Goal: Task Accomplishment & Management: Use online tool/utility

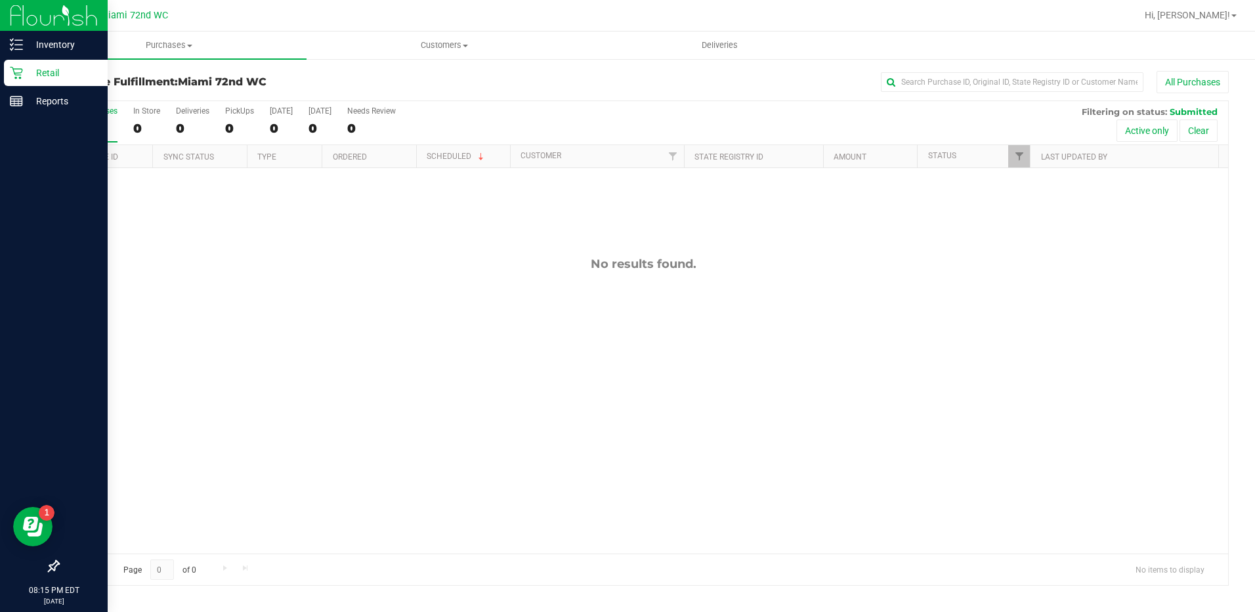
click at [15, 70] on icon at bounding box center [16, 72] width 13 height 13
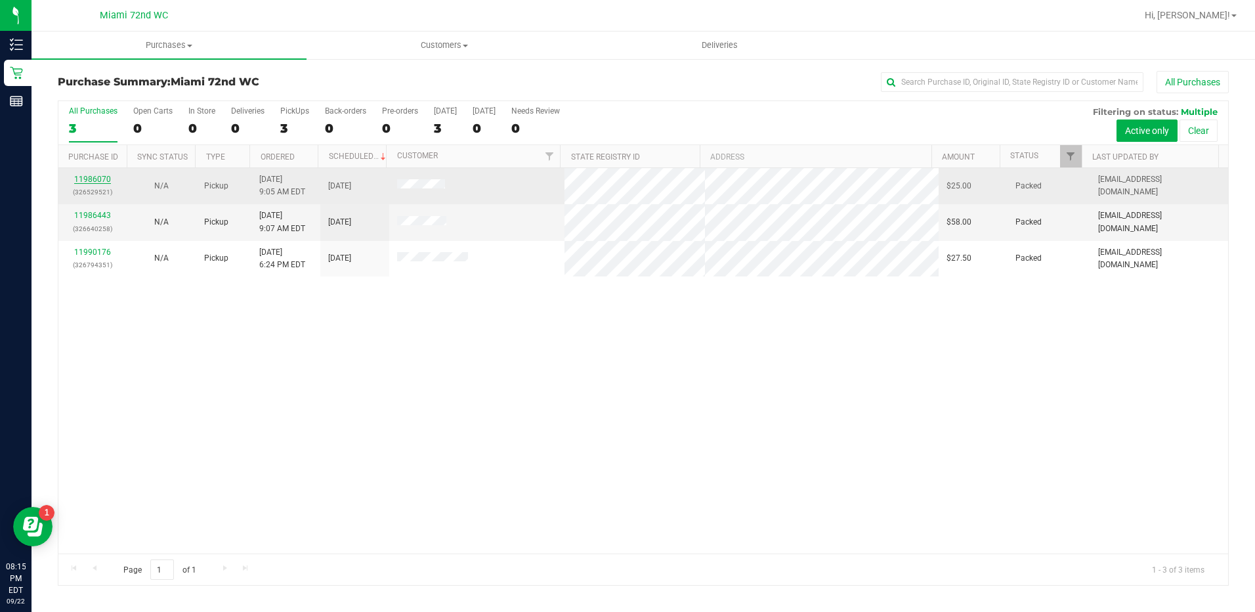
click at [96, 180] on link "11986070" at bounding box center [92, 179] width 37 height 9
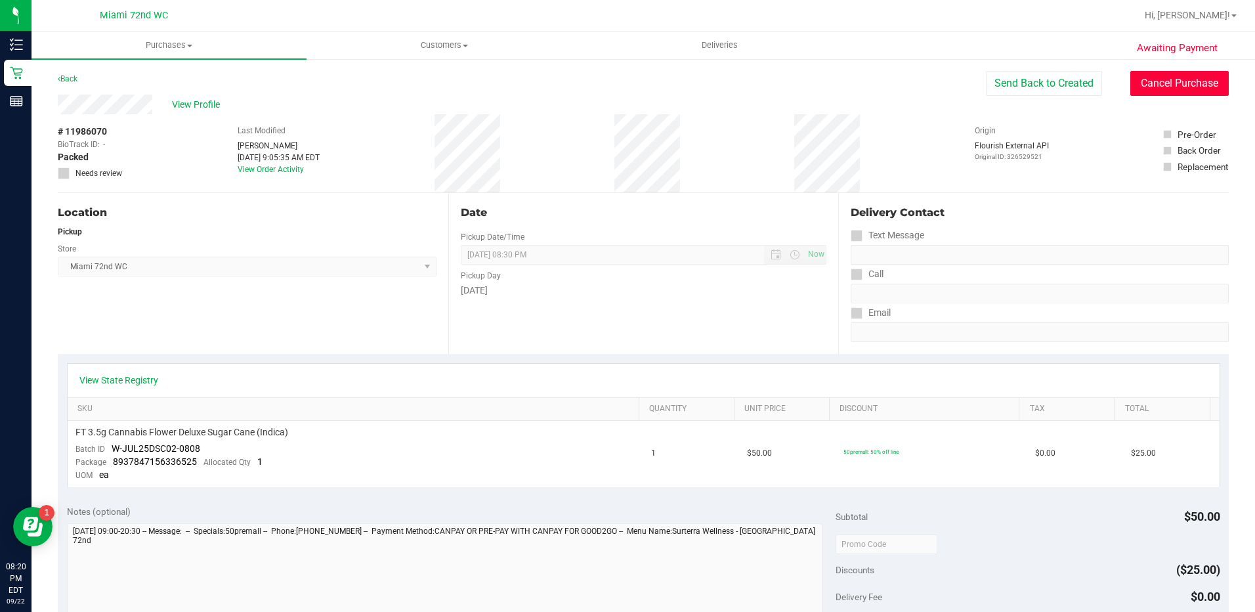
click at [1198, 88] on button "Cancel Purchase" at bounding box center [1179, 83] width 98 height 25
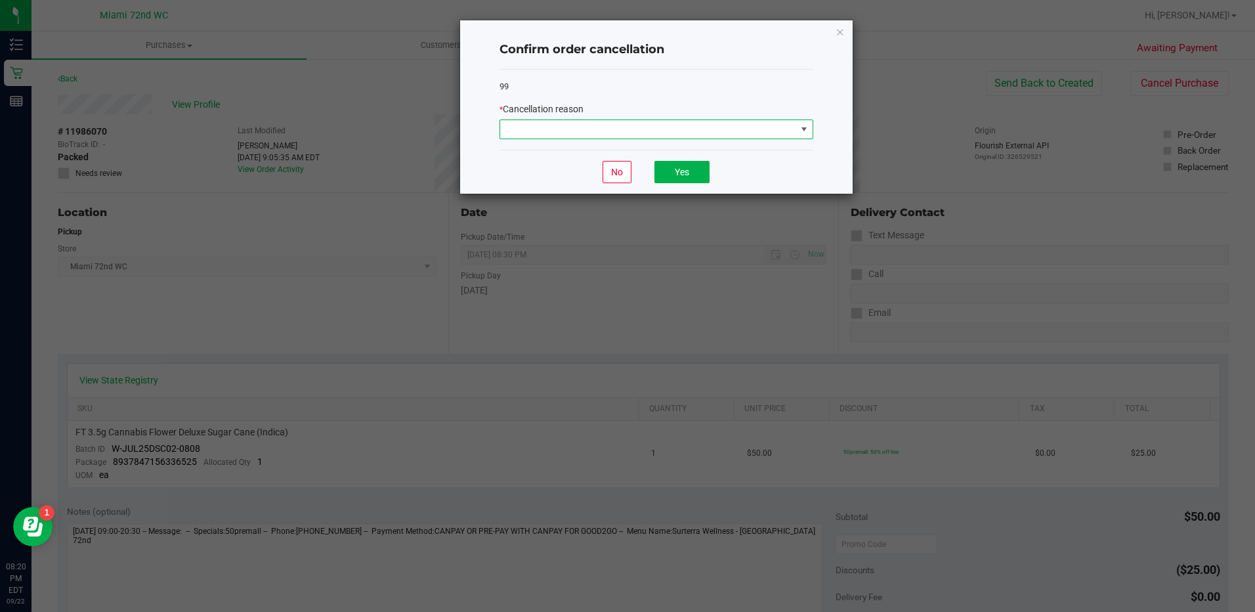
click at [682, 127] on span at bounding box center [648, 129] width 296 height 18
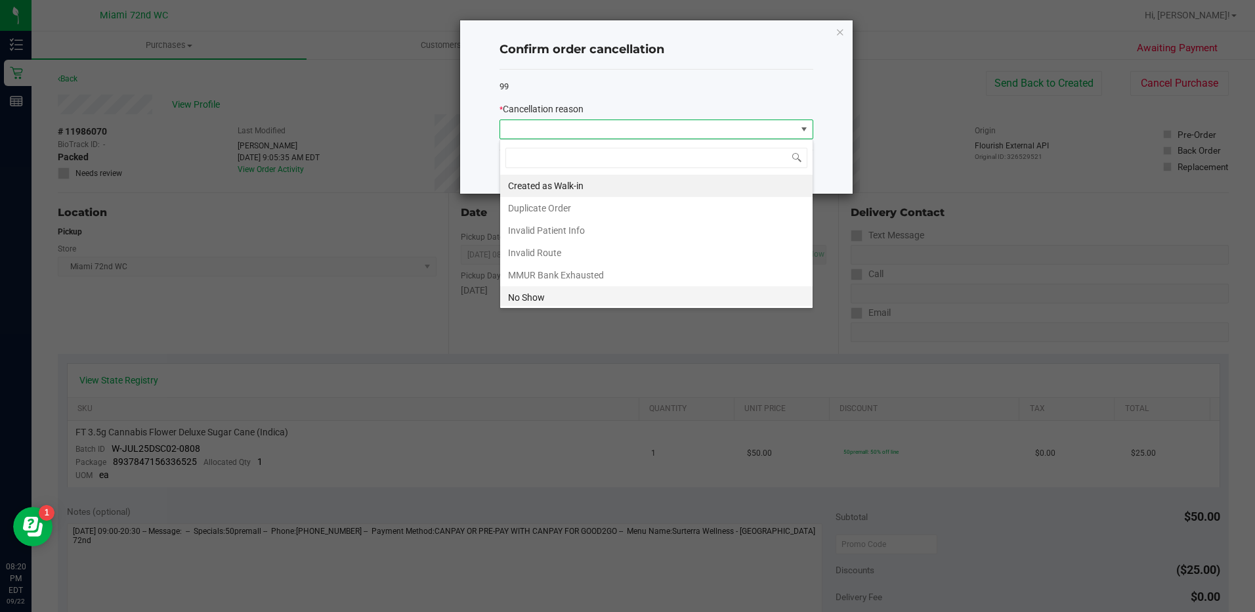
scroll to position [20, 314]
click at [552, 293] on li "No Show" at bounding box center [656, 297] width 312 height 22
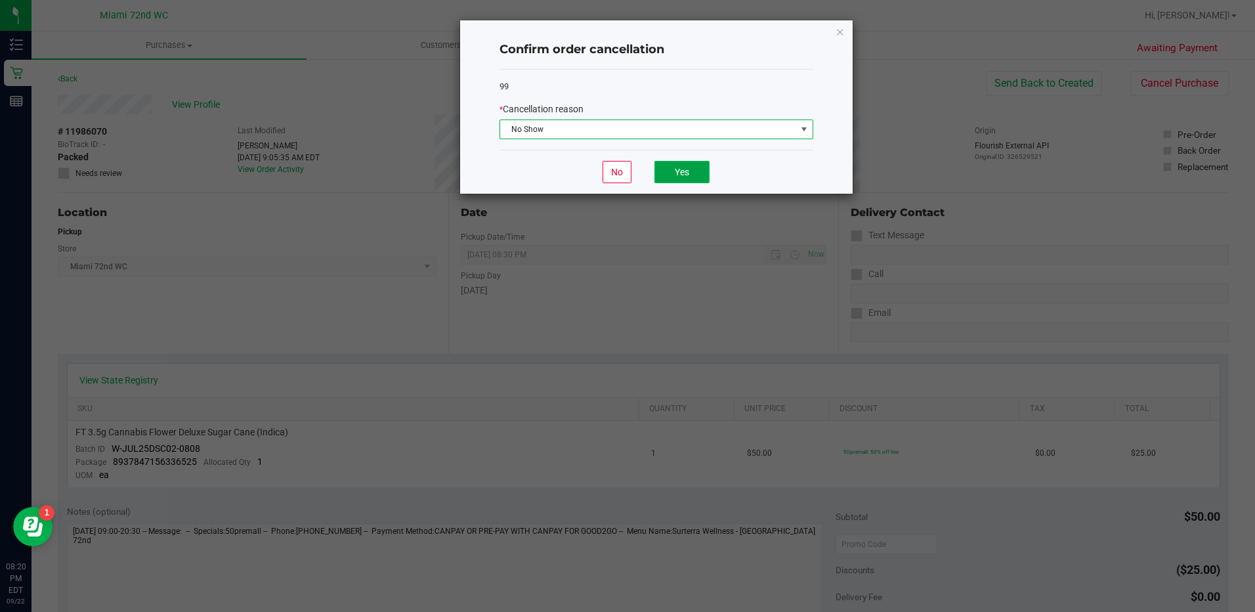
click at [661, 166] on button "Yes" at bounding box center [681, 172] width 55 height 22
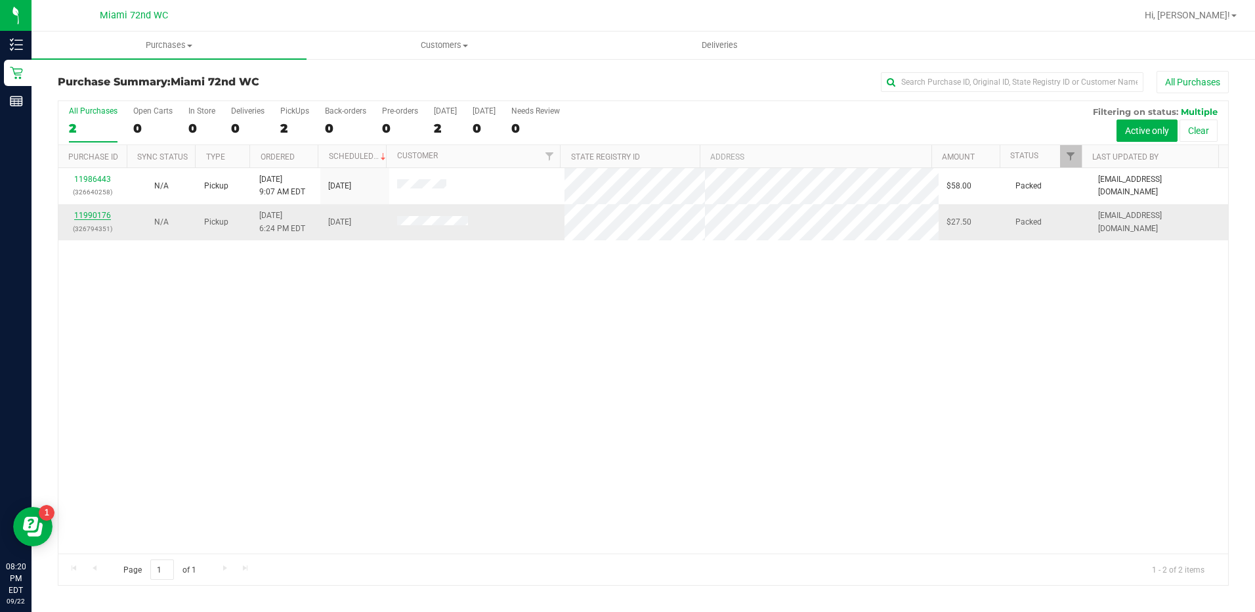
click at [93, 215] on link "11990176" at bounding box center [92, 215] width 37 height 9
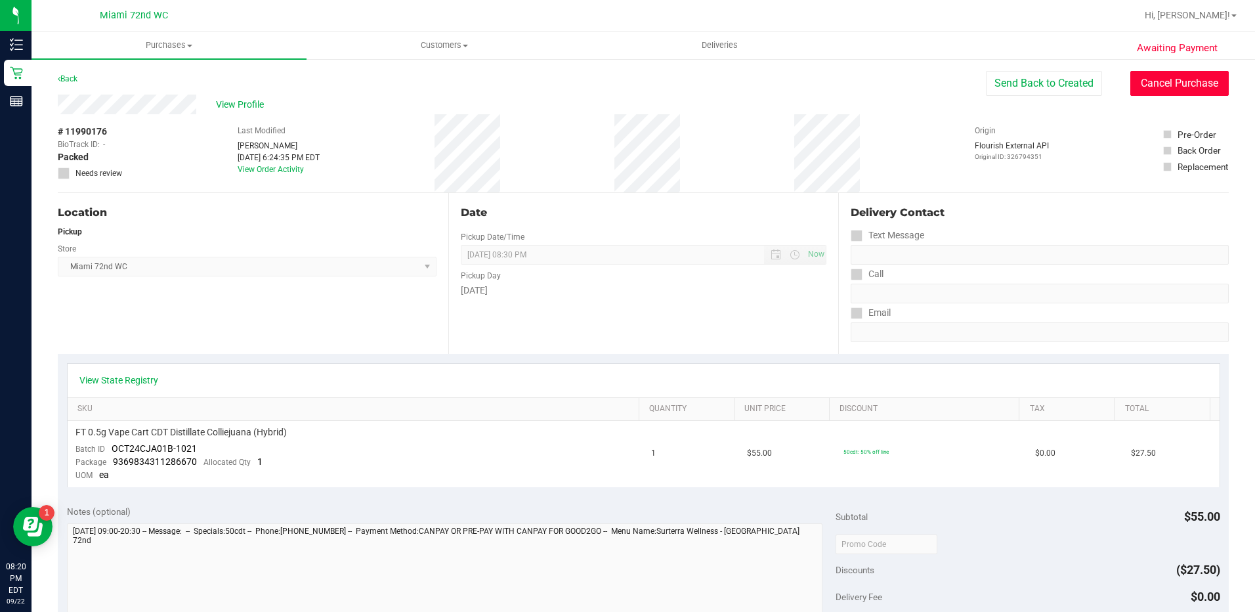
click at [1167, 77] on button "Cancel Purchase" at bounding box center [1179, 83] width 98 height 25
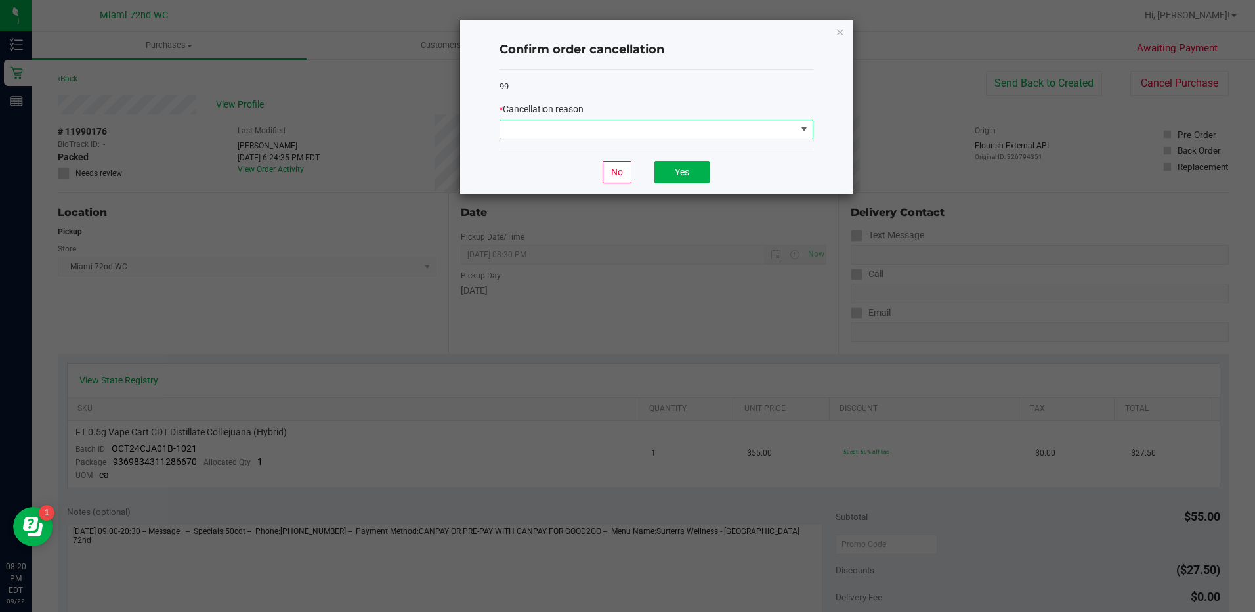
click at [707, 133] on span at bounding box center [648, 129] width 296 height 18
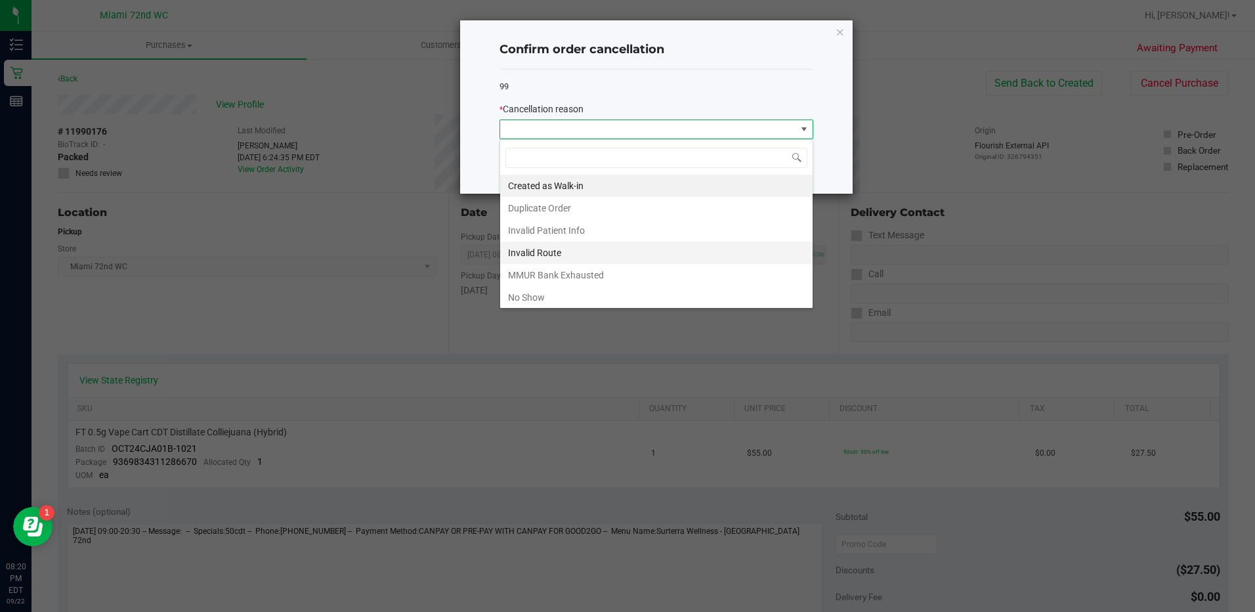
scroll to position [20, 314]
click at [560, 293] on li "No Show" at bounding box center [656, 297] width 312 height 22
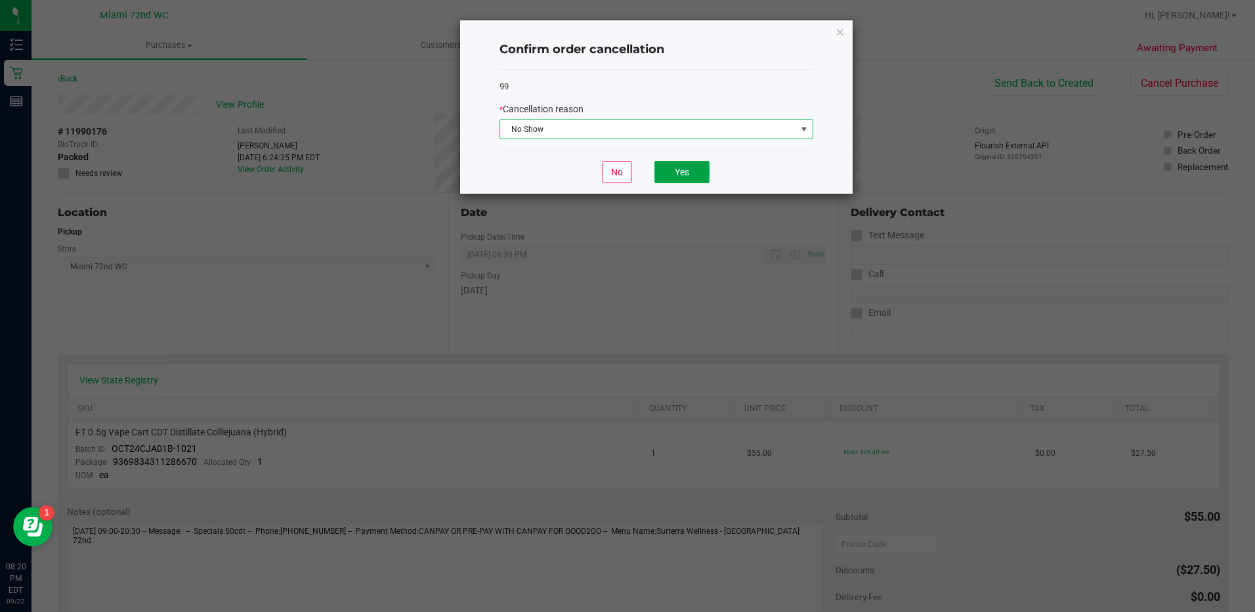
click at [692, 173] on button "Yes" at bounding box center [681, 172] width 55 height 22
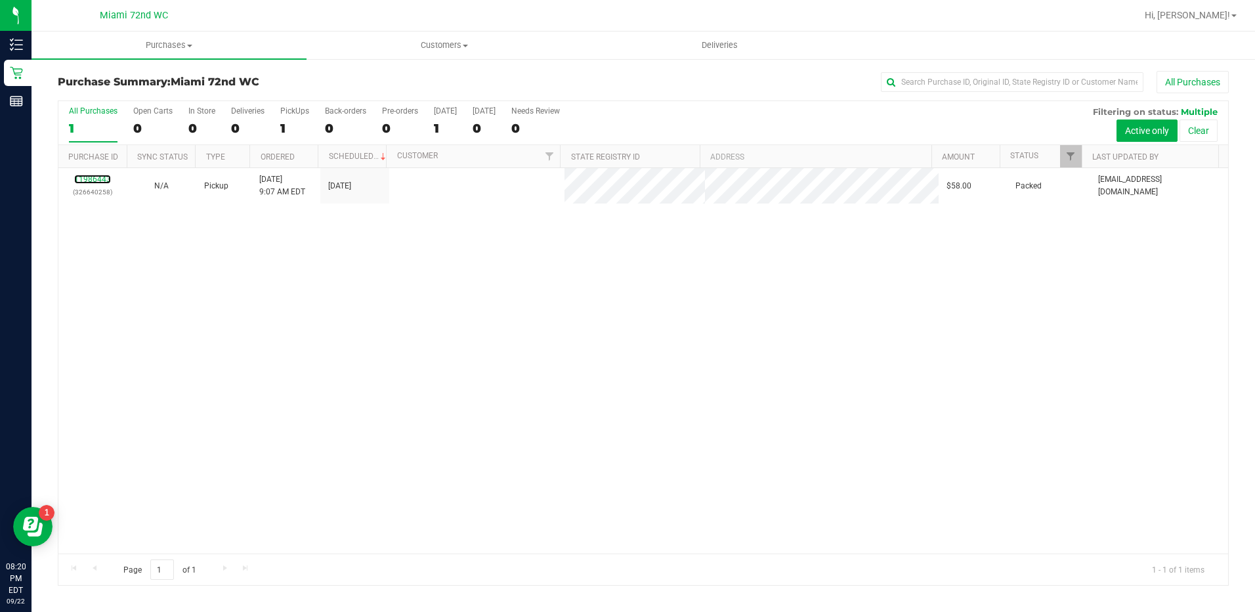
click at [96, 178] on link "11986443" at bounding box center [92, 179] width 37 height 9
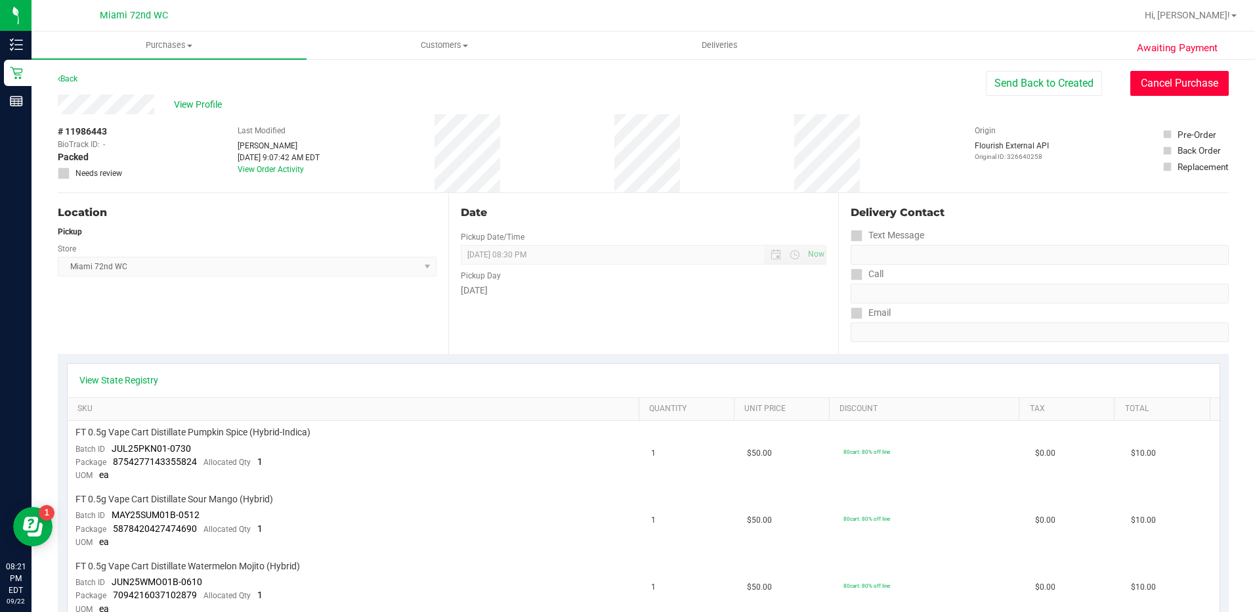
click at [1186, 81] on button "Cancel Purchase" at bounding box center [1179, 83] width 98 height 25
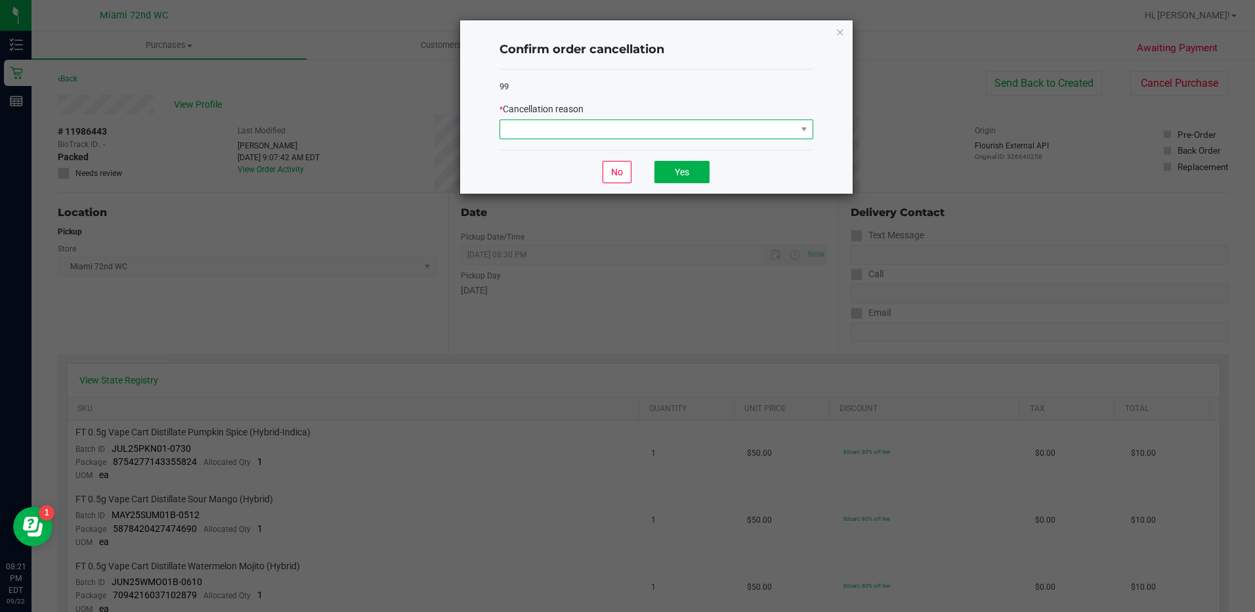
click at [639, 127] on span at bounding box center [648, 129] width 296 height 18
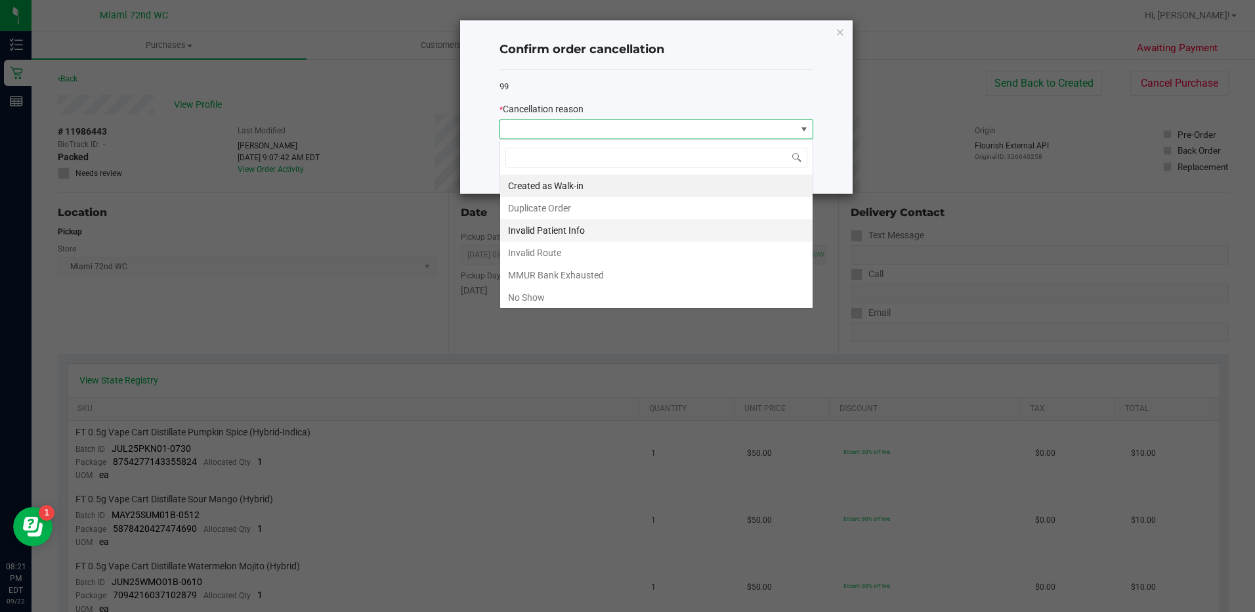
scroll to position [20, 314]
click at [561, 289] on li "No Show" at bounding box center [656, 297] width 312 height 22
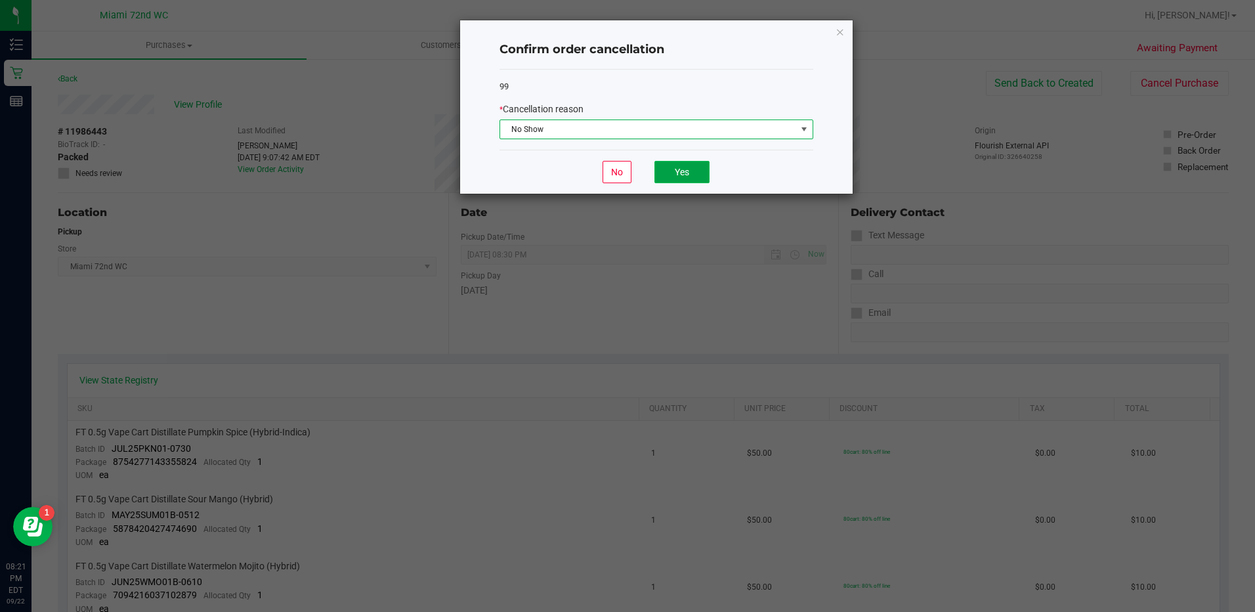
click at [680, 164] on button "Yes" at bounding box center [681, 172] width 55 height 22
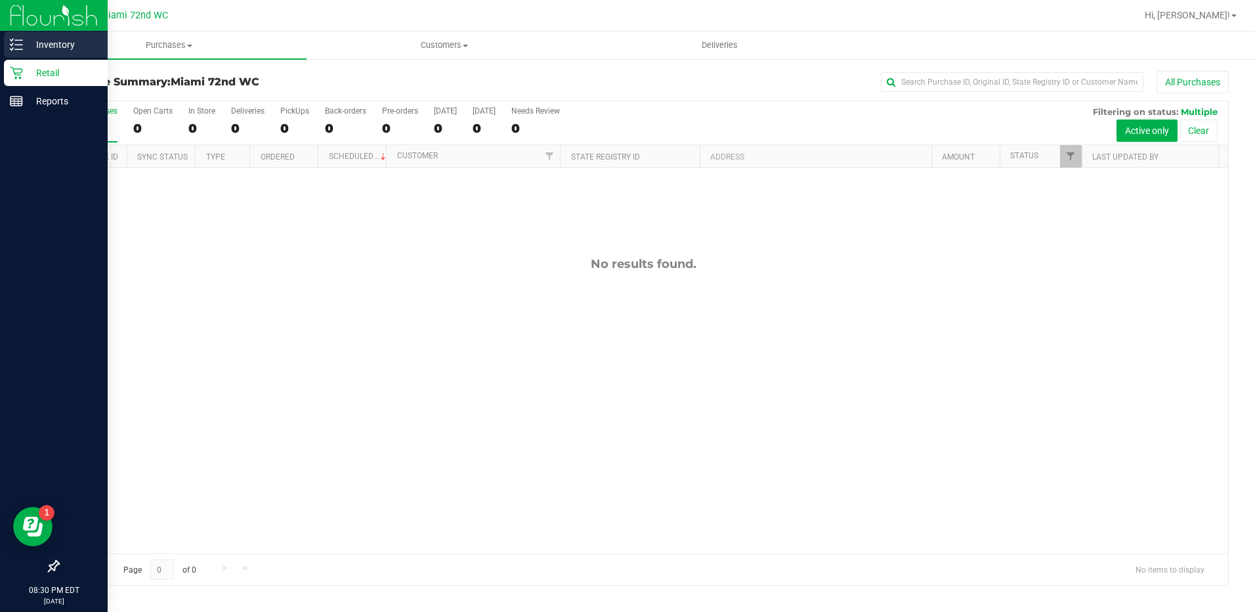
click at [16, 46] on icon at bounding box center [16, 44] width 13 height 13
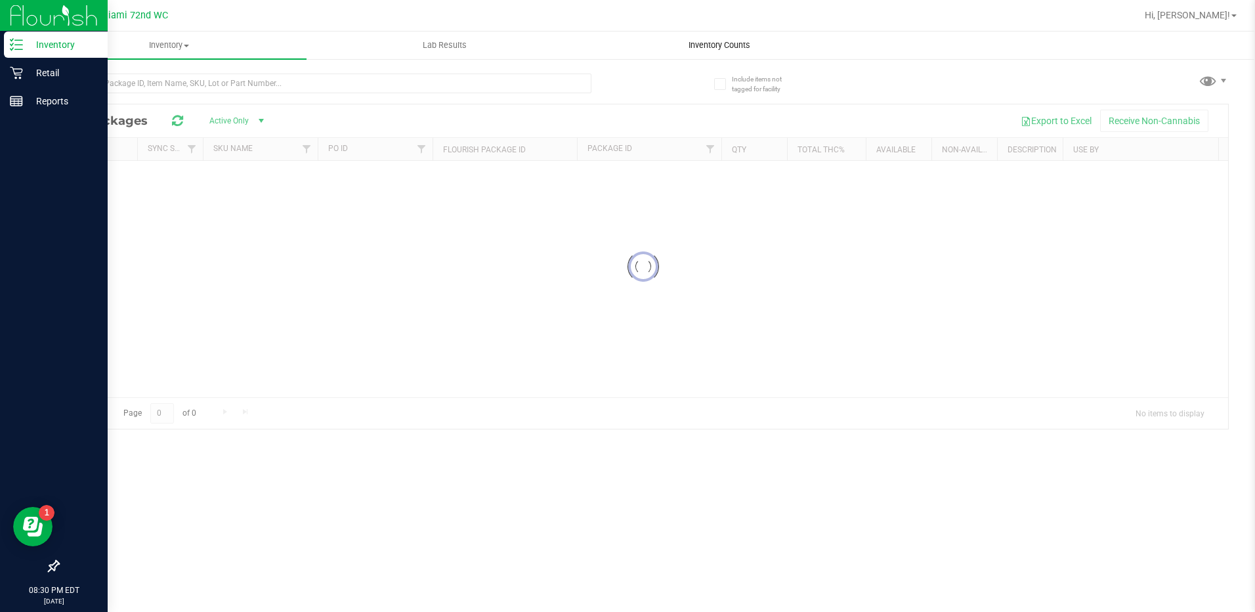
click at [644, 51] on uib-tab-heading "Inventory Counts" at bounding box center [720, 45] width 274 height 26
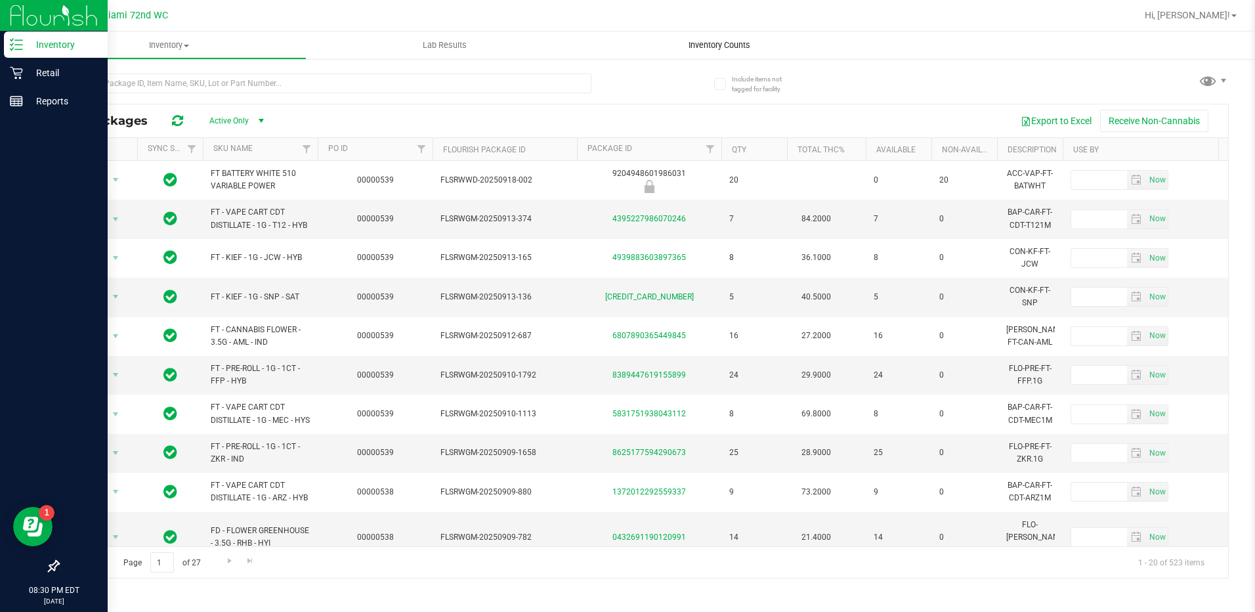
click at [731, 47] on span "Inventory Counts" at bounding box center [719, 45] width 97 height 12
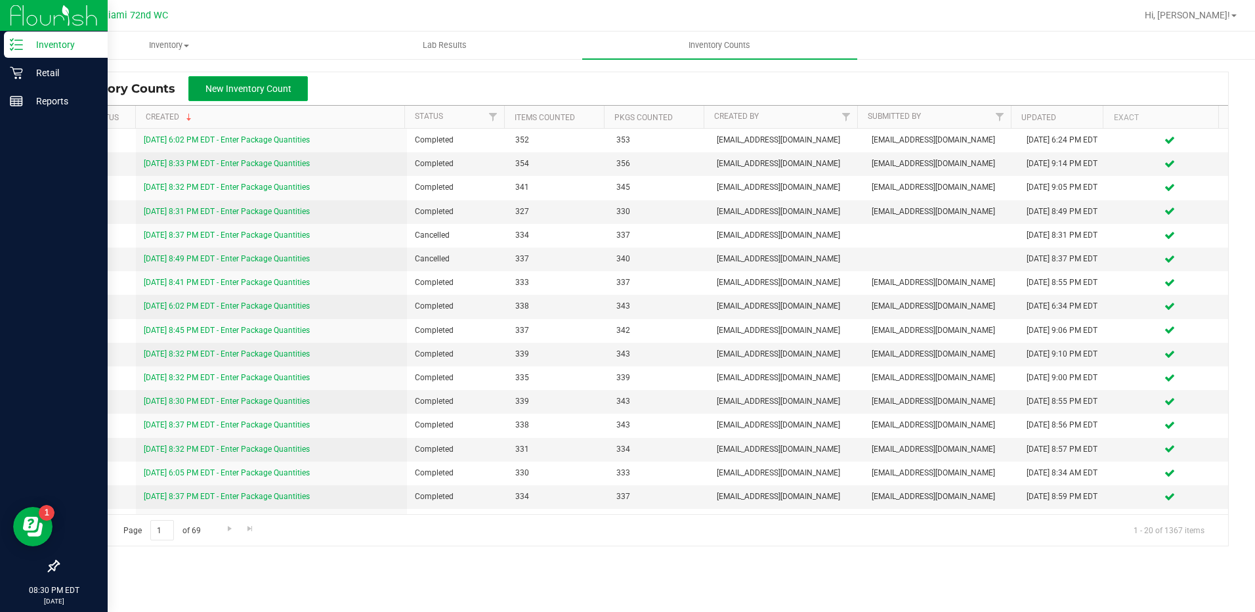
click at [258, 93] on span "New Inventory Count" at bounding box center [248, 88] width 86 height 10
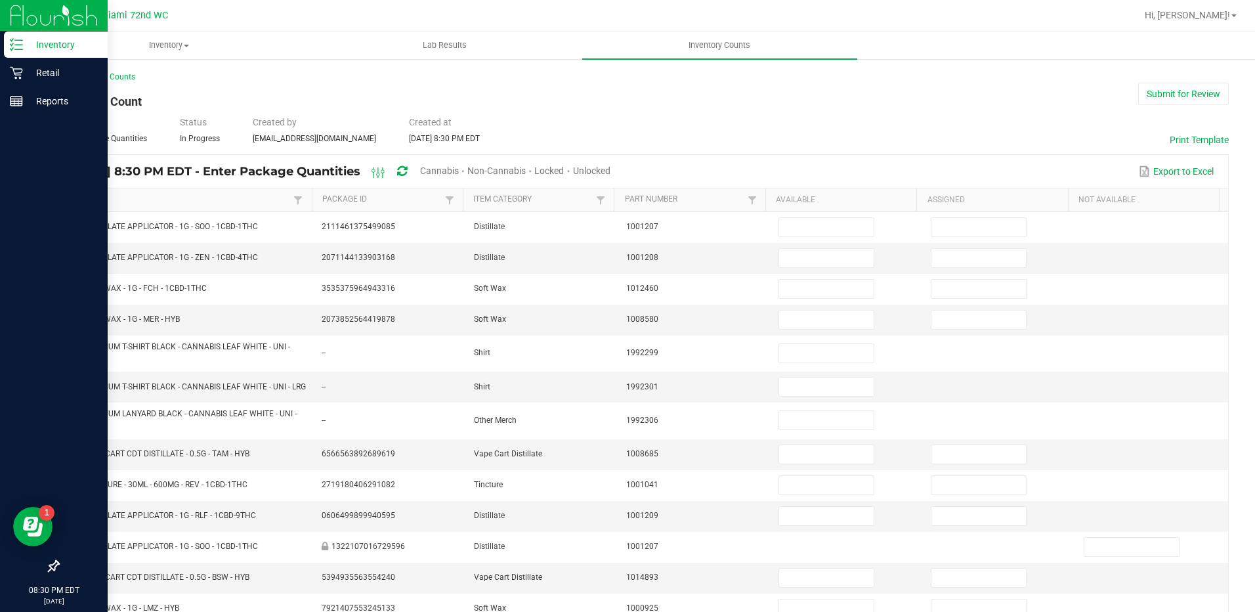
click at [459, 165] on span "Cannabis" at bounding box center [439, 170] width 39 height 10
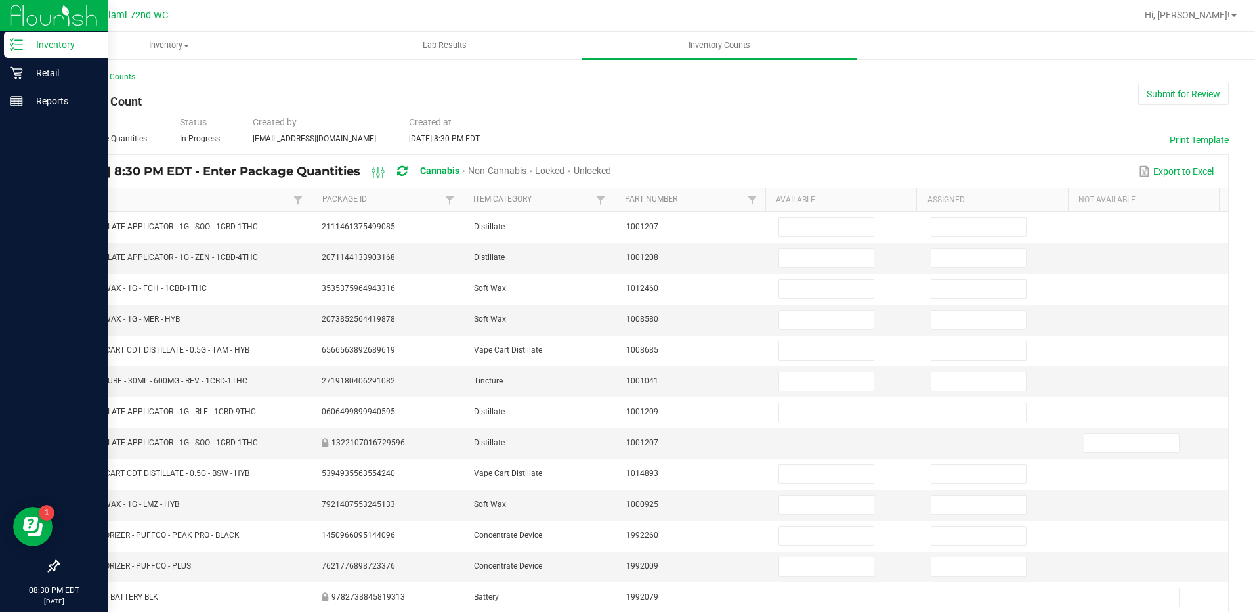
click at [611, 165] on span "Unlocked" at bounding box center [592, 170] width 37 height 10
click at [214, 196] on link "Item" at bounding box center [180, 199] width 220 height 10
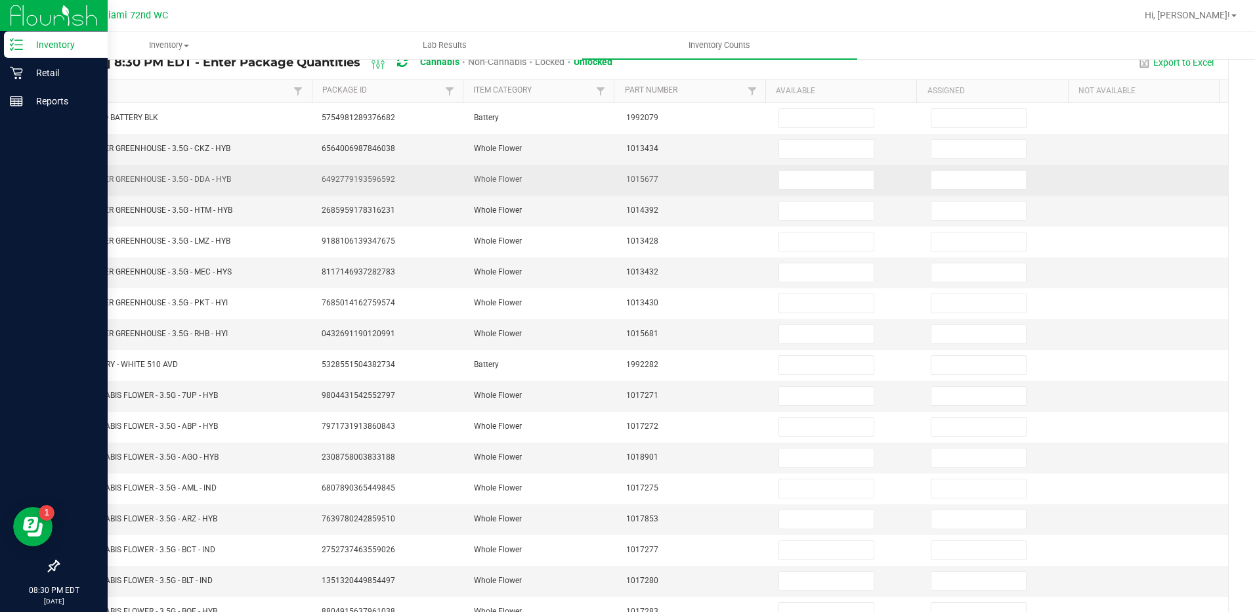
scroll to position [264, 0]
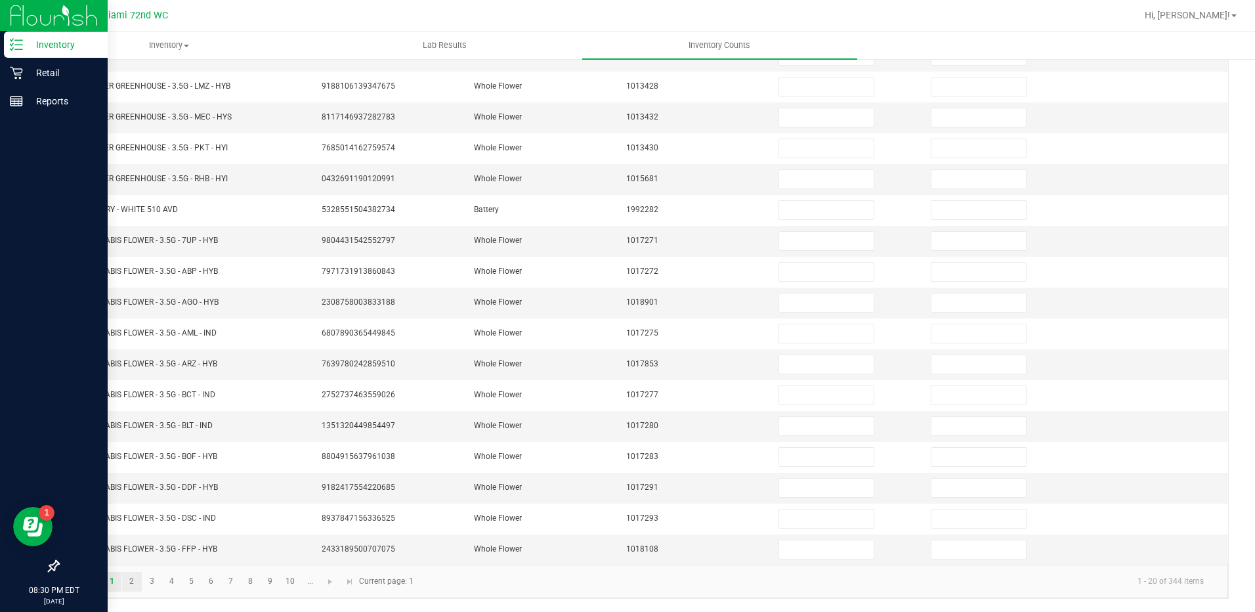
click at [133, 583] on link "2" at bounding box center [131, 582] width 19 height 20
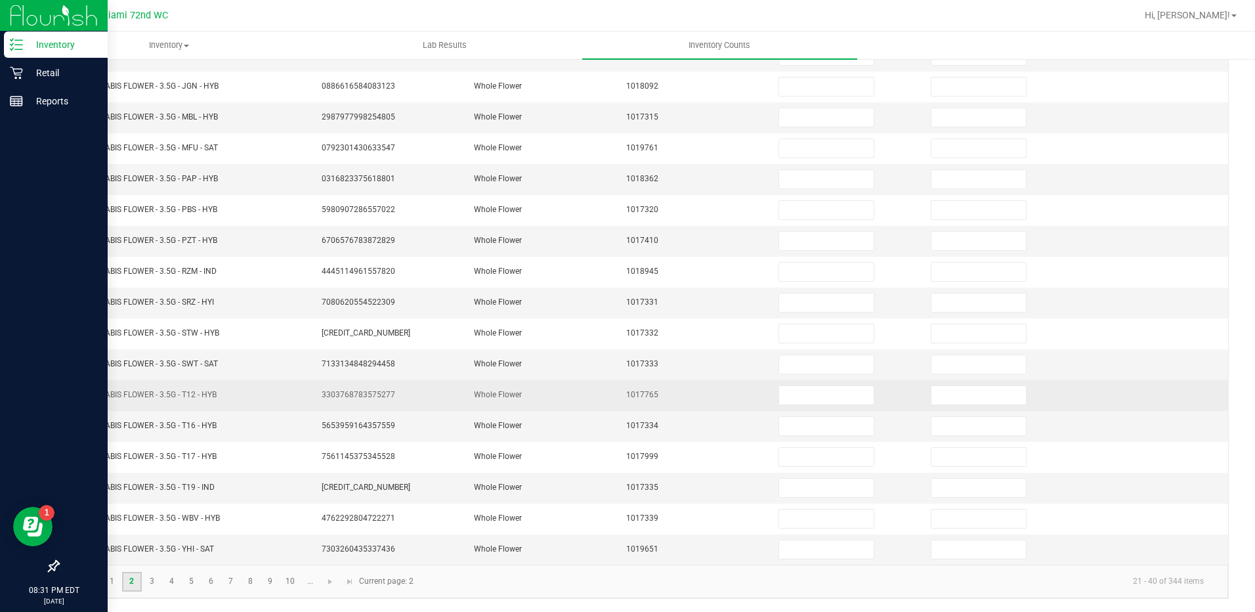
click at [152, 579] on link "3" at bounding box center [151, 582] width 19 height 20
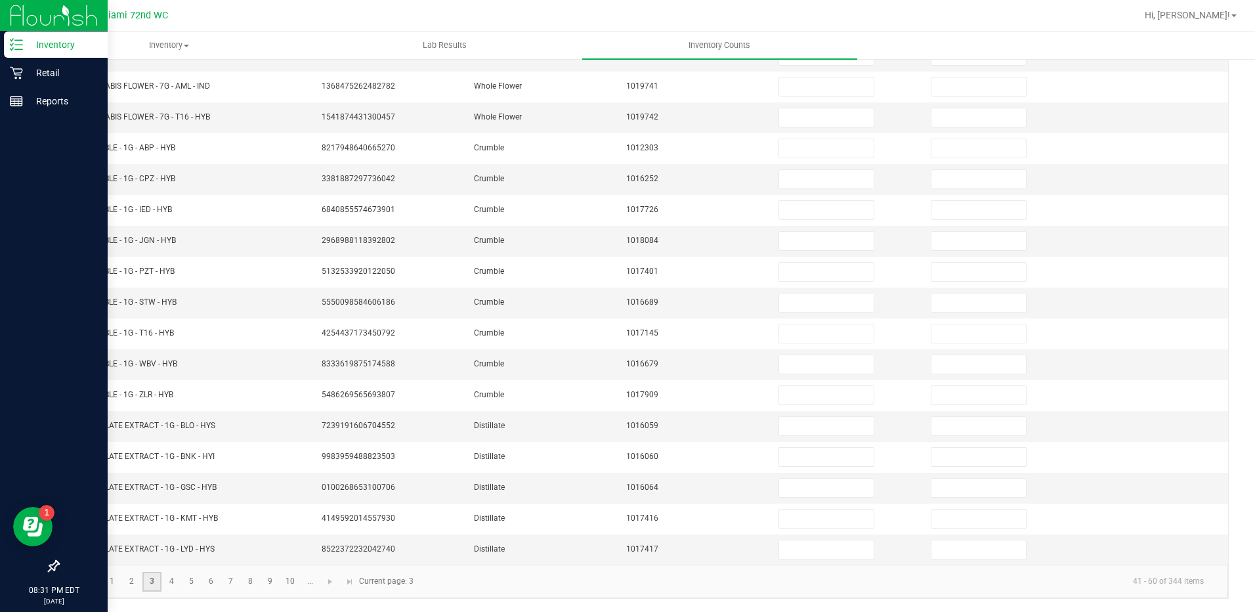
click at [171, 581] on link "4" at bounding box center [171, 582] width 19 height 20
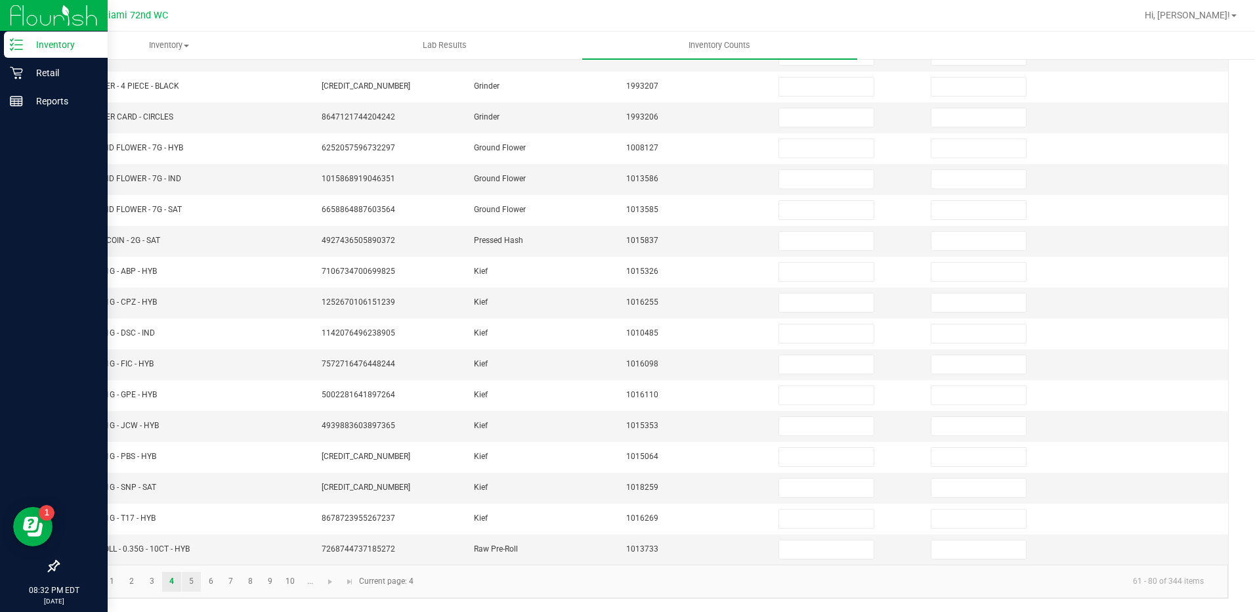
click at [191, 580] on link "5" at bounding box center [191, 582] width 19 height 20
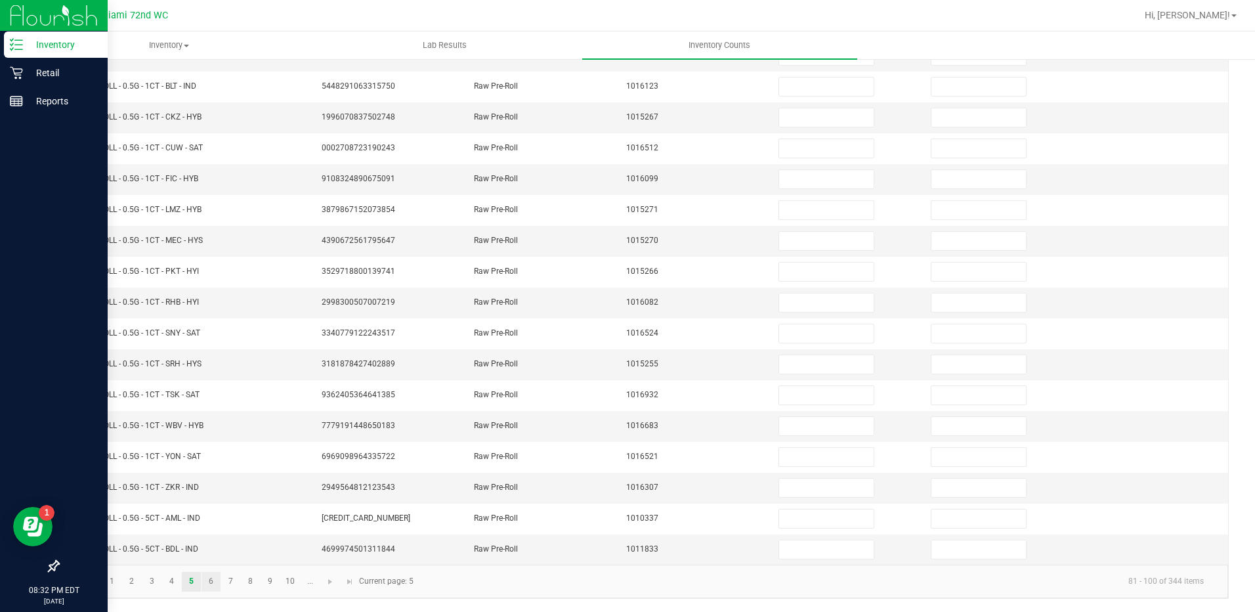
click at [213, 579] on link "6" at bounding box center [210, 582] width 19 height 20
click at [250, 580] on link "8" at bounding box center [250, 582] width 19 height 20
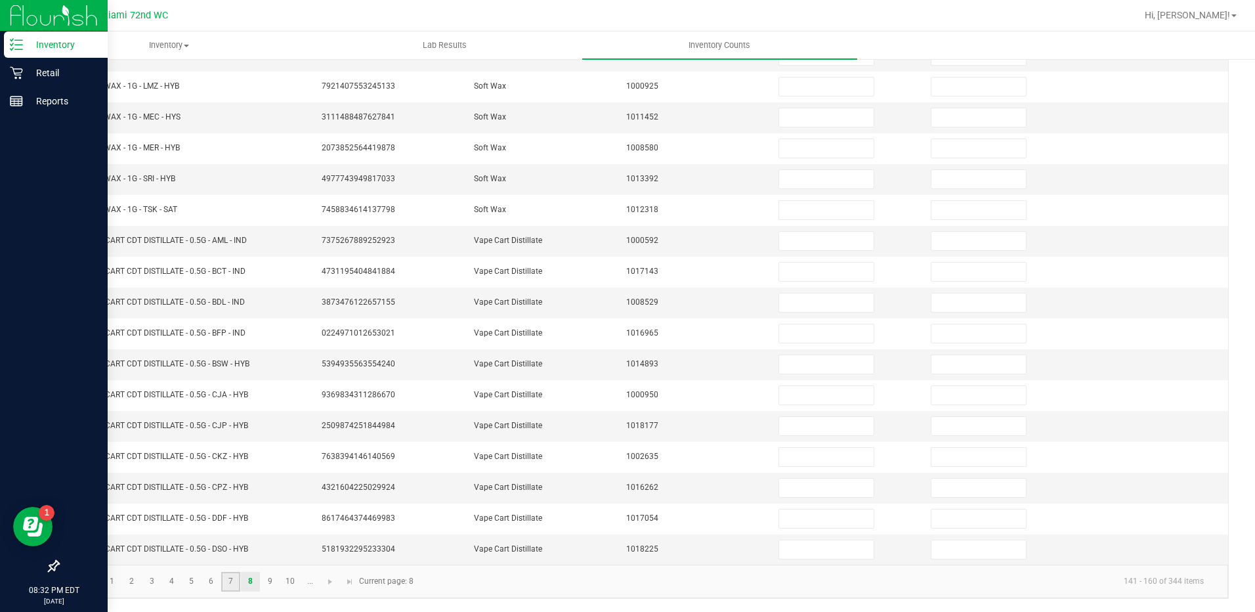
click at [231, 581] on link "7" at bounding box center [230, 582] width 19 height 20
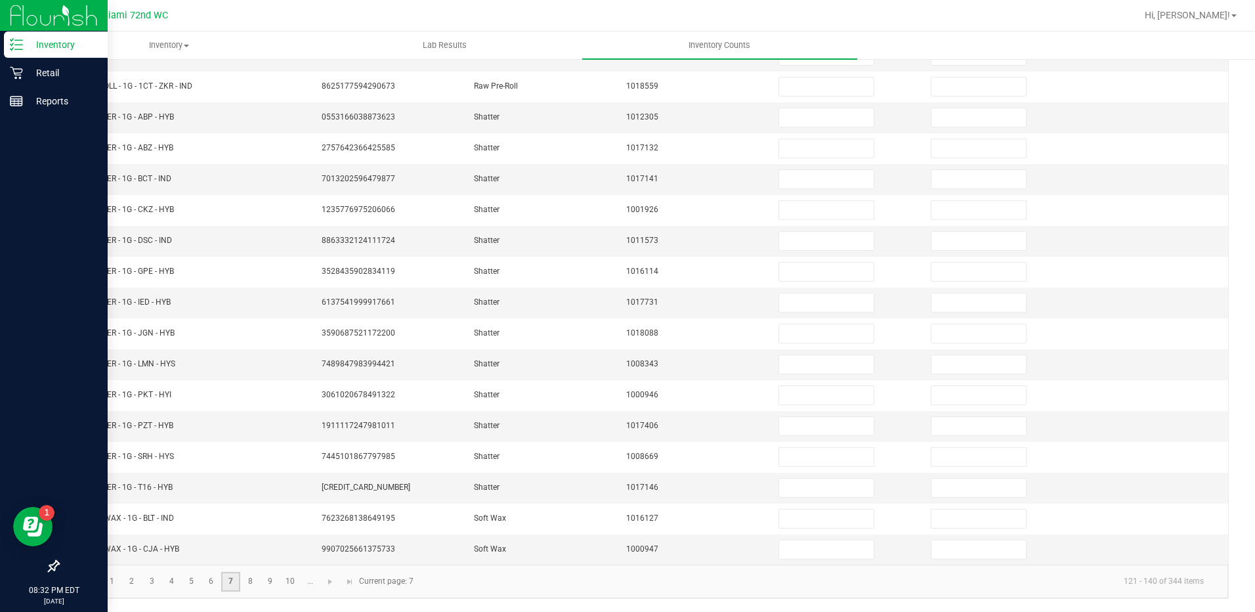
click at [254, 586] on link "8" at bounding box center [250, 582] width 19 height 20
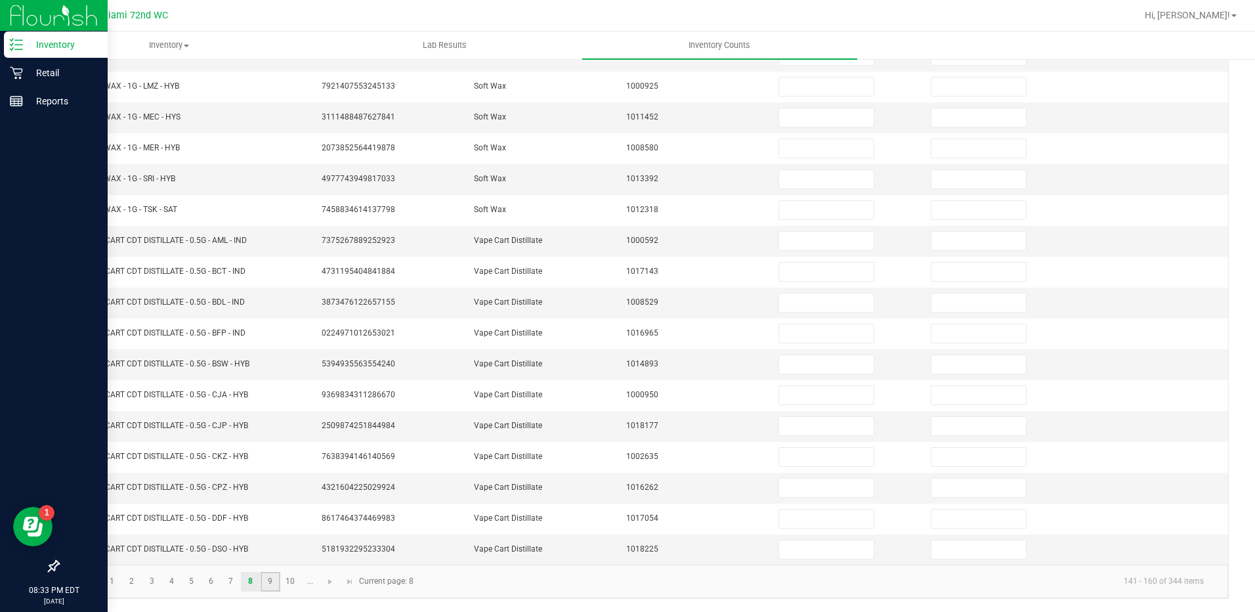
click at [270, 582] on link "9" at bounding box center [270, 582] width 19 height 20
click at [290, 580] on link "10" at bounding box center [290, 582] width 19 height 20
click at [330, 583] on span "Go to the next page" at bounding box center [330, 581] width 10 height 10
click at [291, 583] on span "Go to the next page" at bounding box center [290, 581] width 10 height 10
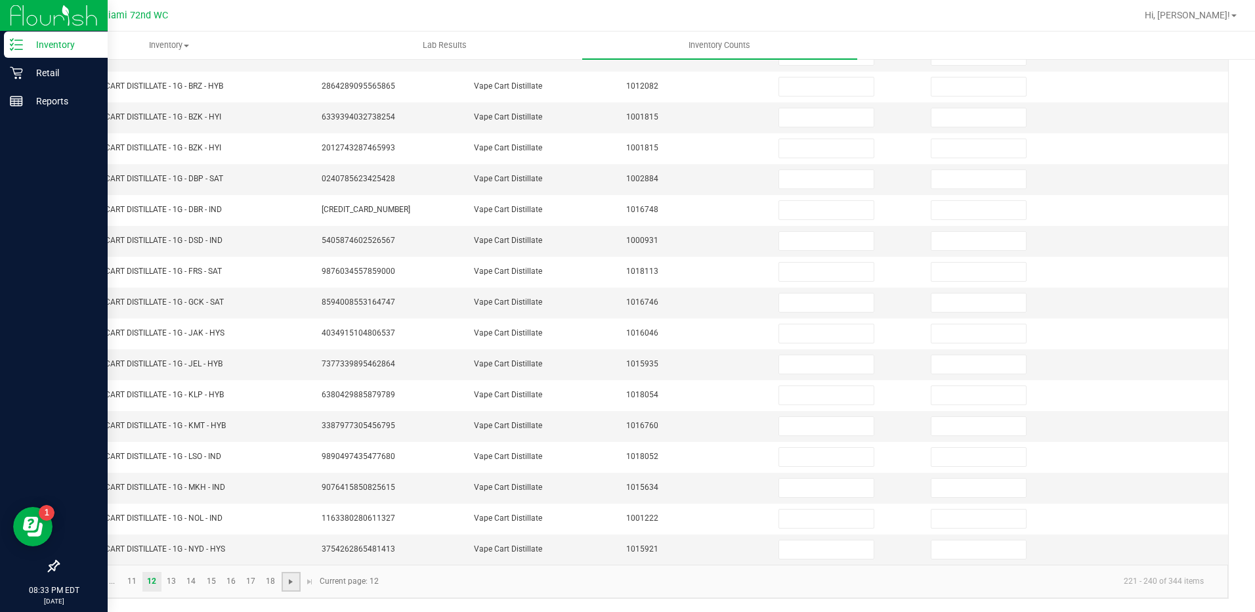
click at [308, 583] on span "Go to the last page" at bounding box center [309, 581] width 10 height 10
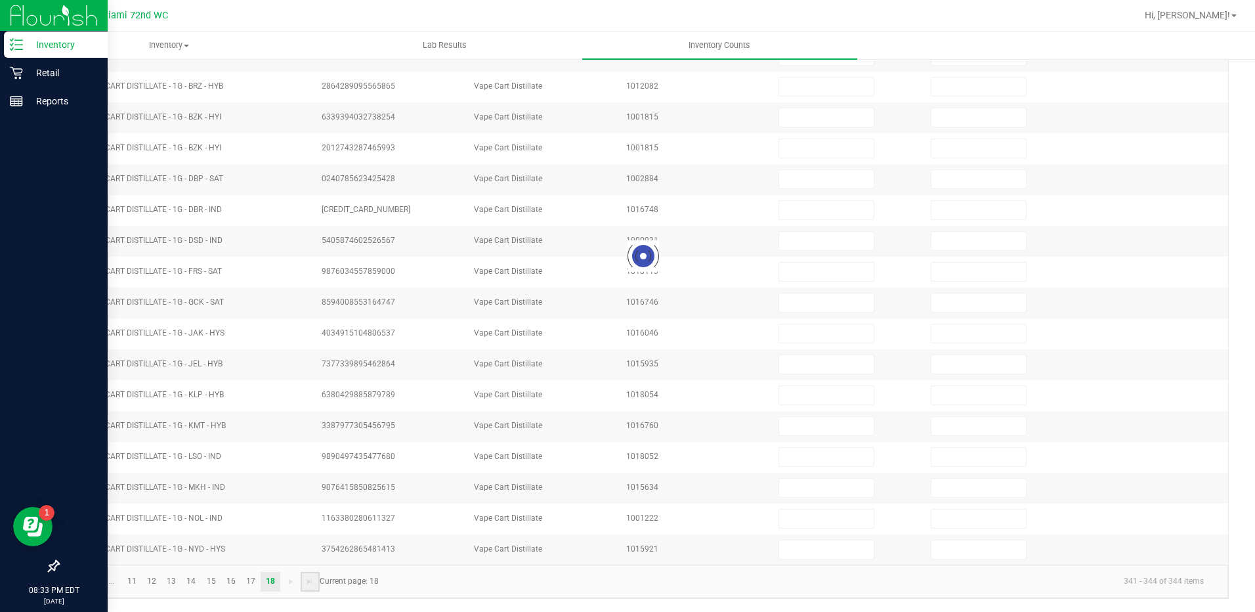
scroll to position [0, 0]
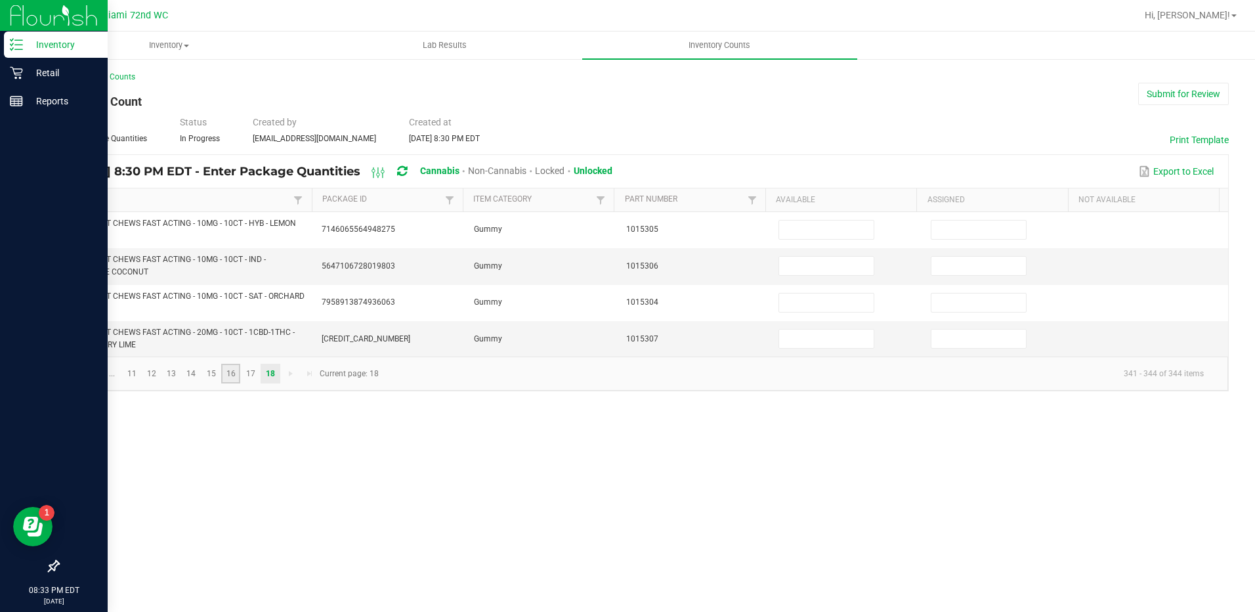
click at [227, 379] on link "16" at bounding box center [230, 374] width 19 height 20
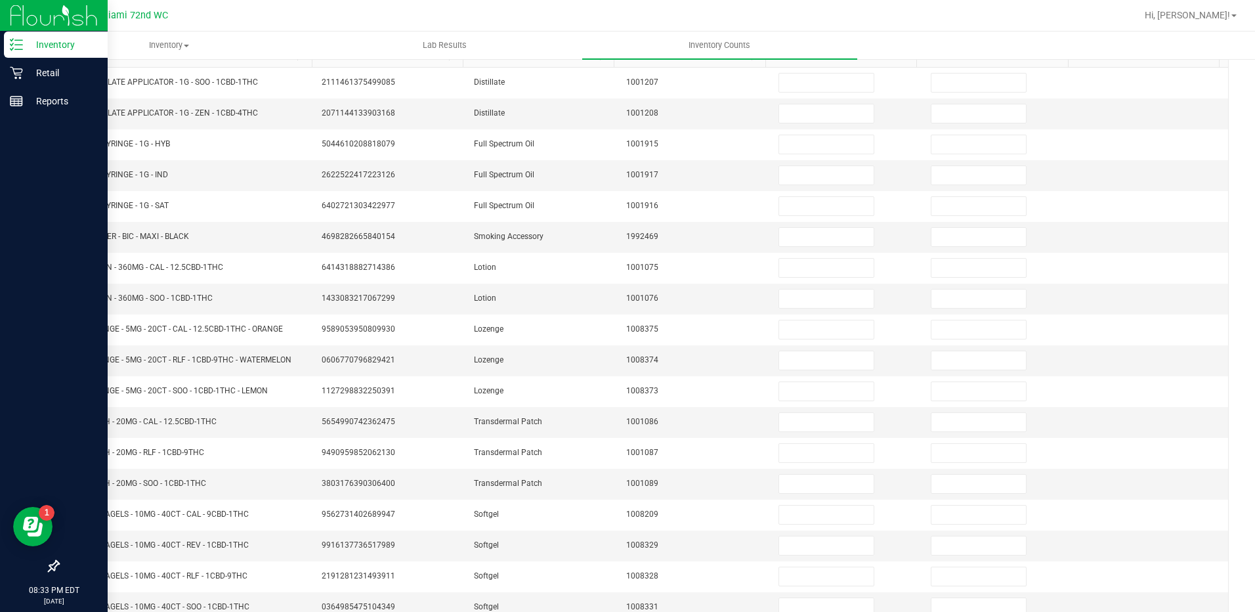
scroll to position [264, 0]
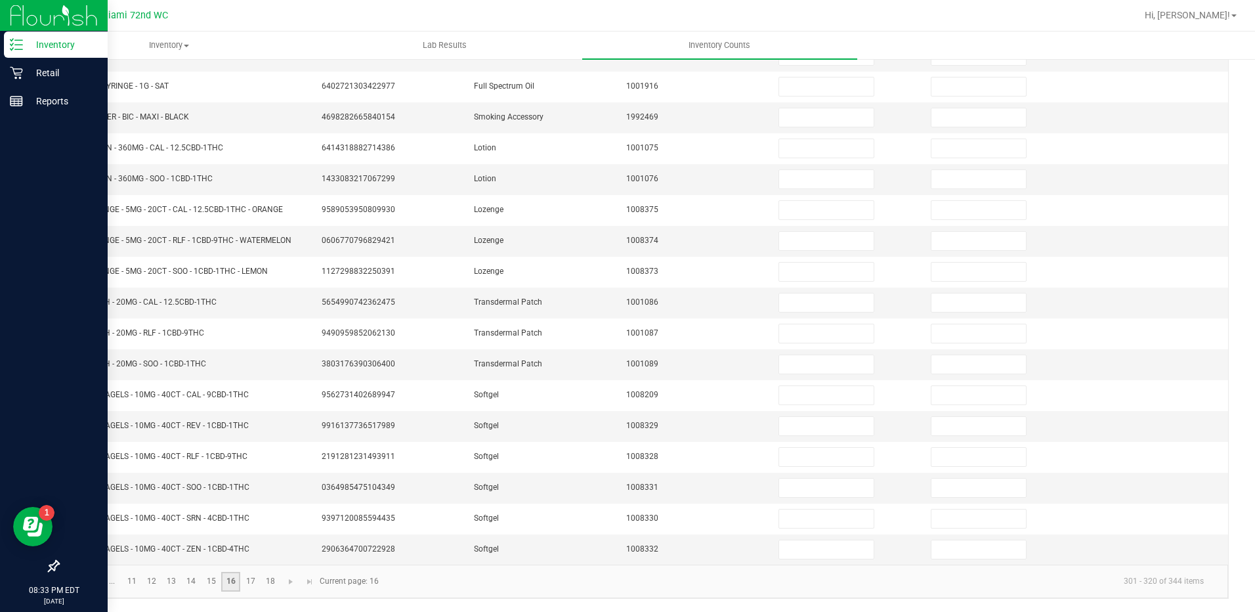
click at [152, 580] on link "12" at bounding box center [151, 582] width 19 height 20
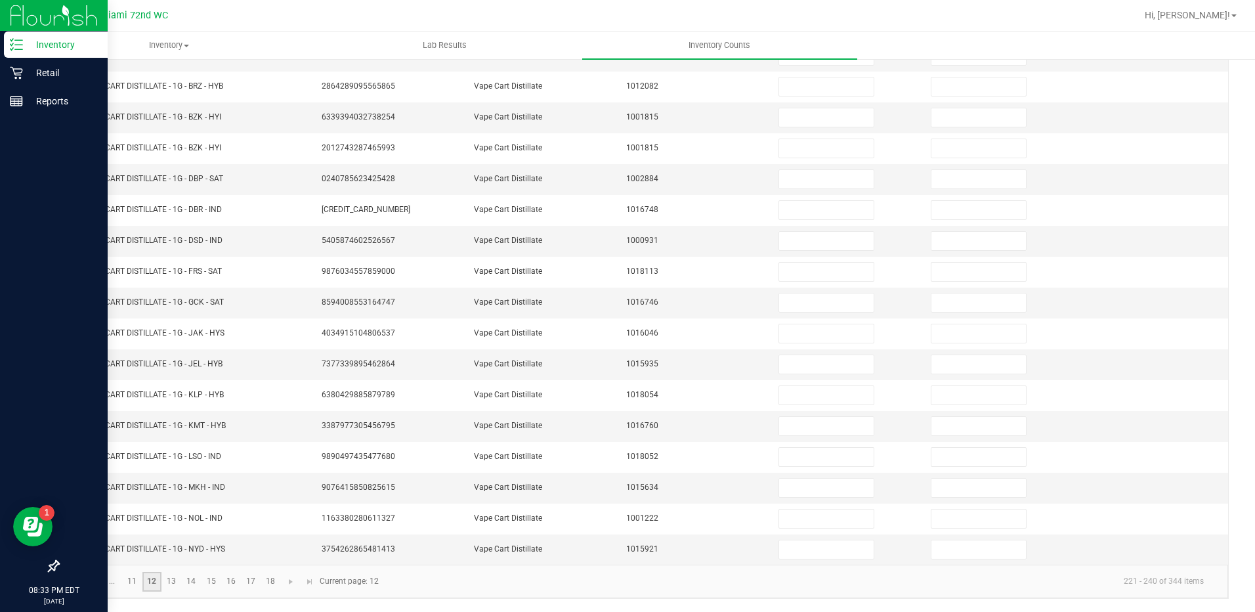
click at [175, 582] on link "13" at bounding box center [171, 582] width 19 height 20
click at [191, 581] on link "14" at bounding box center [191, 582] width 19 height 20
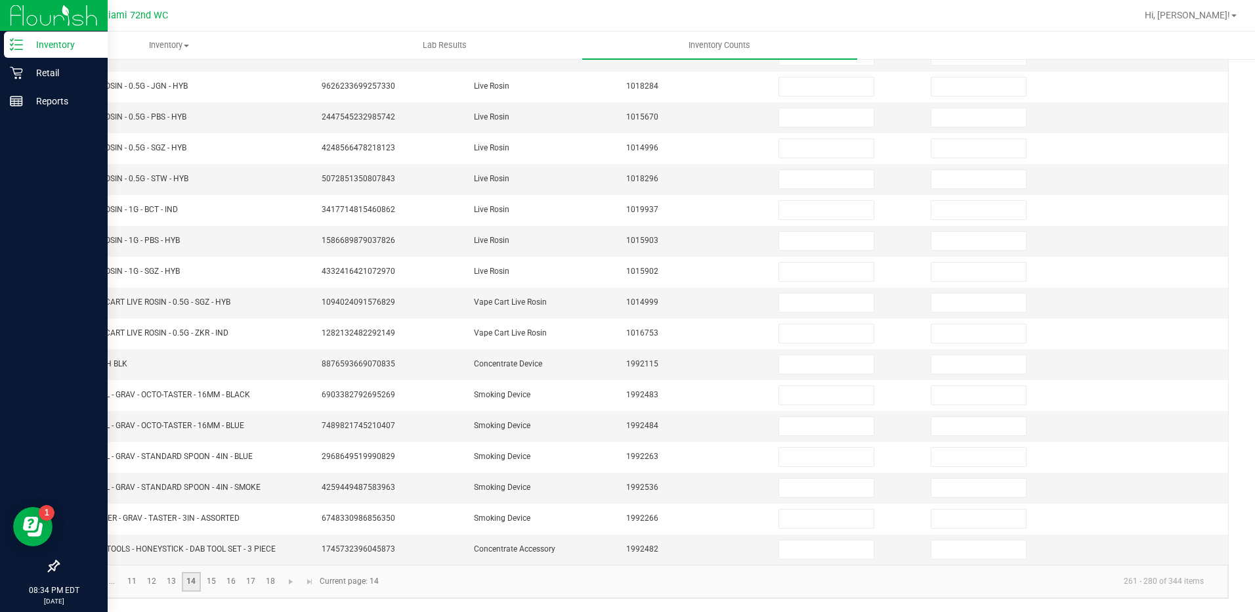
click at [210, 582] on link "15" at bounding box center [210, 582] width 19 height 20
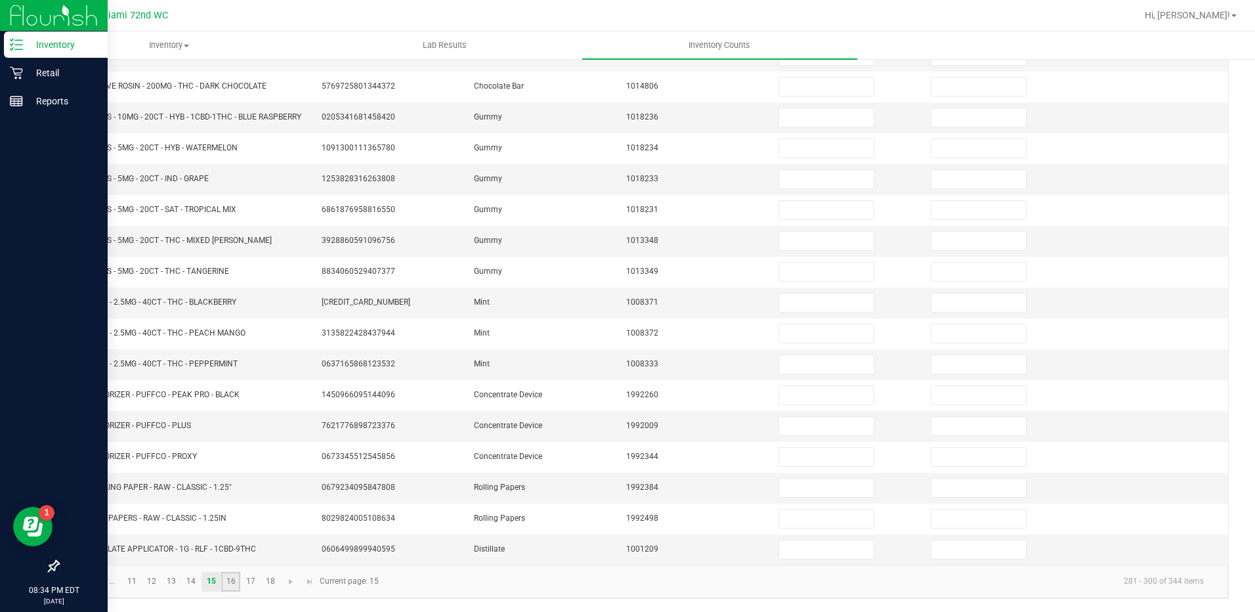
click at [230, 579] on link "16" at bounding box center [230, 582] width 19 height 20
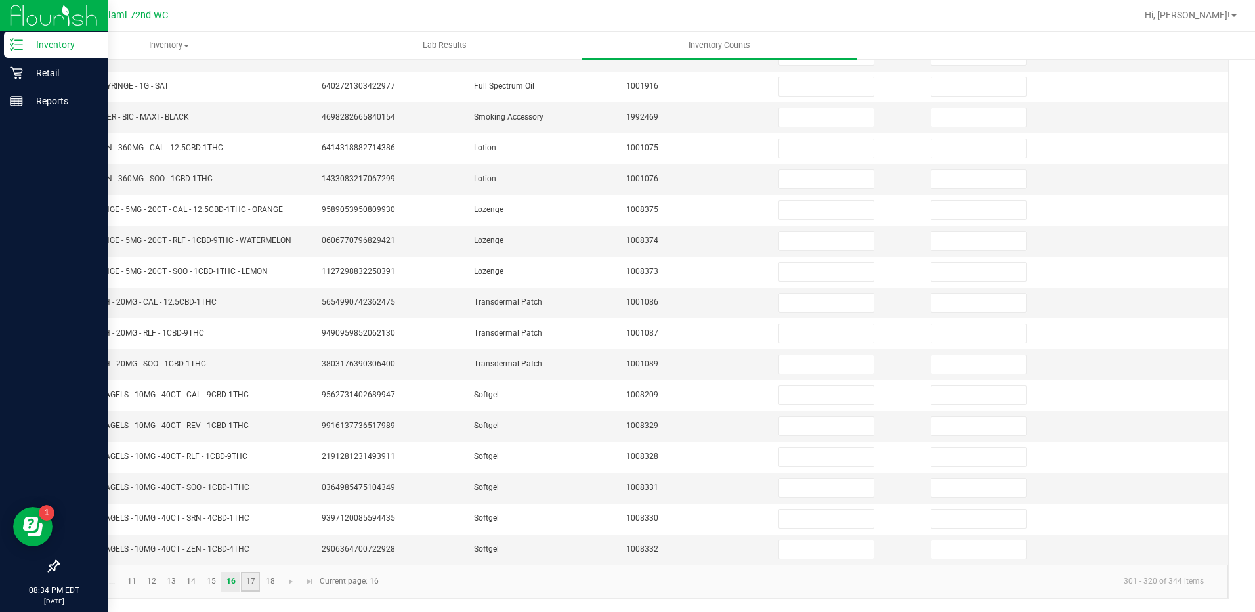
click at [251, 580] on link "17" at bounding box center [250, 582] width 19 height 20
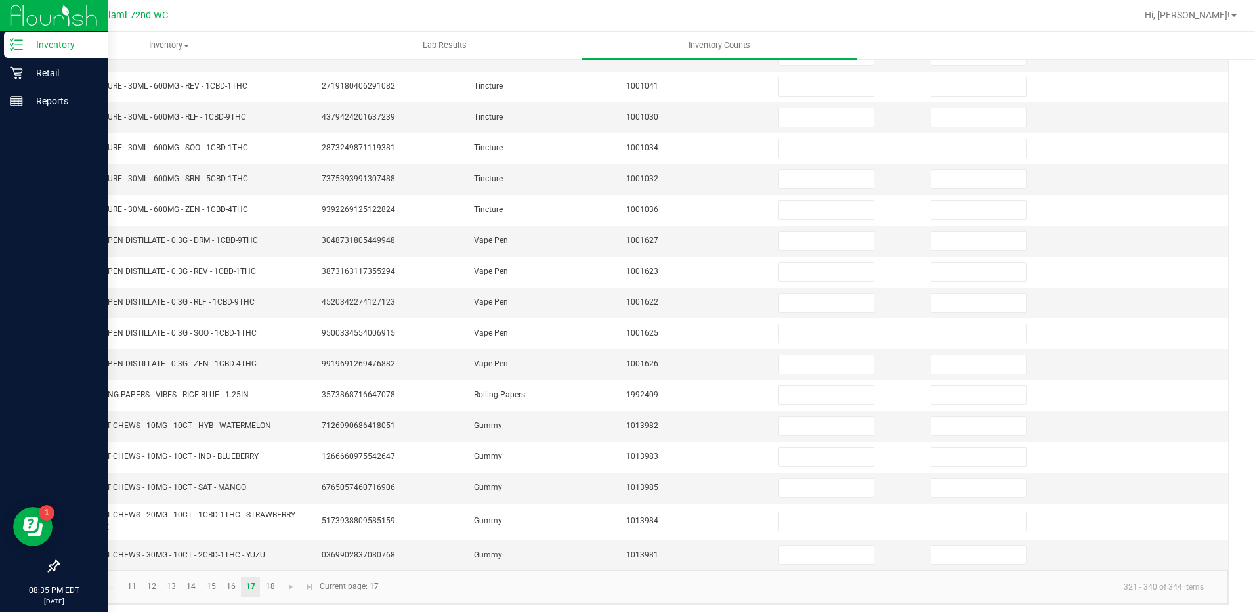
click at [66, 590] on link at bounding box center [73, 587] width 19 height 20
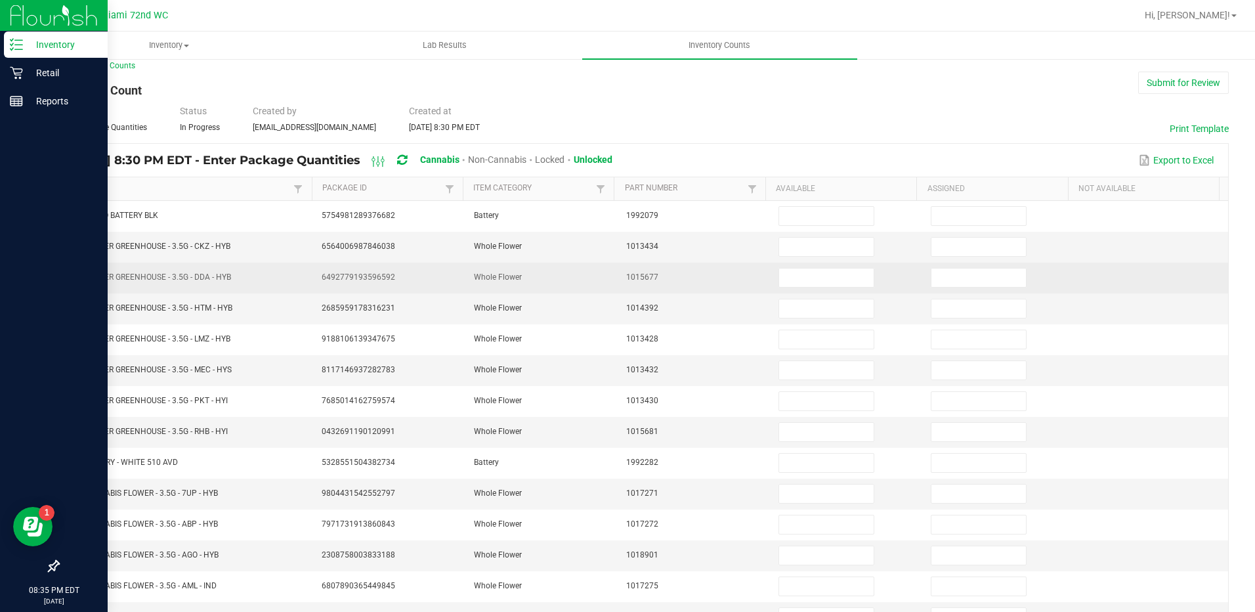
scroll to position [1, 0]
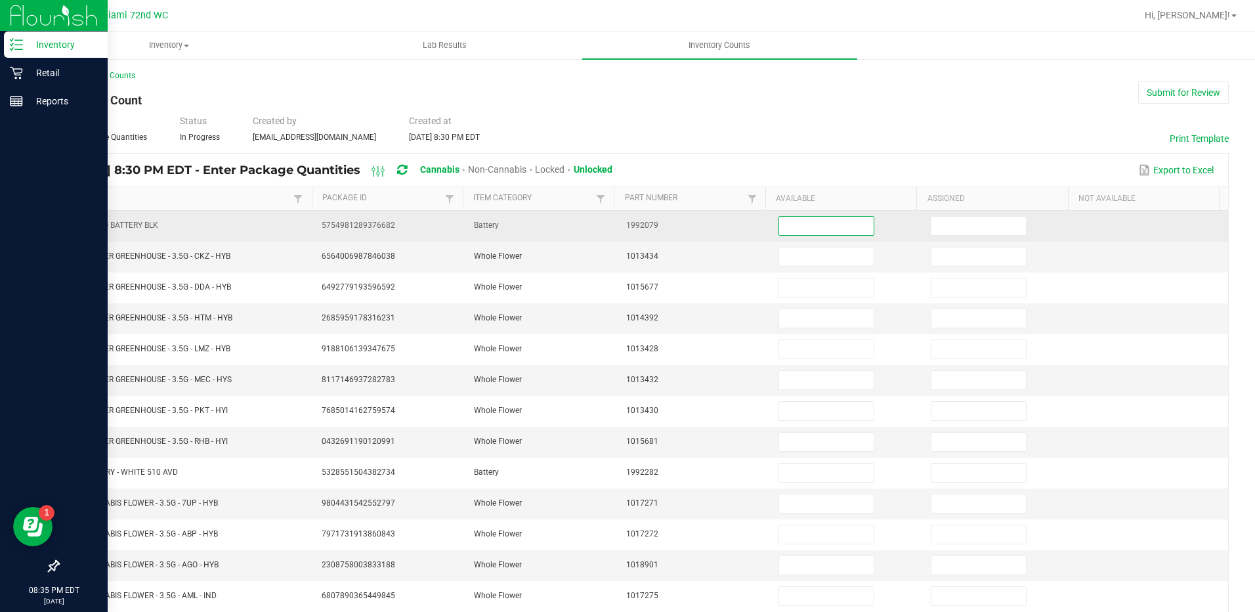
click at [788, 224] on input at bounding box center [826, 226] width 94 height 18
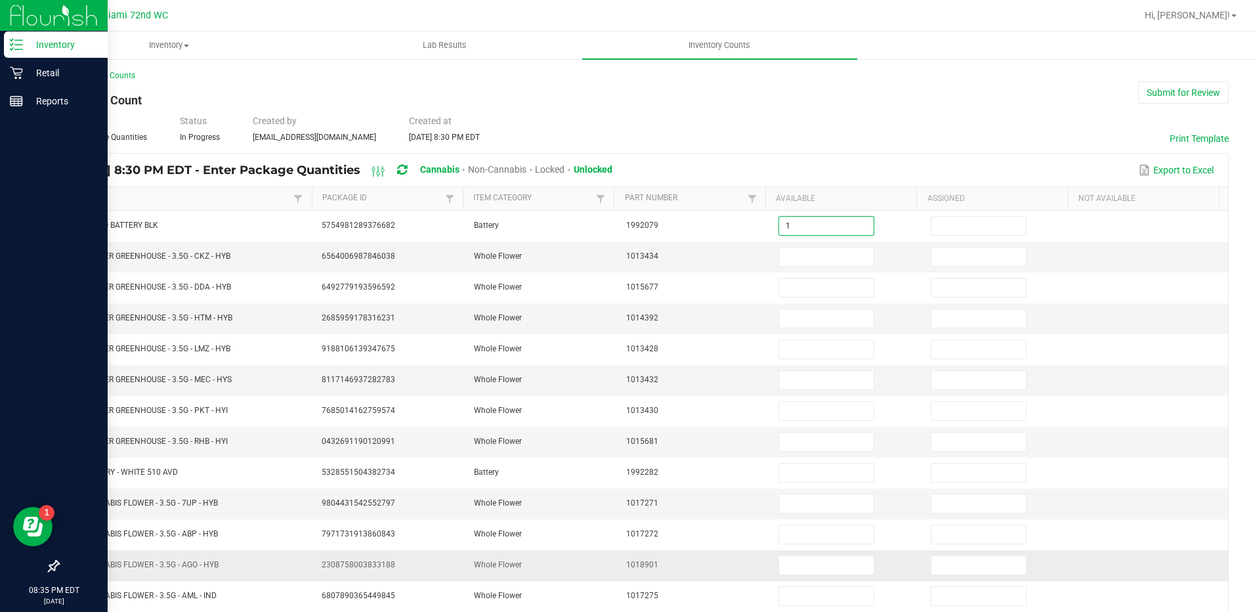
type input "1"
type input "8"
click at [803, 321] on input "15" at bounding box center [826, 318] width 94 height 18
type input "10"
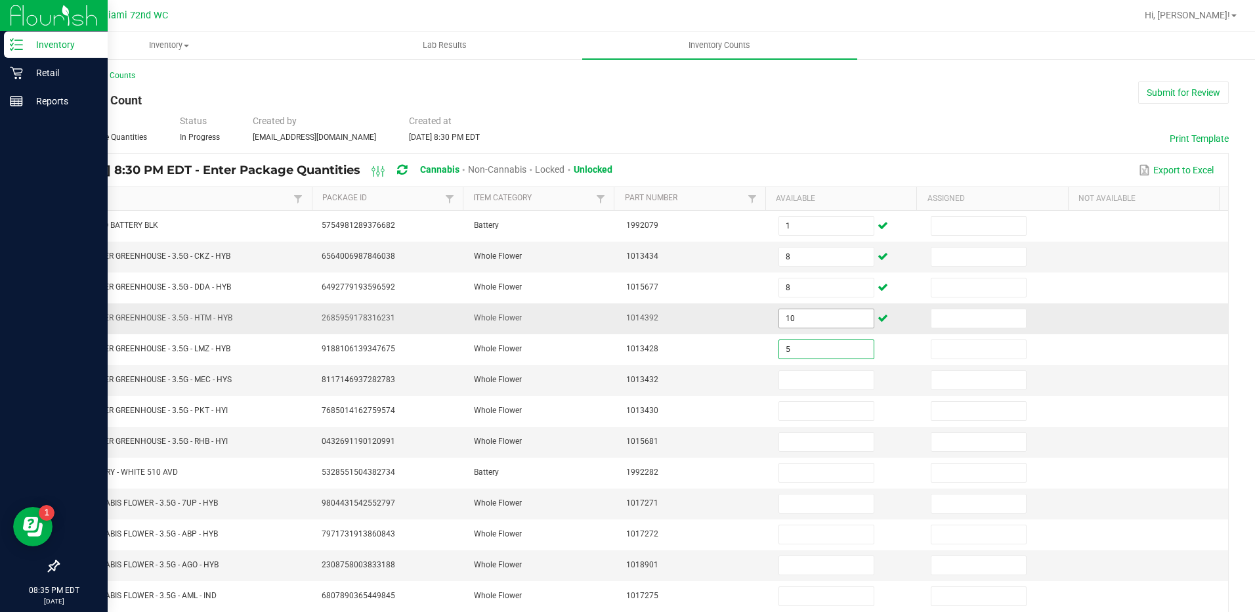
type input "5"
type input "8"
type input "14"
type input "7"
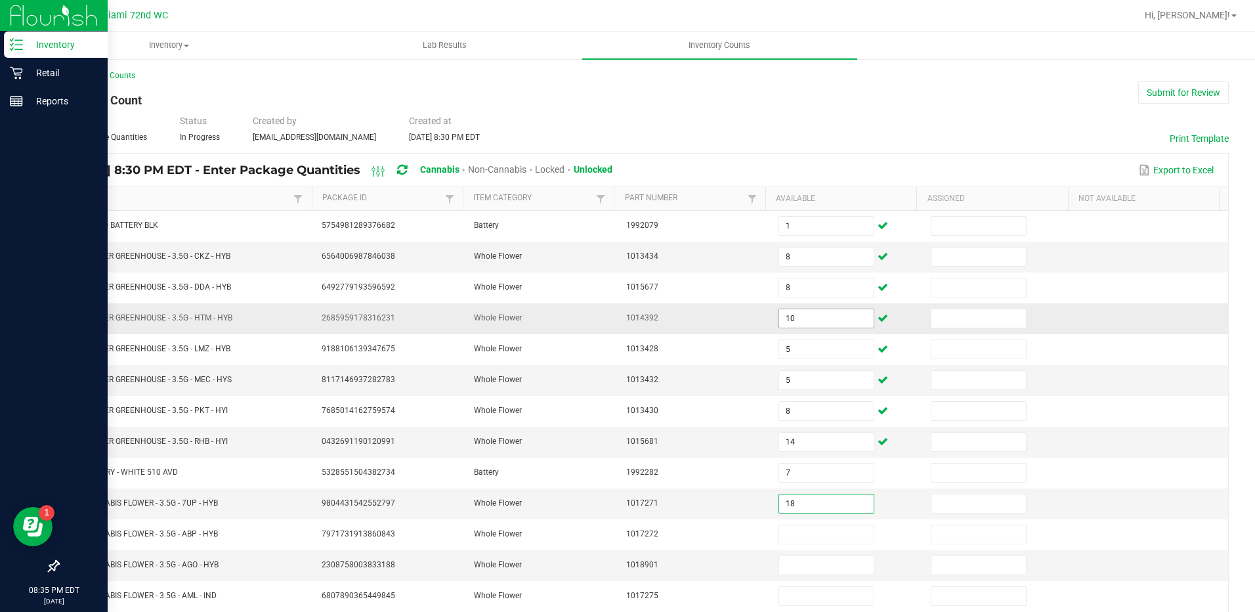
type input "18"
type input "17"
type input "1"
type input "16"
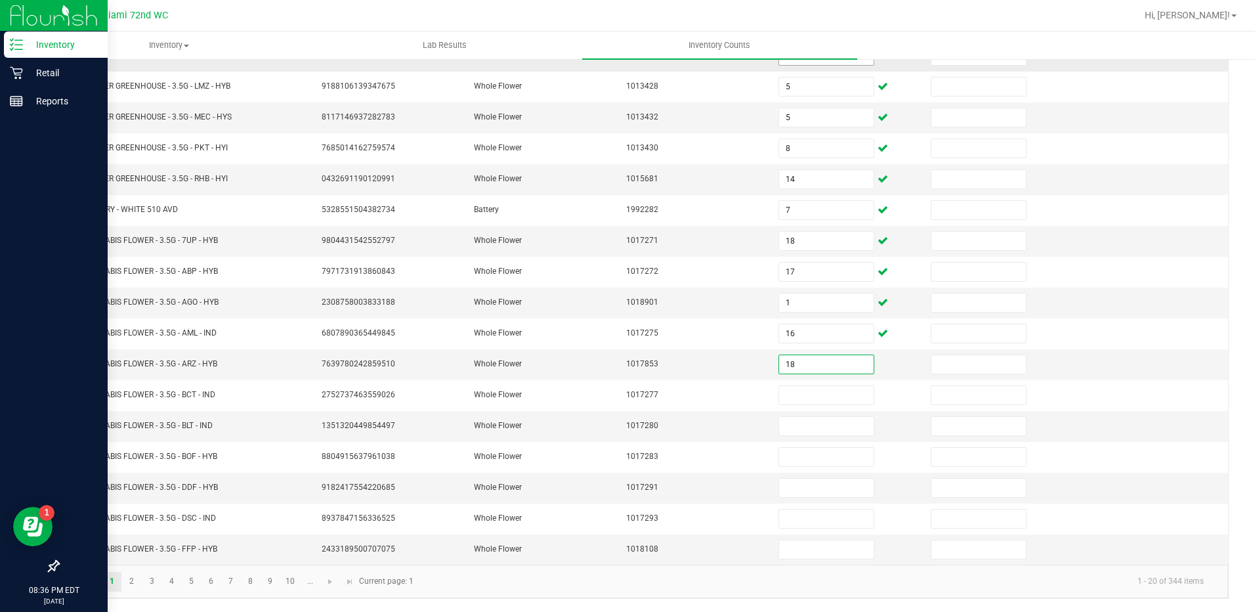
type input "18"
type input "13"
type input "3"
type input "2"
type input "11"
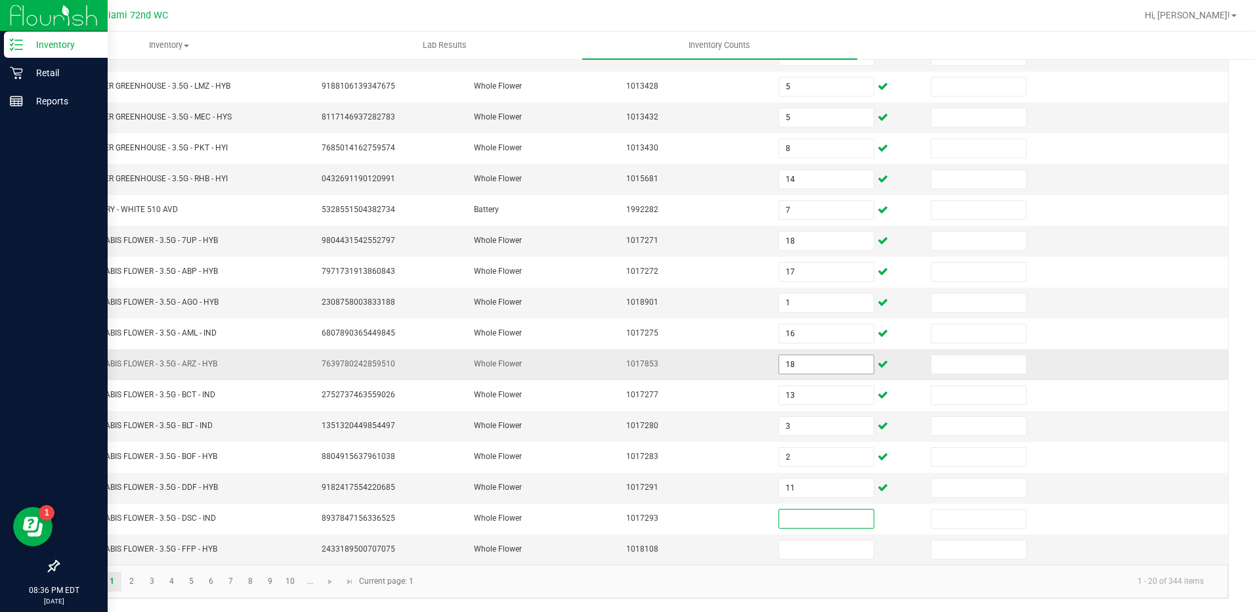
click at [820, 366] on input "18" at bounding box center [826, 364] width 94 height 18
type input "20"
type input "16"
type input "18"
type input "13"
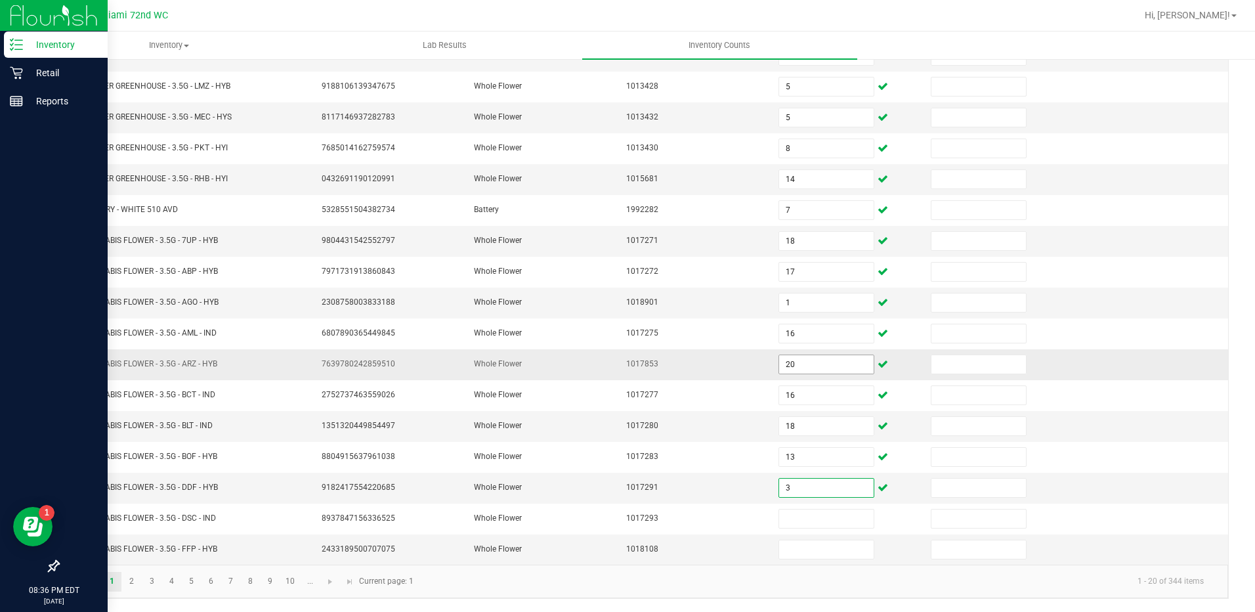
type input "3"
type input "2"
type input "11"
click at [133, 583] on link "2" at bounding box center [131, 582] width 19 height 20
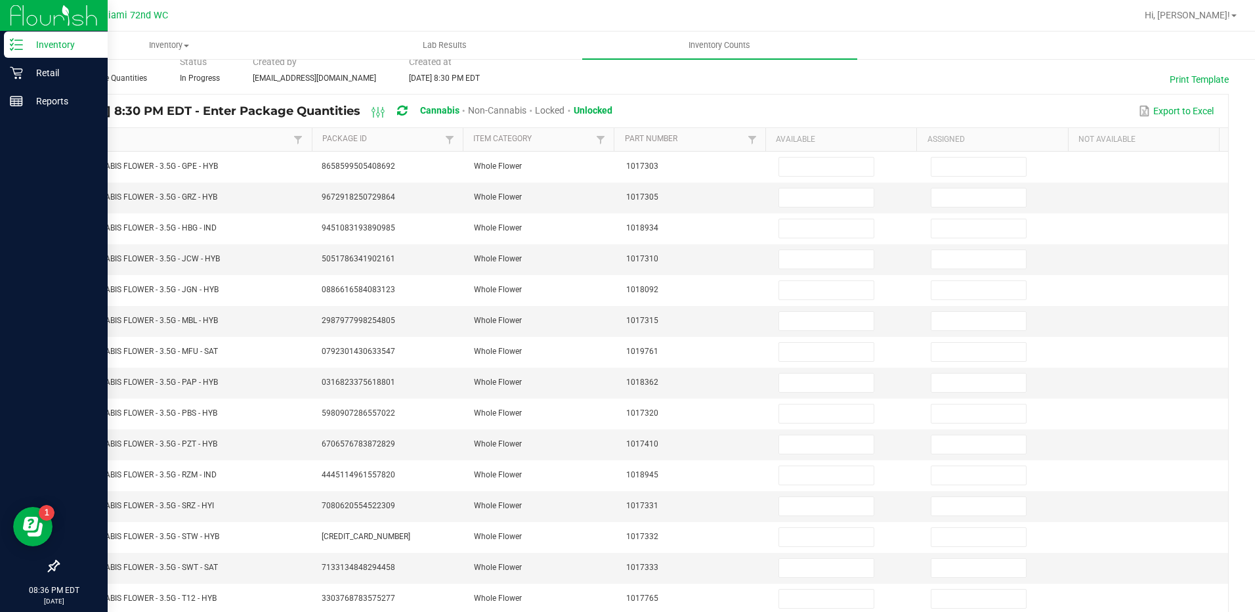
scroll to position [61, 0]
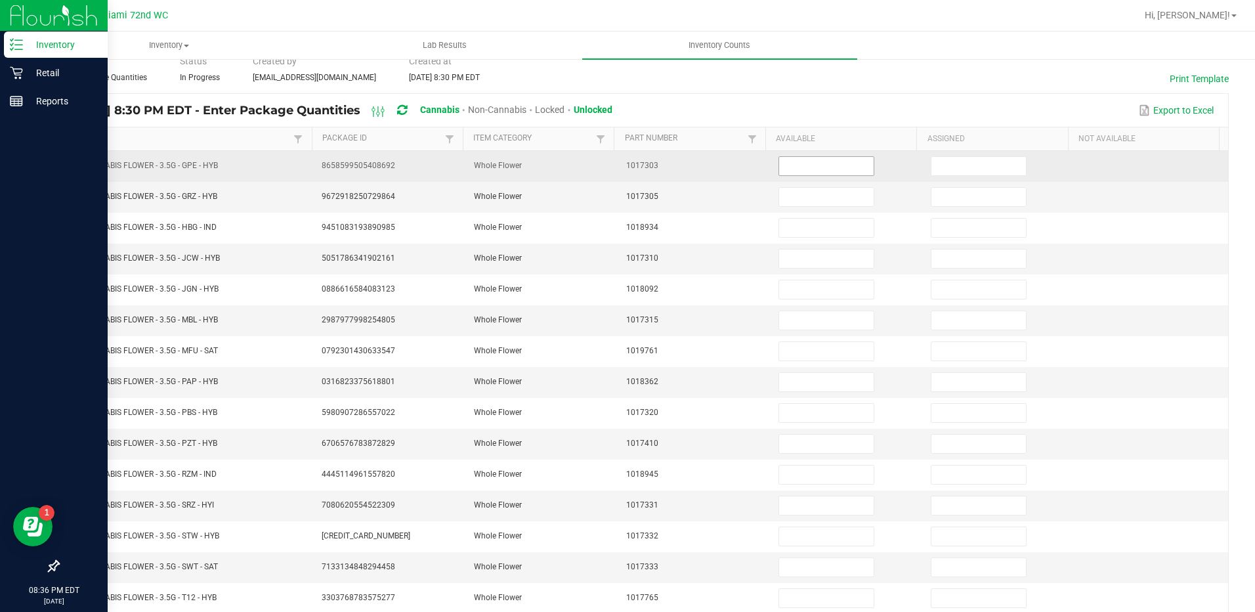
click at [796, 165] on input at bounding box center [826, 166] width 94 height 18
type input "5"
type input "11"
type input "13"
type input "2"
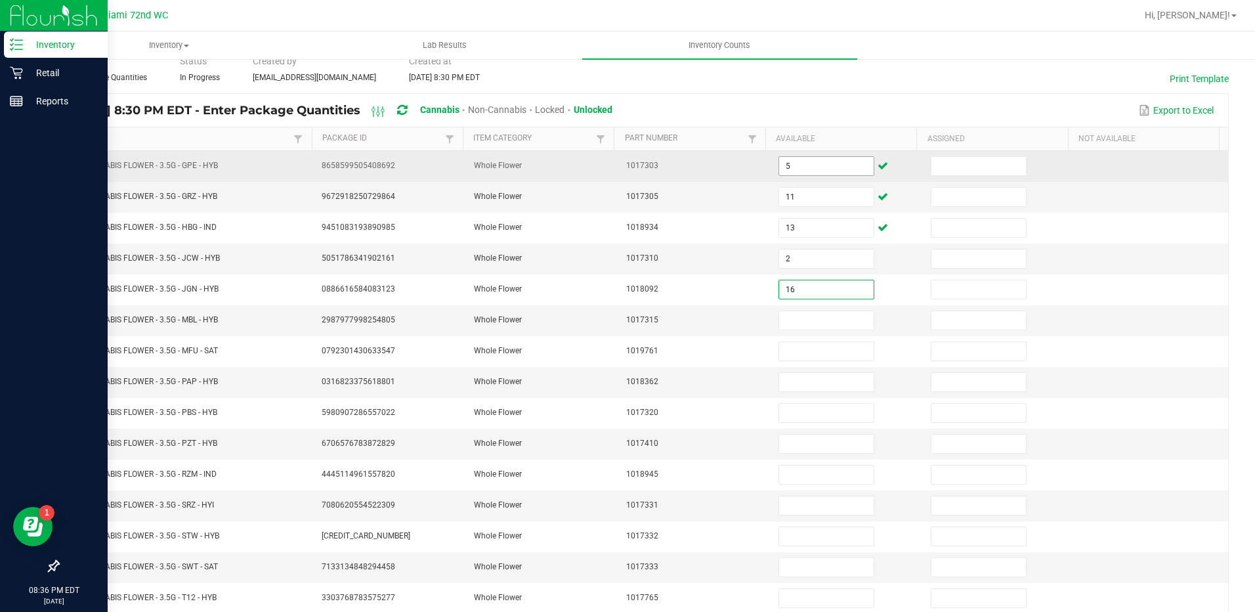
type input "16"
type input "5"
type input "19"
type input "14"
type input "6"
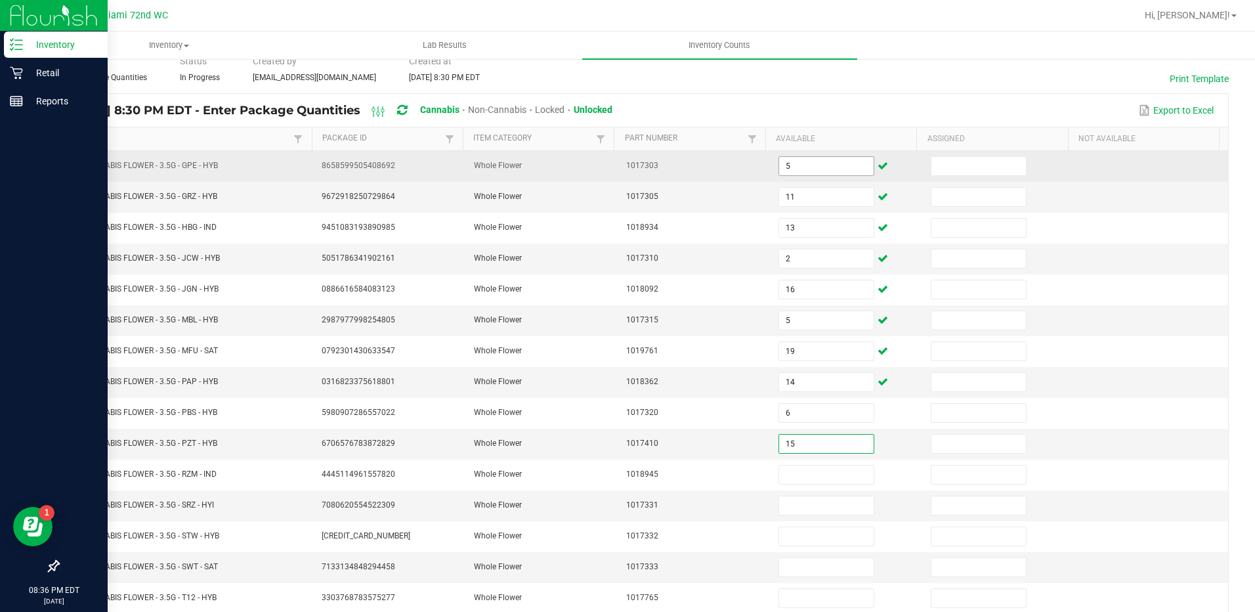
type input "15"
type input "14"
type input "10"
type input "12"
type input "3"
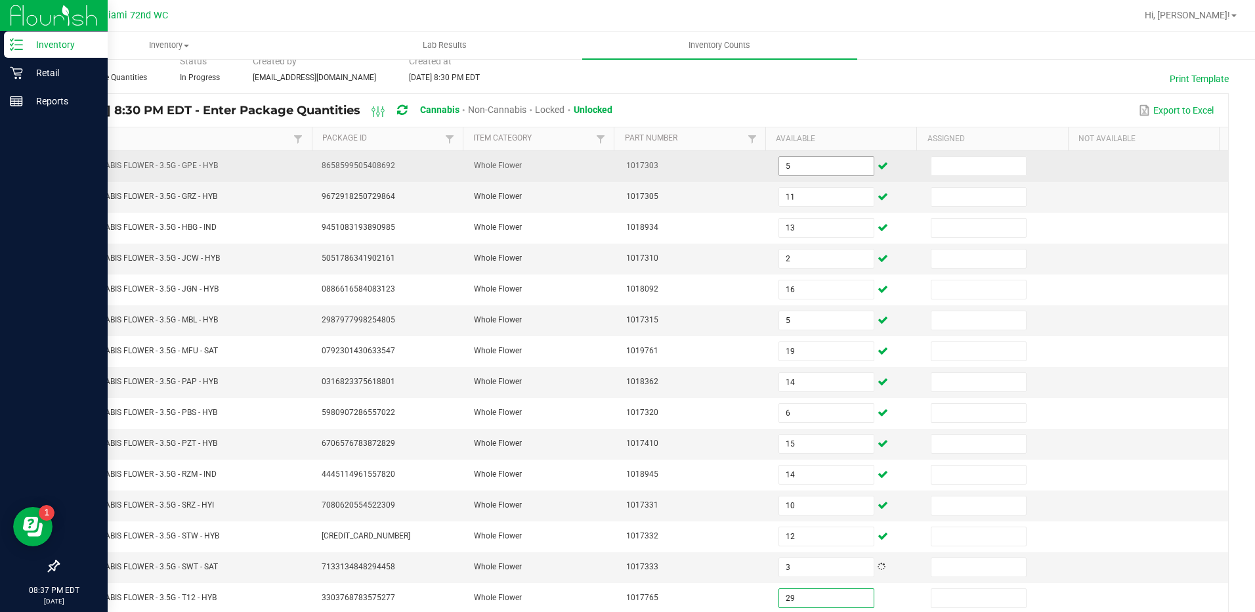
type input "29"
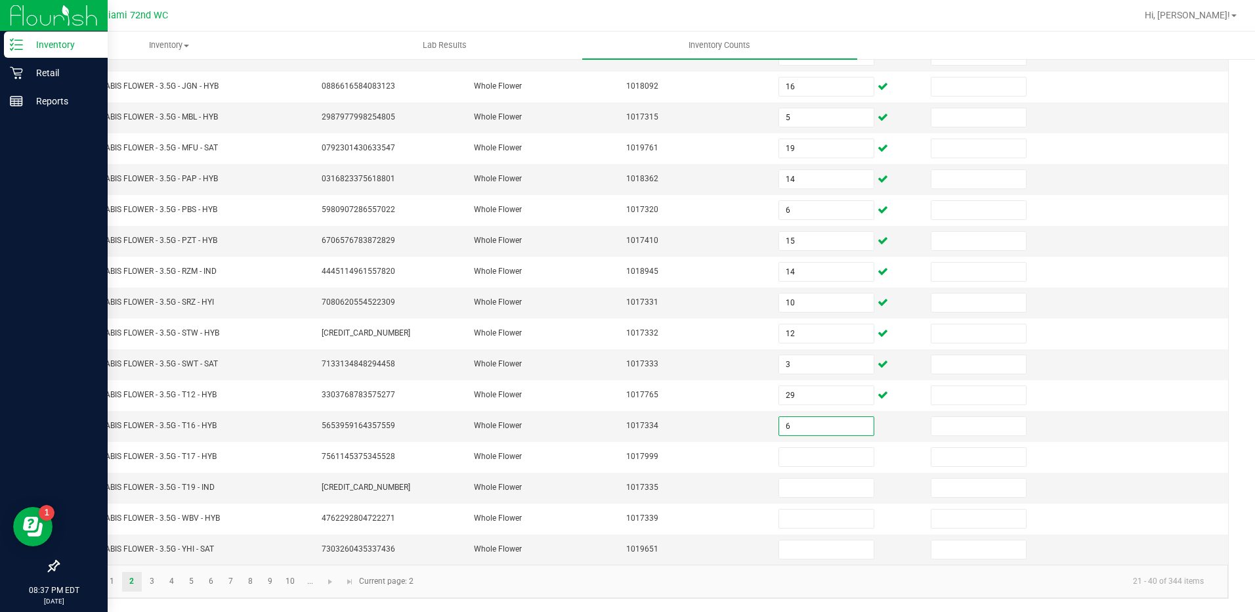
type input "6"
type input "12"
type input "15"
type input "10"
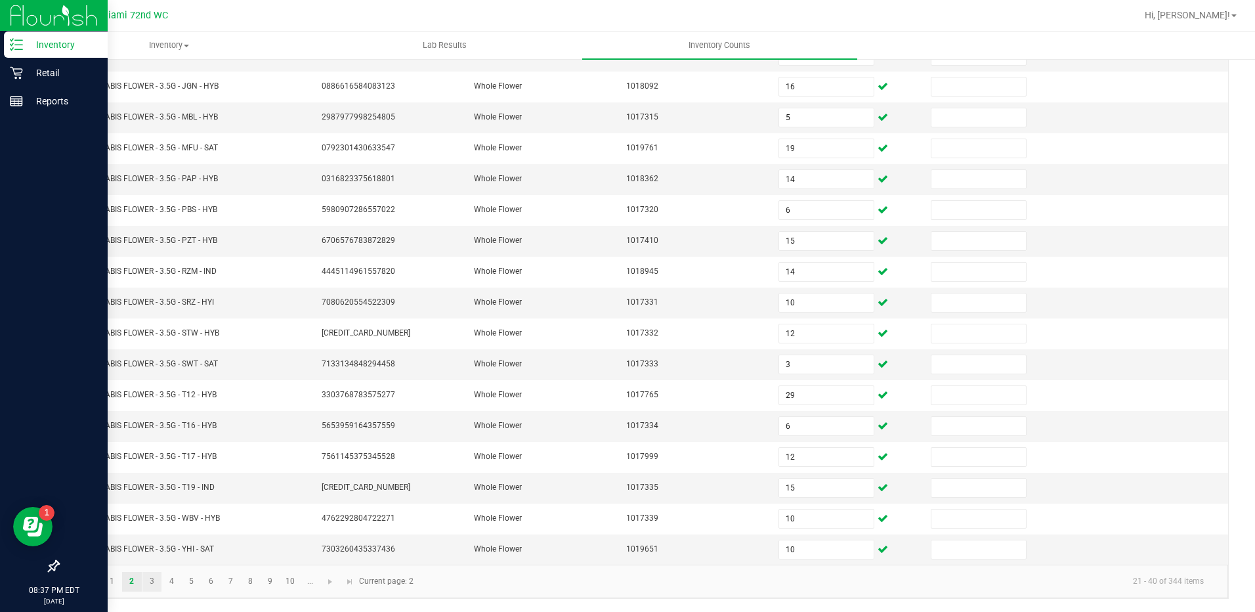
click at [151, 580] on link "3" at bounding box center [151, 582] width 19 height 20
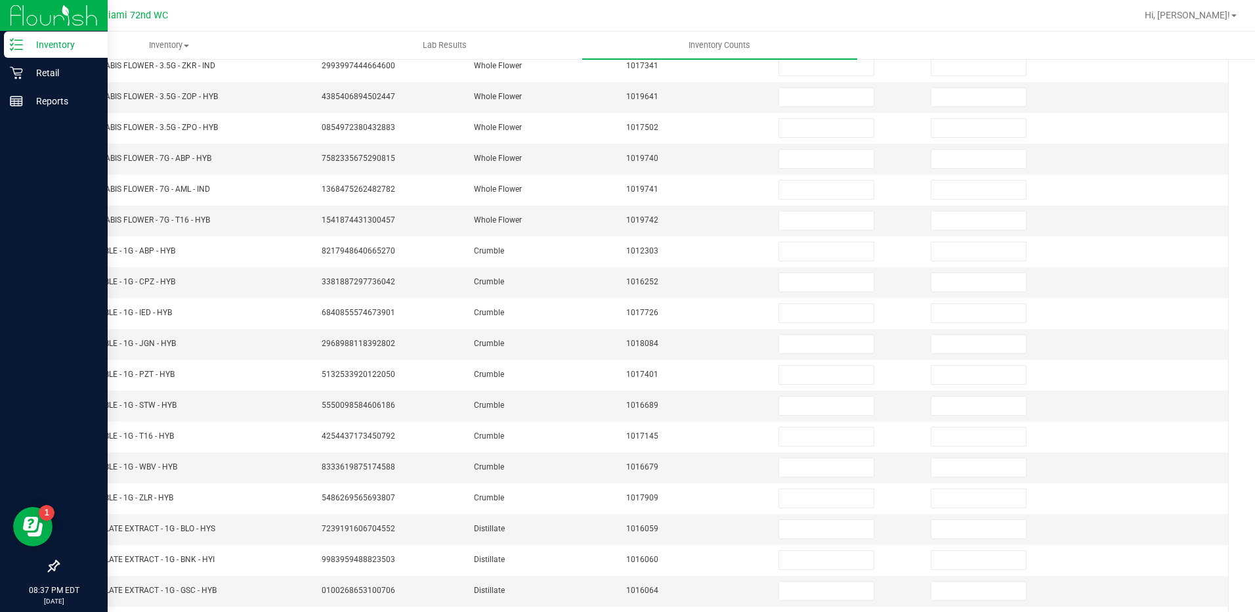
scroll to position [73, 0]
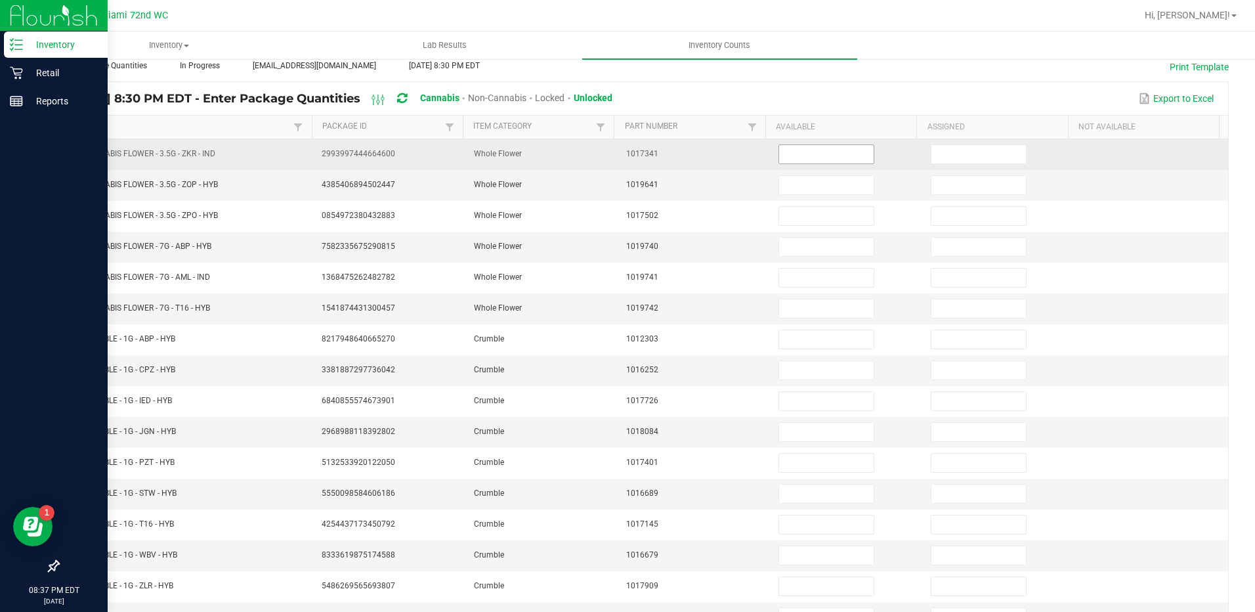
click at [831, 152] on input at bounding box center [826, 154] width 94 height 18
type input "21"
type input "16"
type input "20"
type input "14"
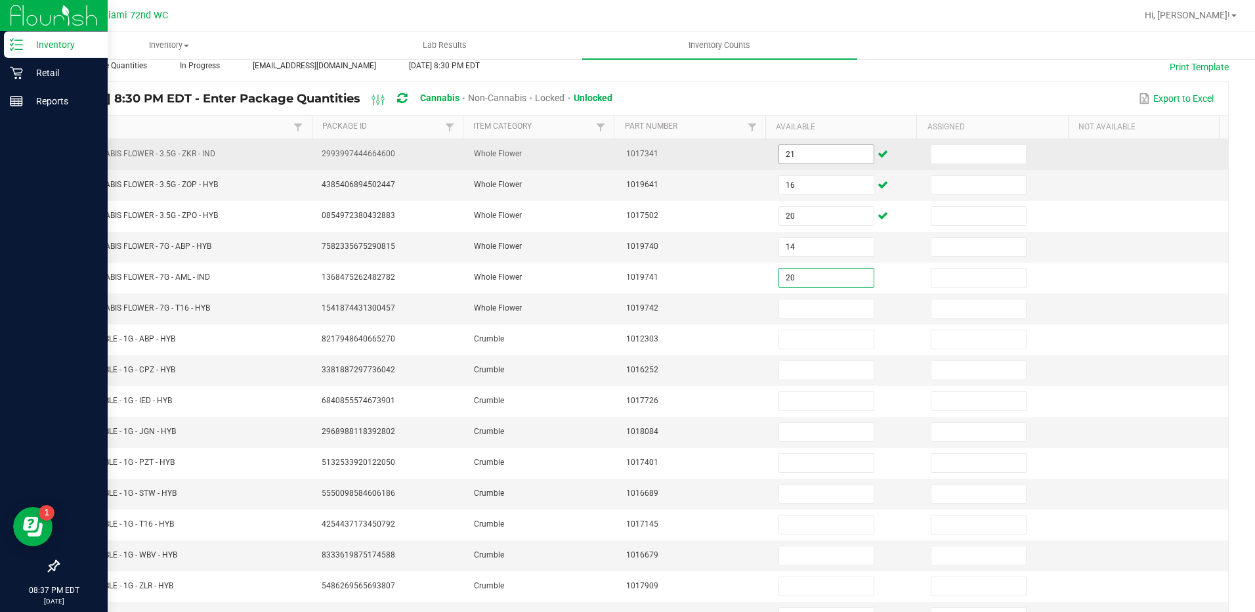
type input "20"
type input "12"
type input "1"
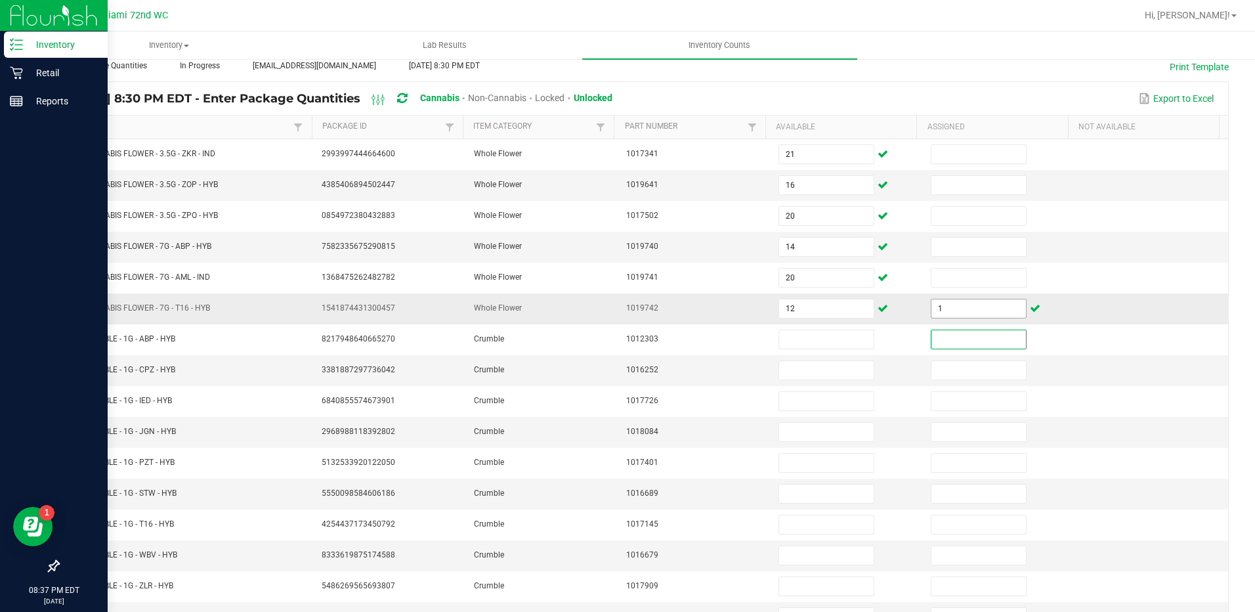
click at [974, 307] on input "1" at bounding box center [978, 308] width 94 height 18
type input "1"
type input "2"
type input "7"
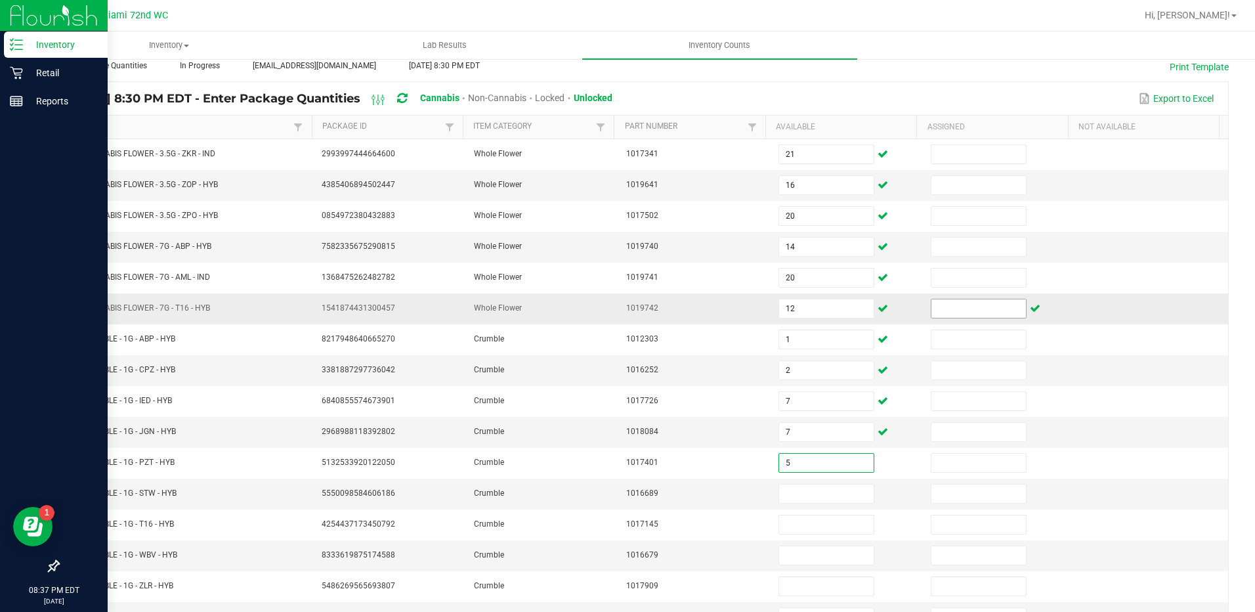
type input "5"
type input "8"
type input "3"
type input "8"
type input "4"
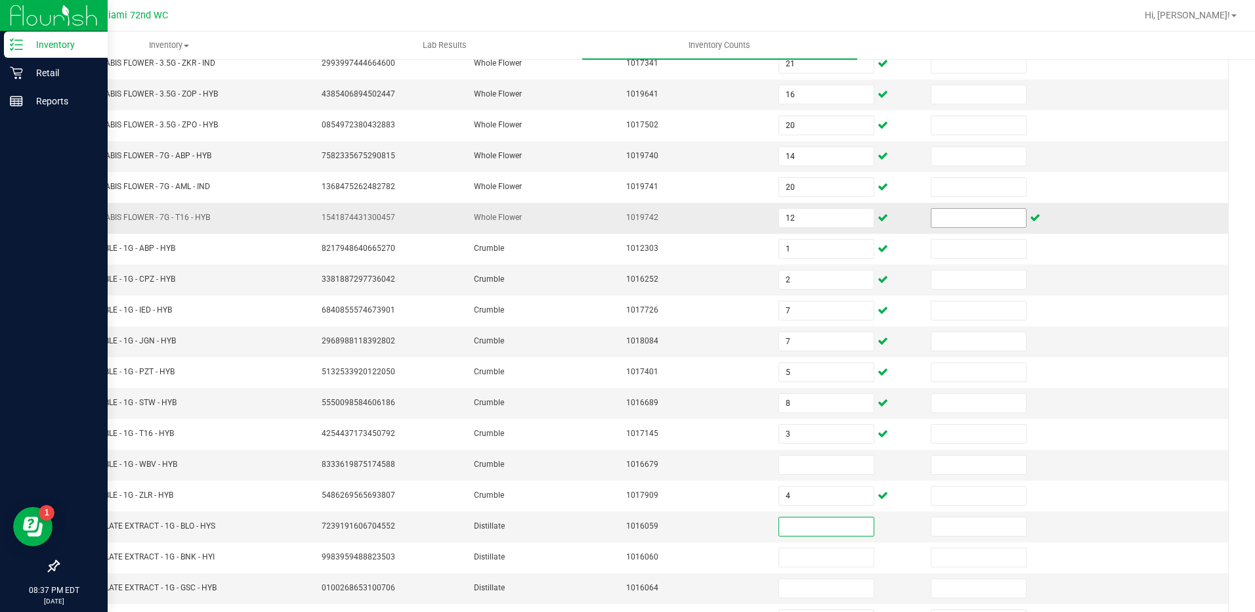
scroll to position [169, 0]
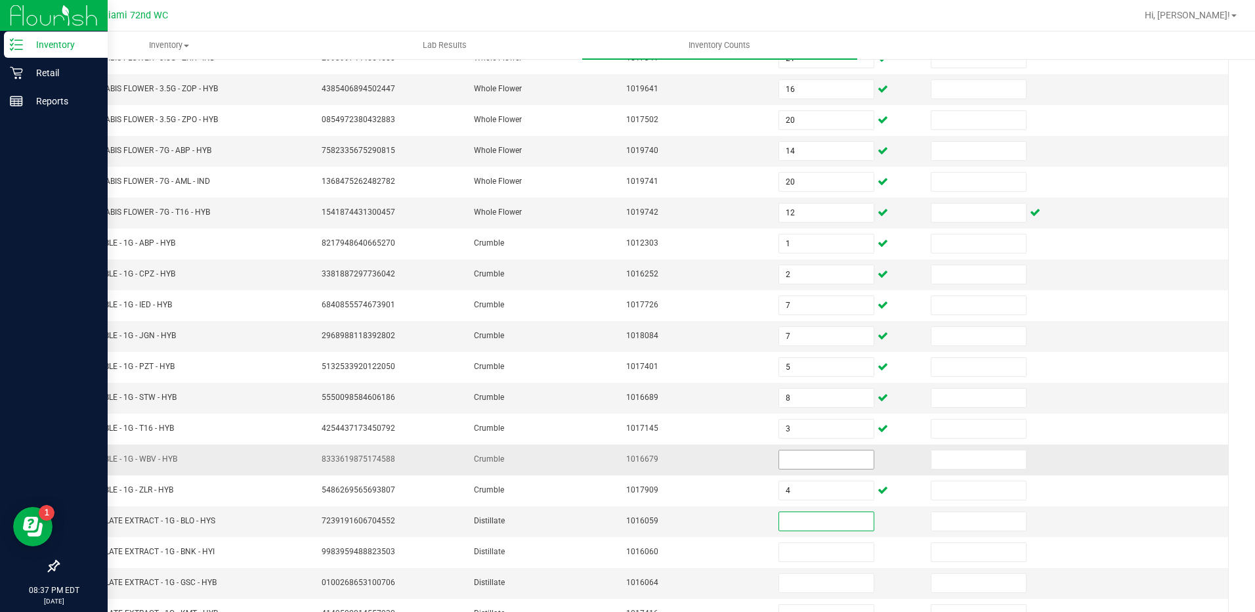
click at [807, 459] on input at bounding box center [826, 459] width 94 height 18
type input "4"
type input "8"
type input "4"
type input "7"
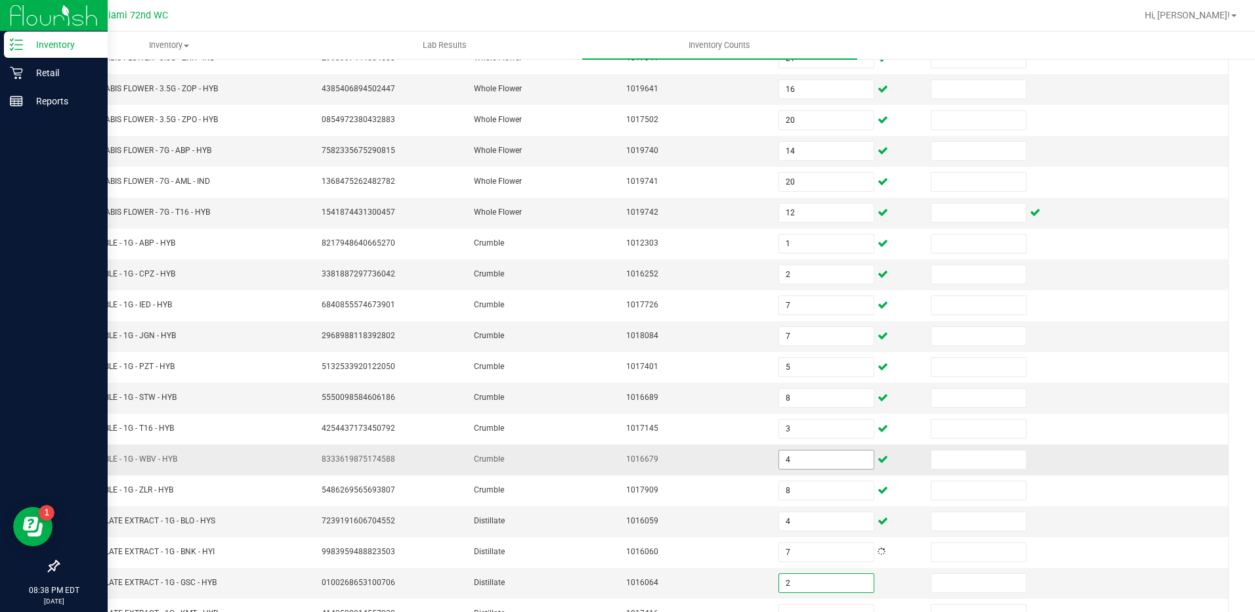
type input "2"
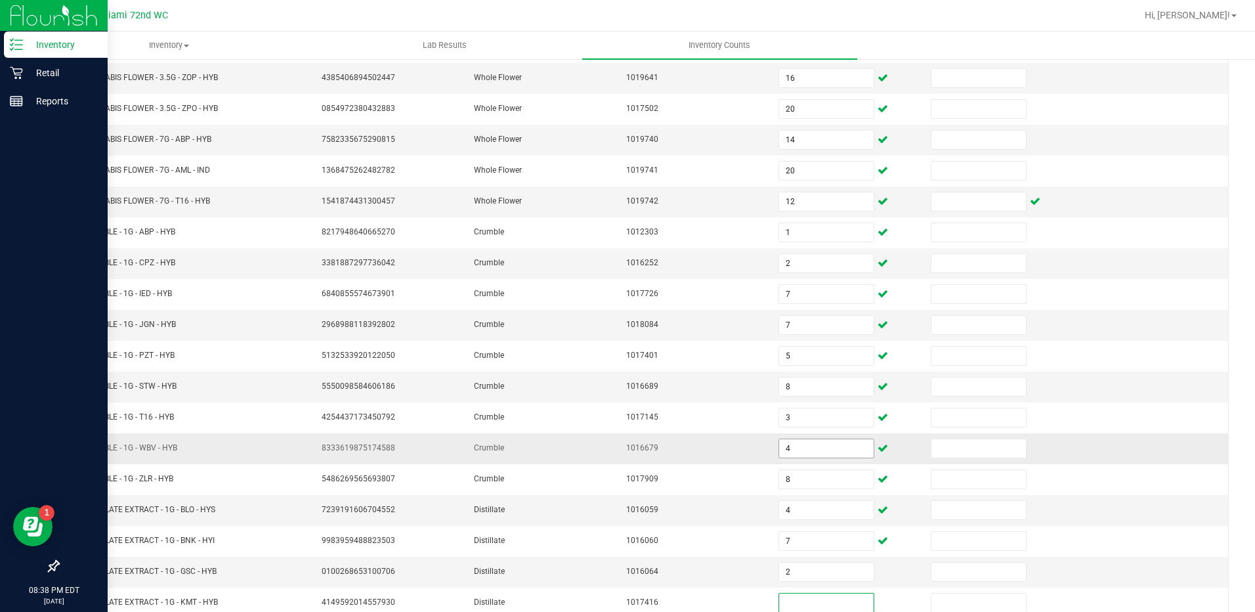
type input "4"
type input "5"
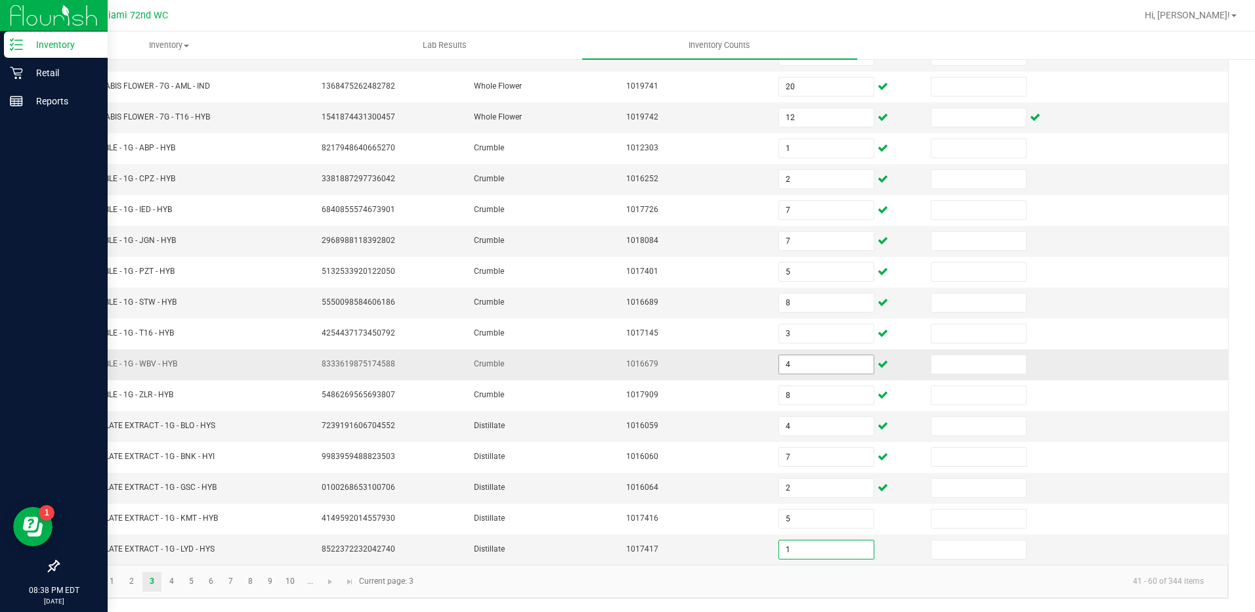
type input "1"
click at [174, 590] on link "4" at bounding box center [171, 582] width 19 height 20
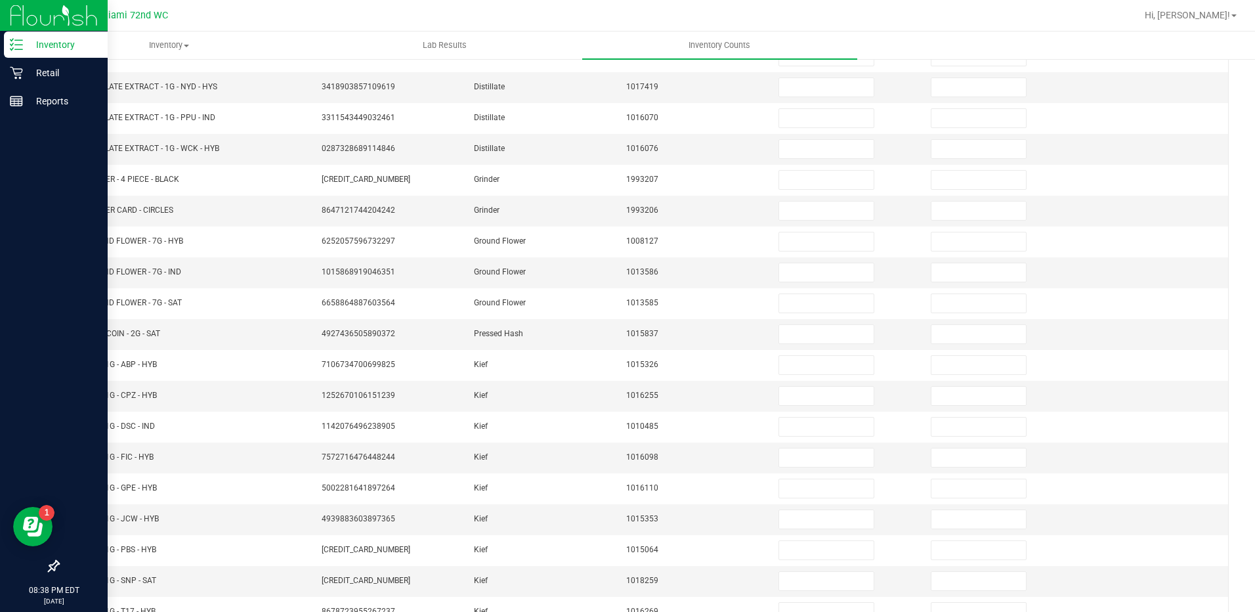
scroll to position [98, 0]
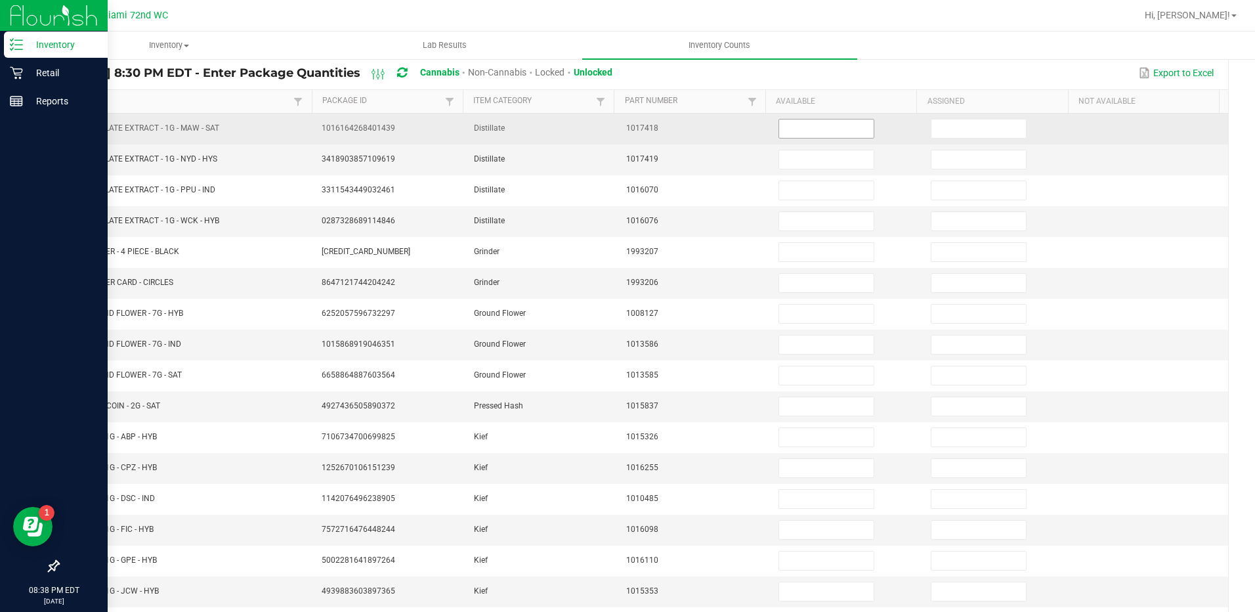
click at [817, 131] on input at bounding box center [826, 128] width 94 height 18
type input "9"
type input "8"
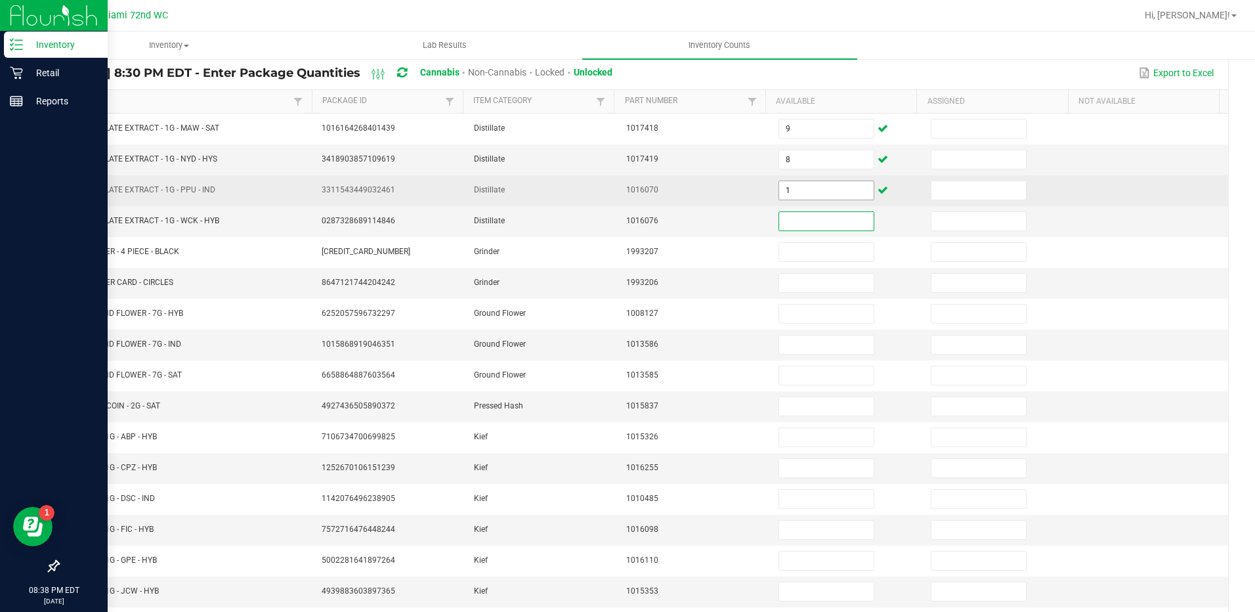
click at [801, 188] on input "1" at bounding box center [826, 190] width 94 height 18
type input "5"
type input "3"
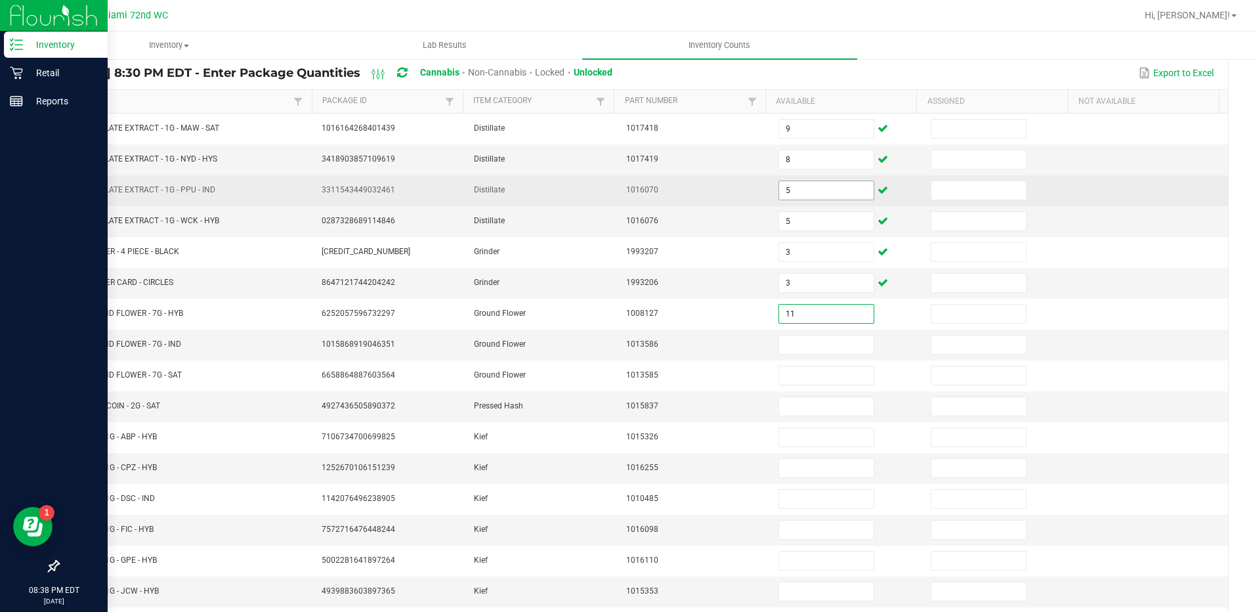
type input "11"
type input "16"
type input "8"
type input "7"
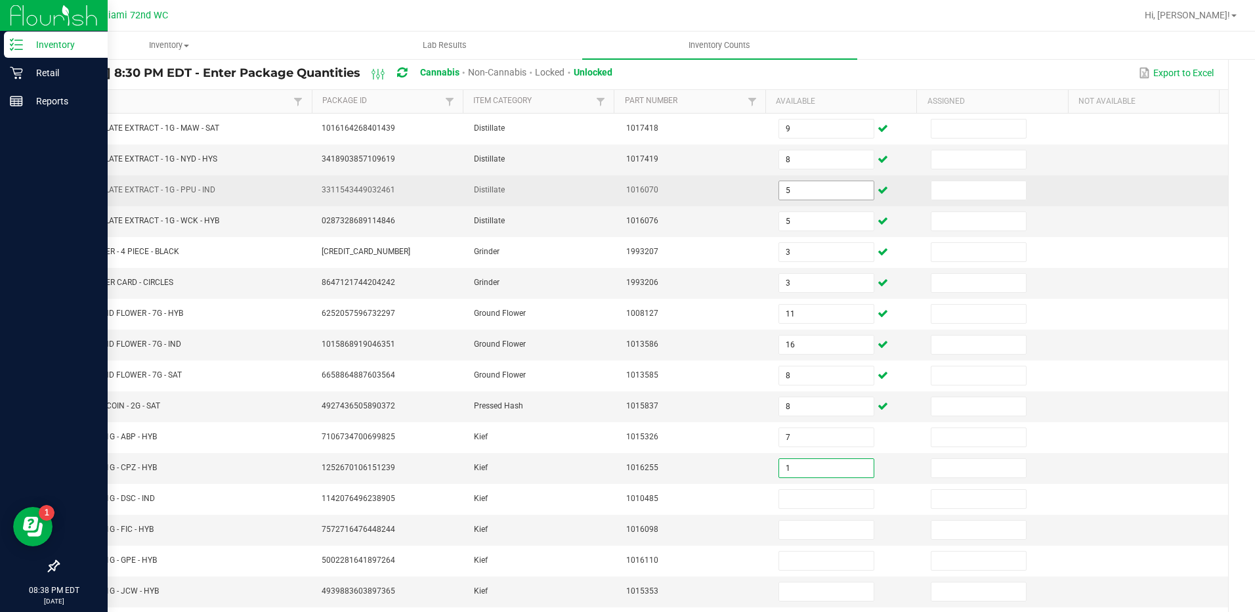
type input "1"
type input "4"
type input "6"
type input "2"
type input "8"
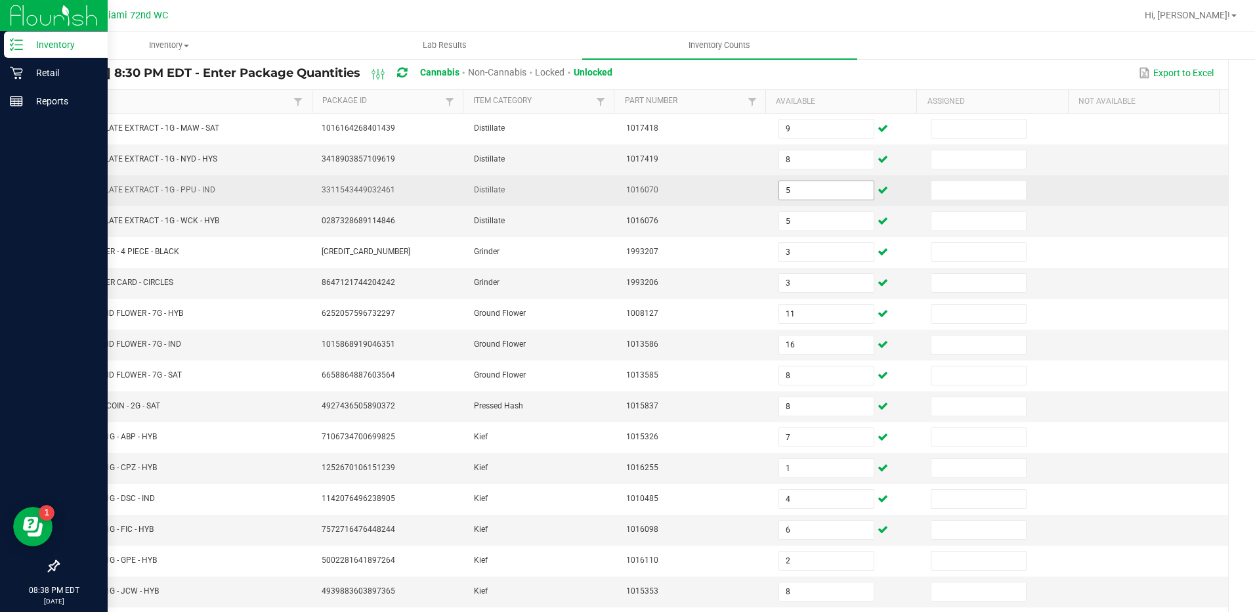
scroll to position [264, 0]
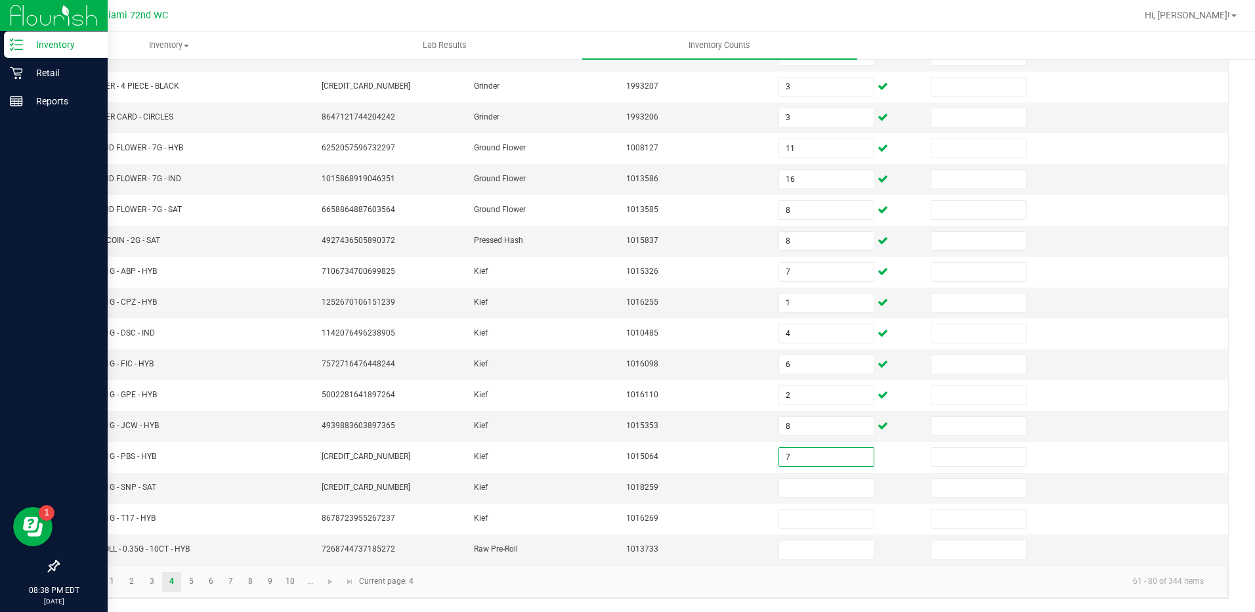
type input "7"
type input "5"
type input "3"
type input "9"
click at [191, 580] on link "5" at bounding box center [191, 582] width 19 height 20
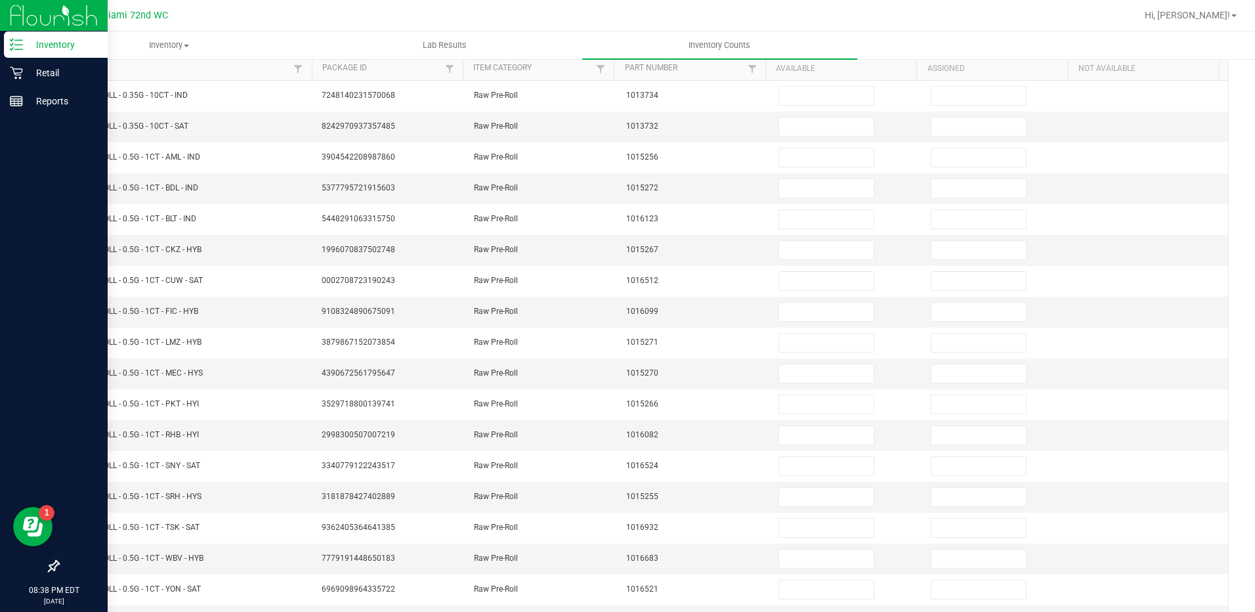
scroll to position [31, 0]
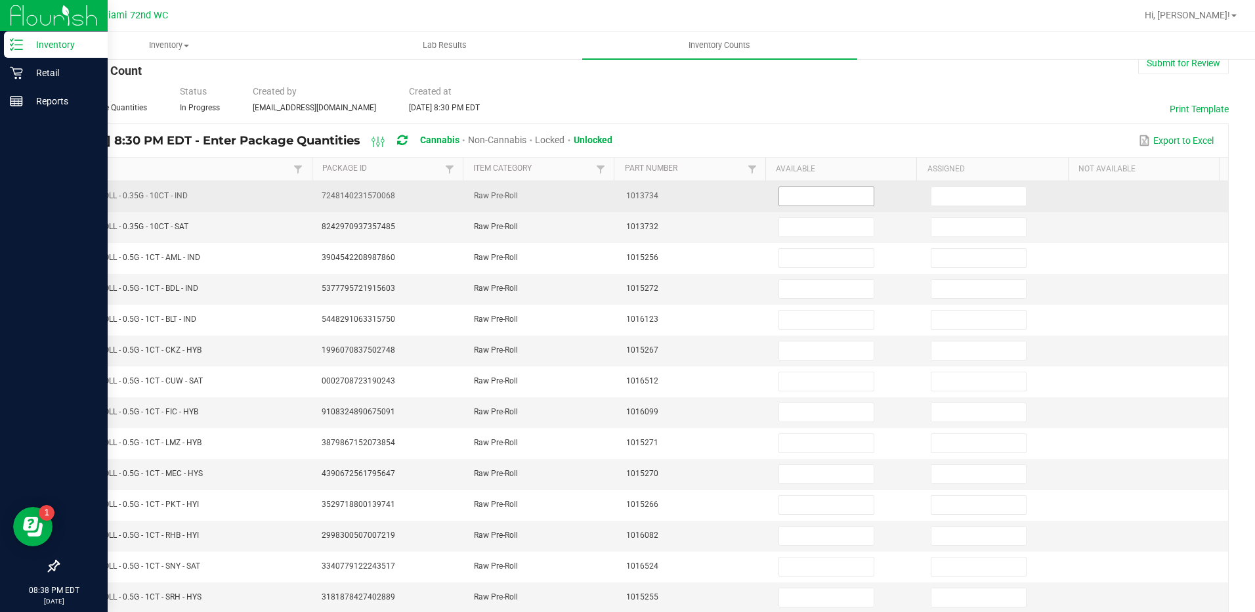
click at [807, 195] on input at bounding box center [826, 196] width 94 height 18
type input "18"
type input "16"
type input "18"
type input "22"
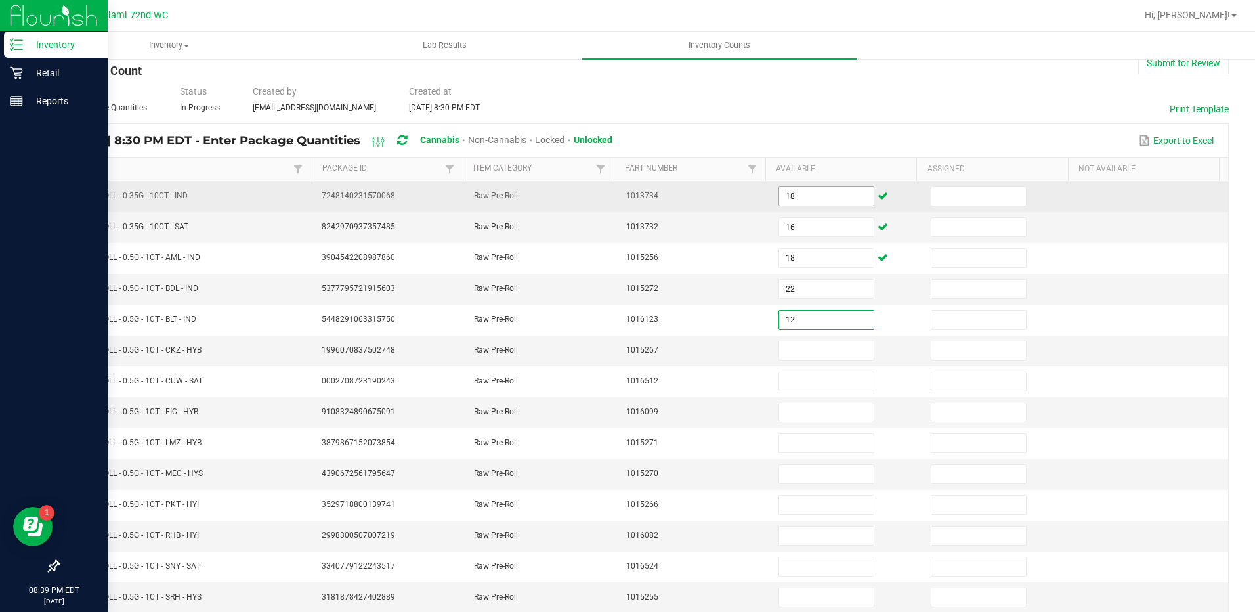
type input "12"
type input "24"
type input "9"
type input "12"
type input "4"
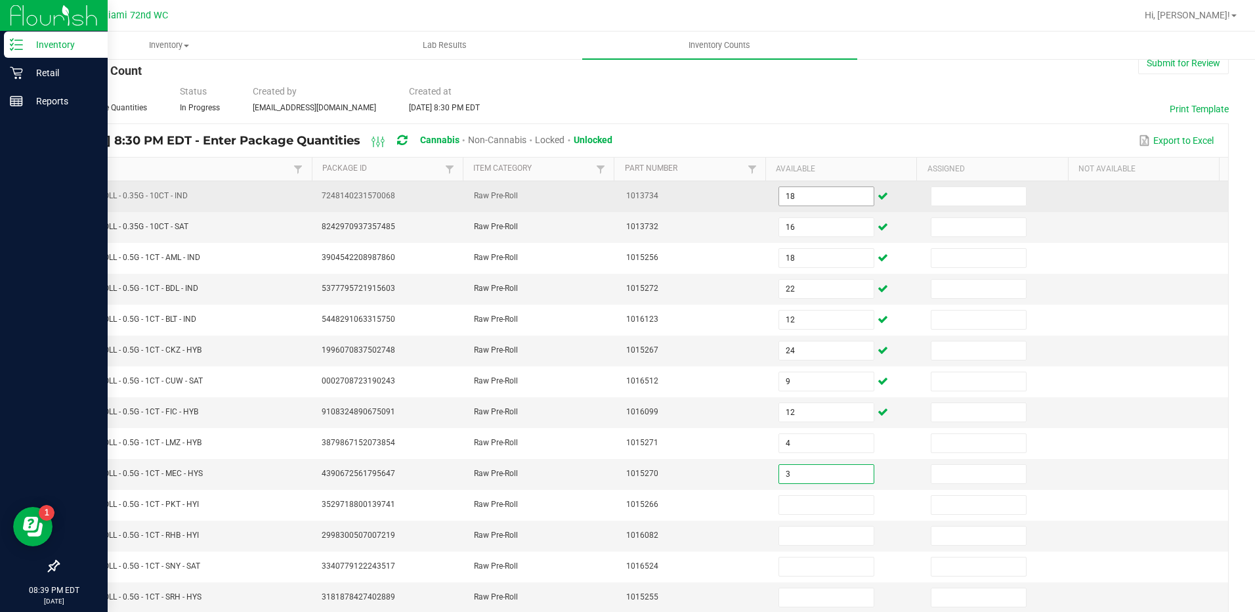
type input "3"
type input "18"
type input "12"
type input "18"
type input "21"
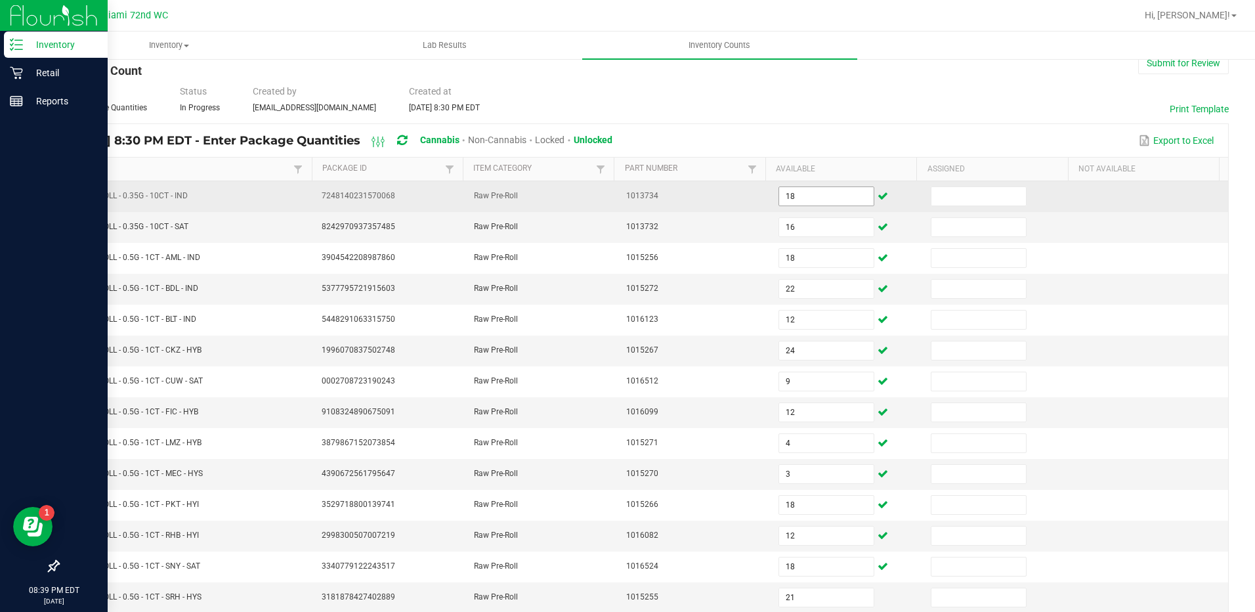
scroll to position [264, 0]
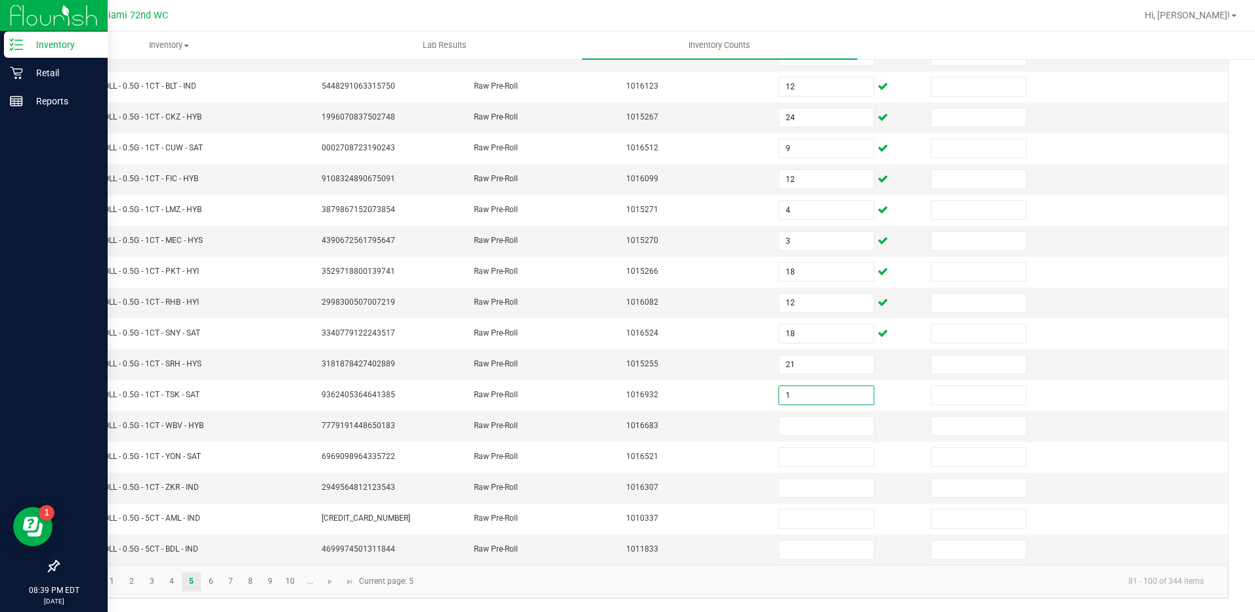
type input "1"
type input "11"
type input "9"
type input "12"
type input "9"
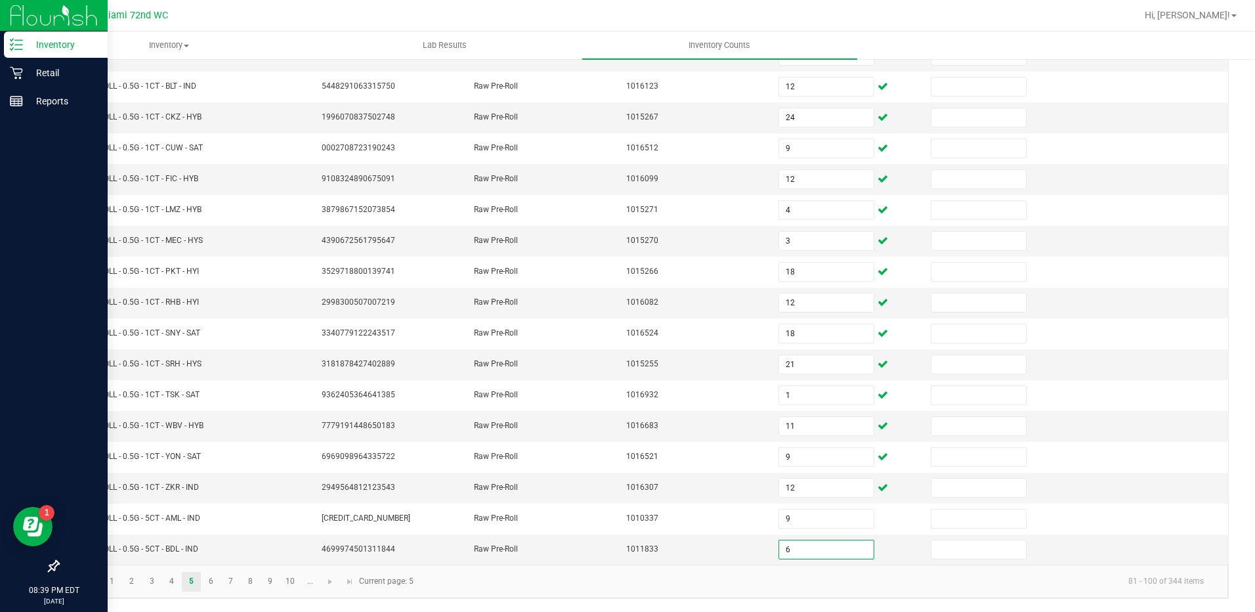
type input "6"
click at [211, 583] on link "6" at bounding box center [210, 582] width 19 height 20
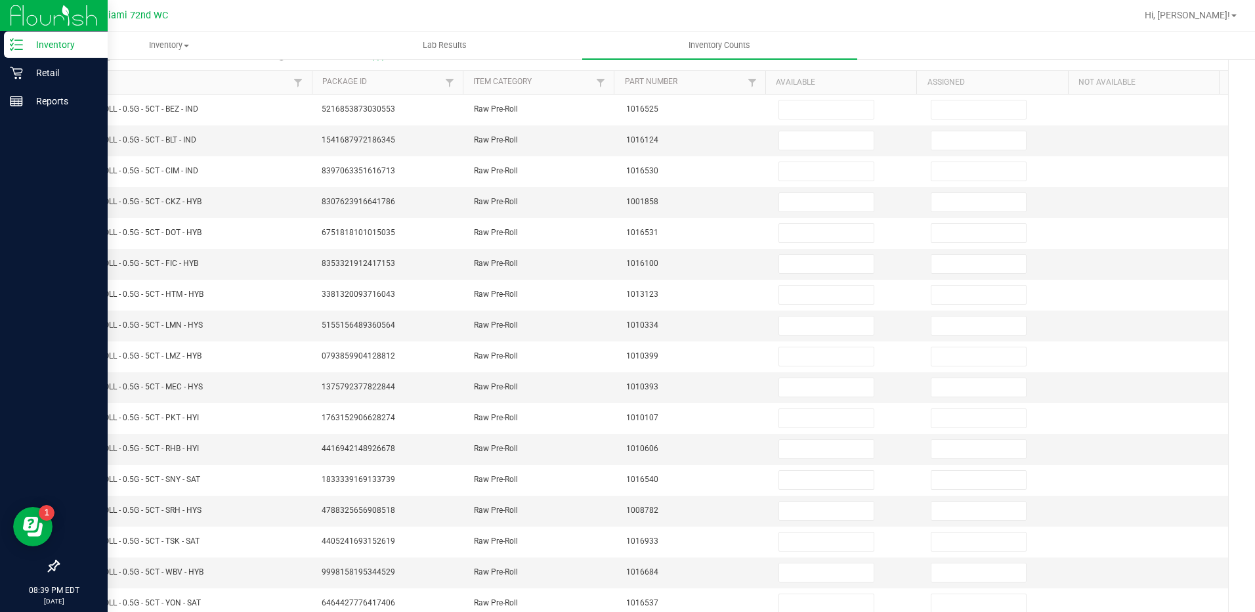
scroll to position [117, 0]
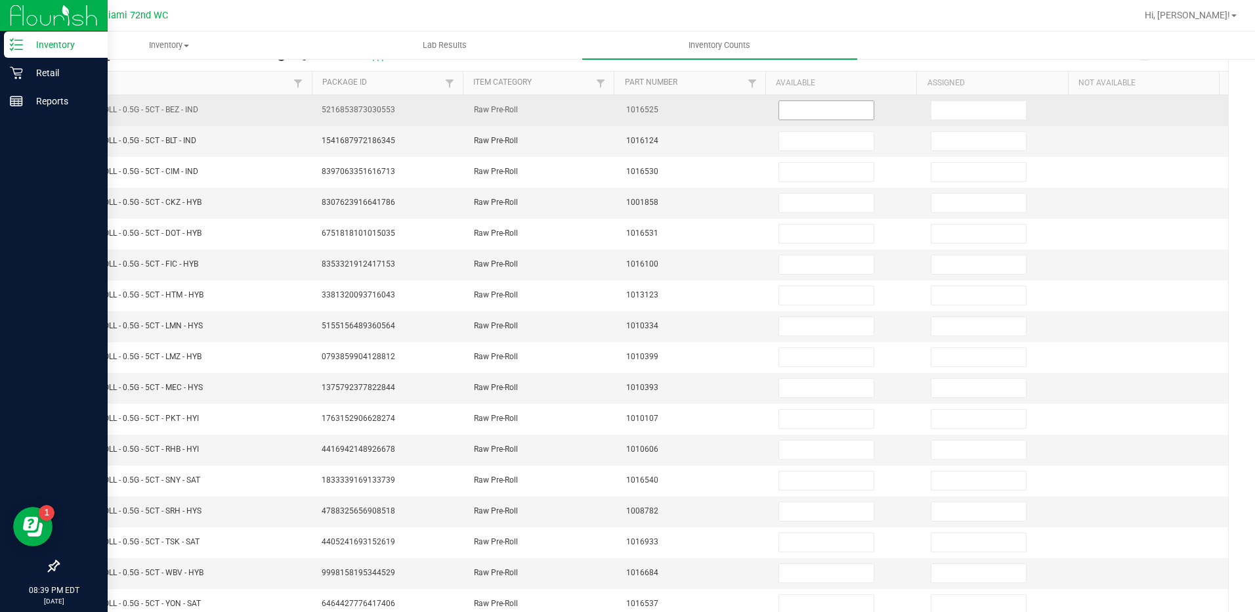
click at [811, 111] on input at bounding box center [826, 110] width 94 height 18
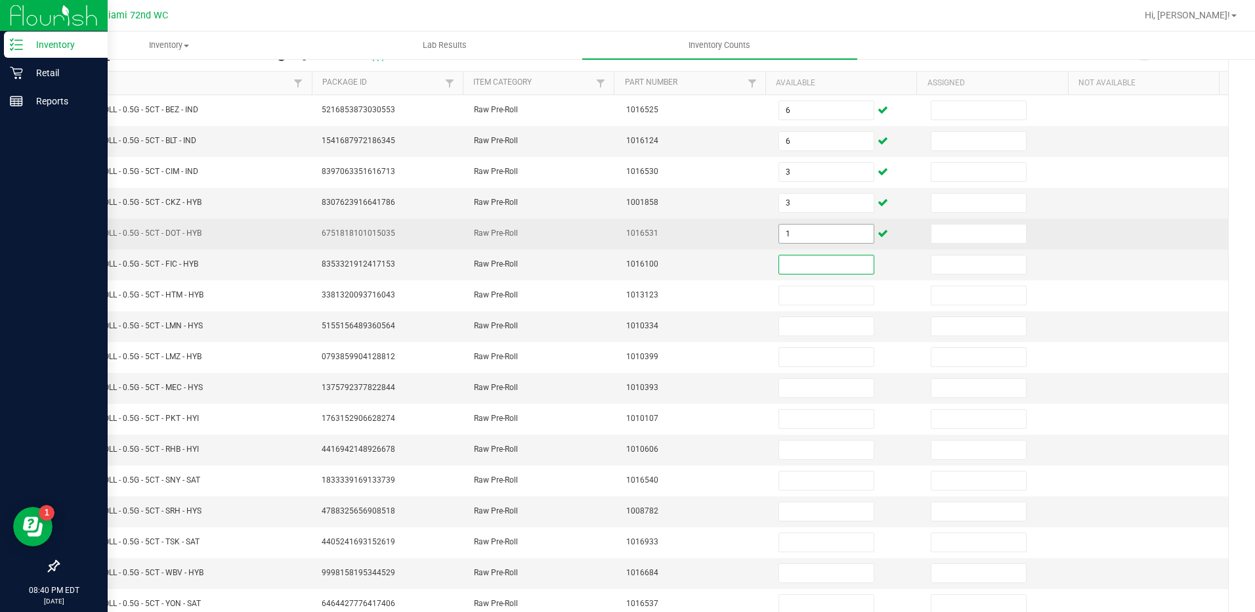
click at [802, 233] on input "1" at bounding box center [826, 233] width 94 height 18
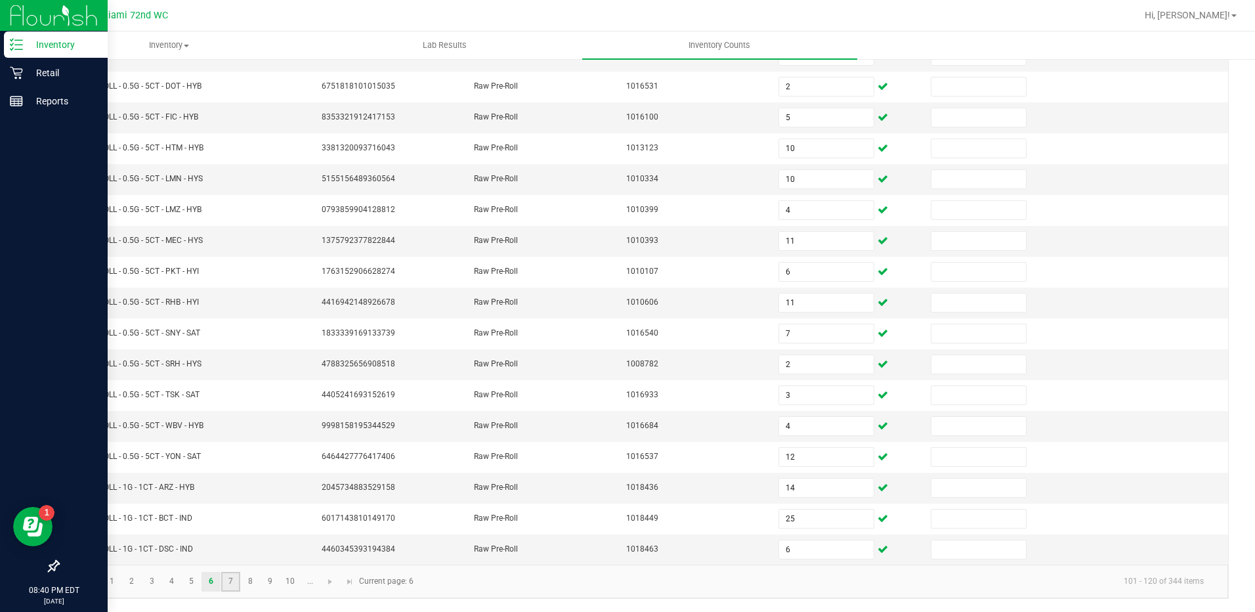
click at [231, 580] on link "7" at bounding box center [230, 582] width 19 height 20
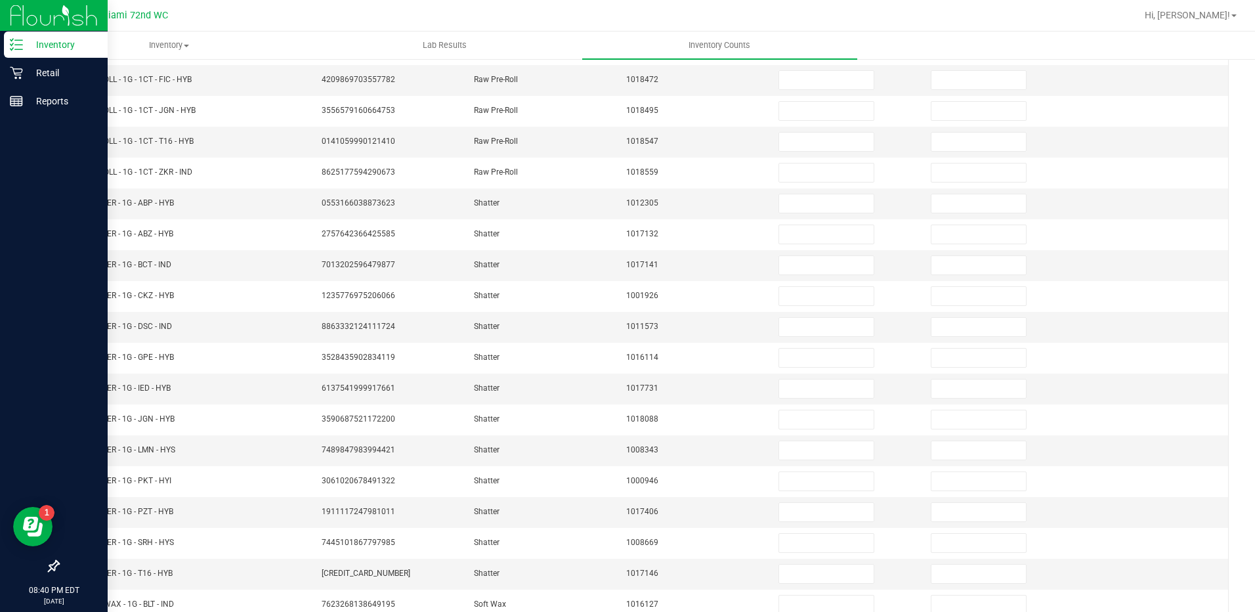
scroll to position [39, 0]
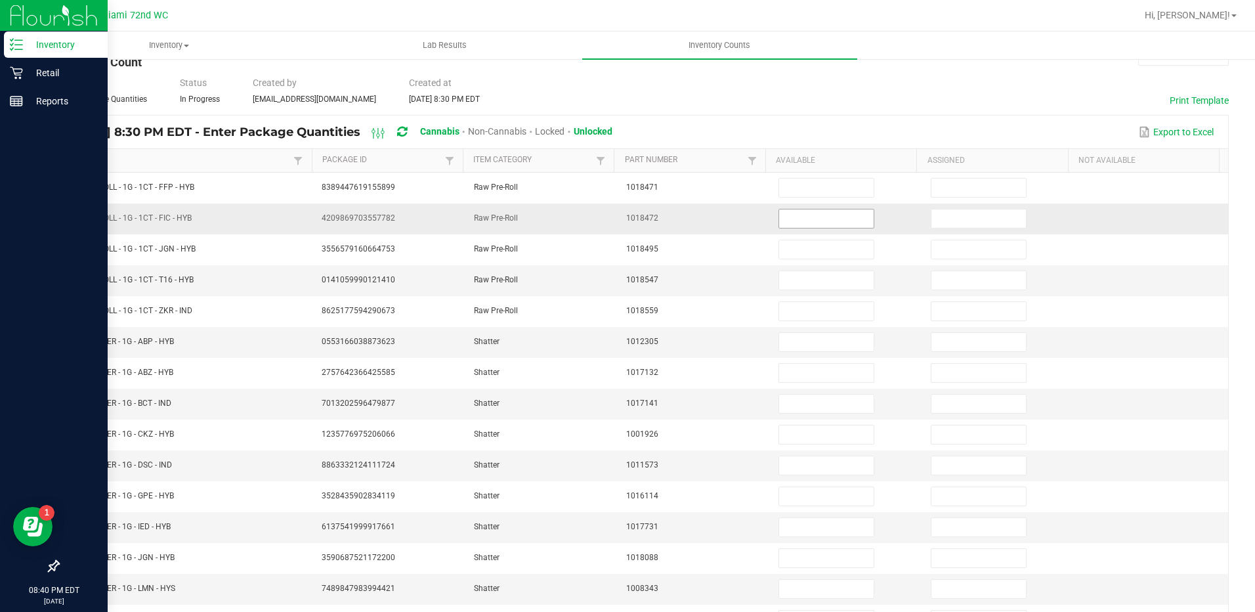
click at [812, 215] on input at bounding box center [826, 218] width 94 height 18
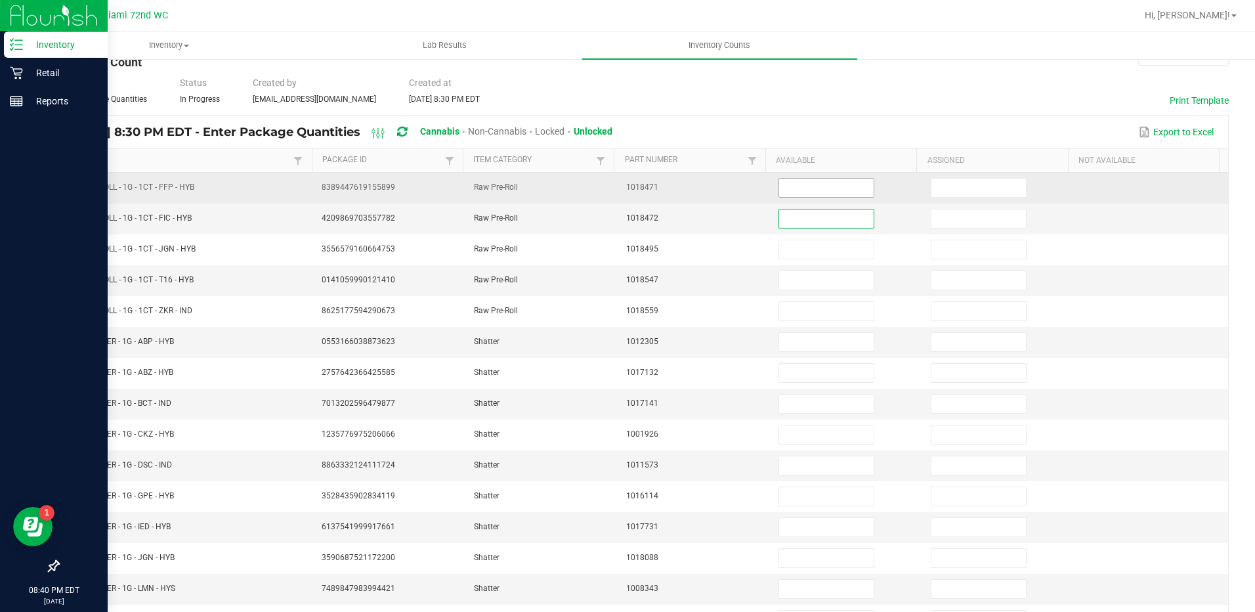
click at [816, 185] on input at bounding box center [826, 187] width 94 height 18
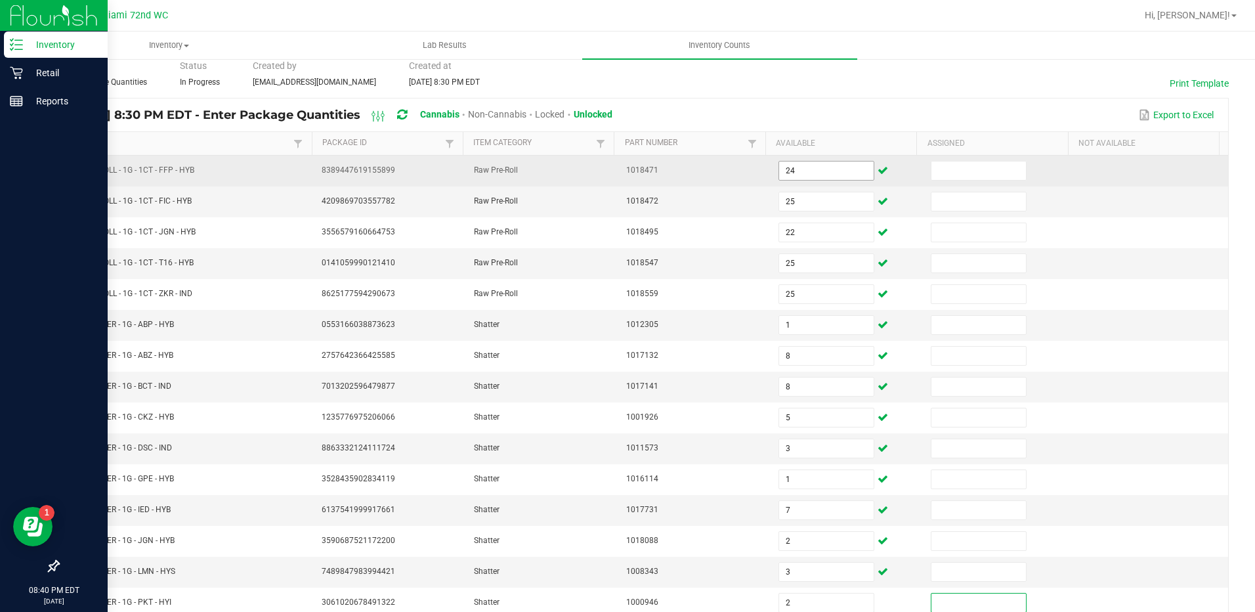
scroll to position [264, 0]
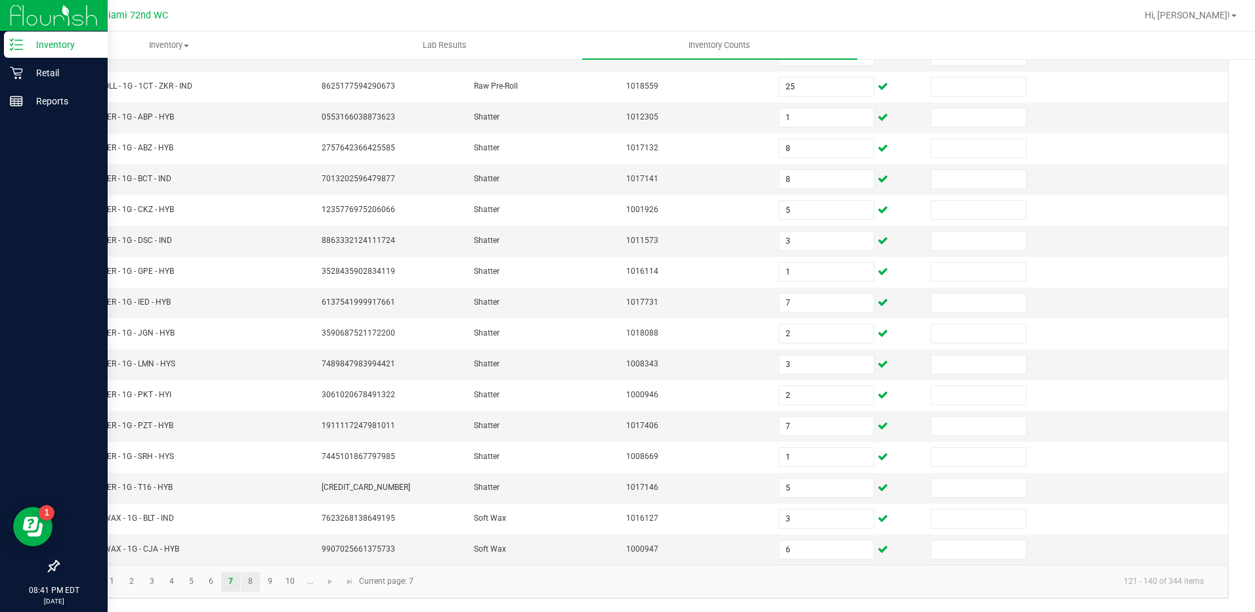
click at [251, 581] on link "8" at bounding box center [250, 582] width 19 height 20
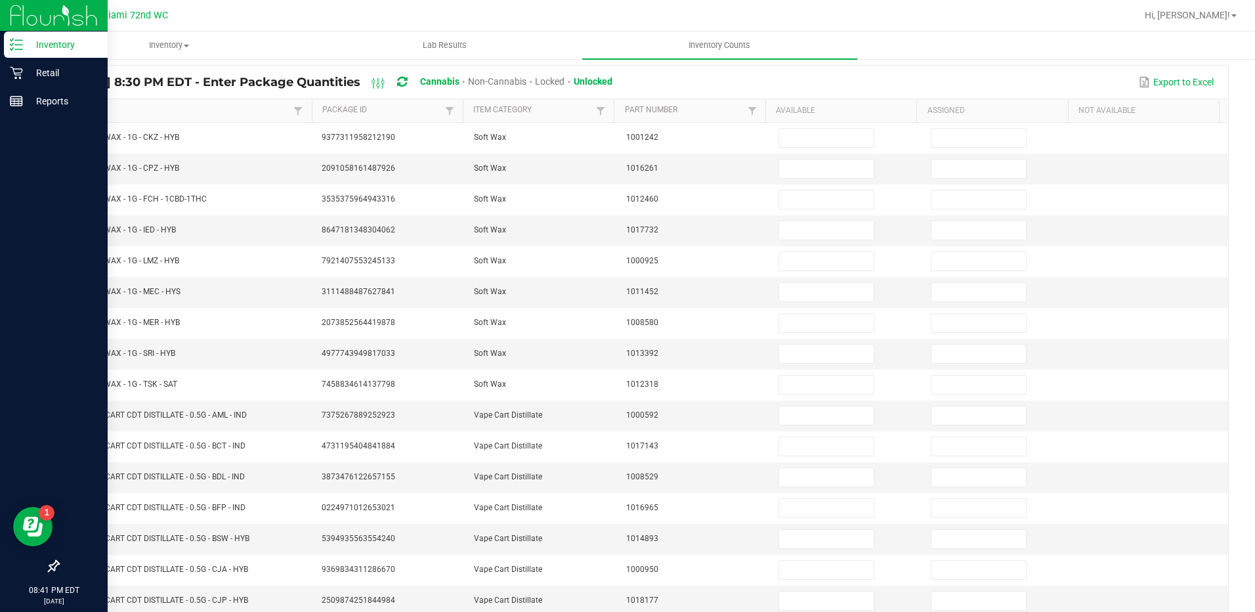
scroll to position [89, 0]
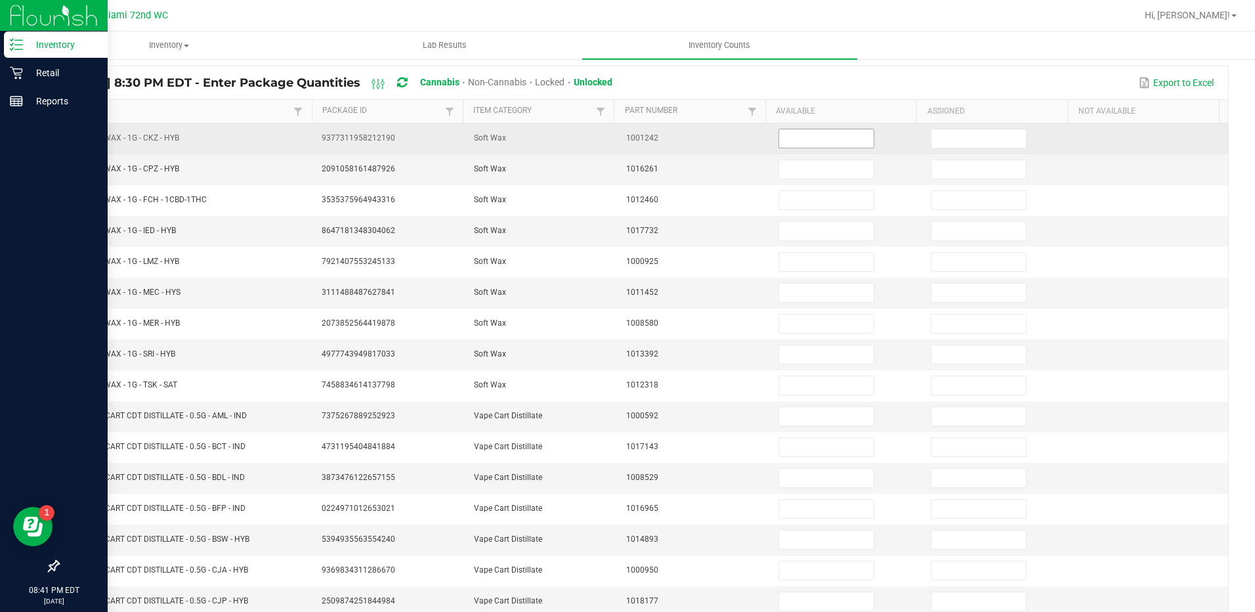
click at [810, 138] on input at bounding box center [826, 138] width 94 height 18
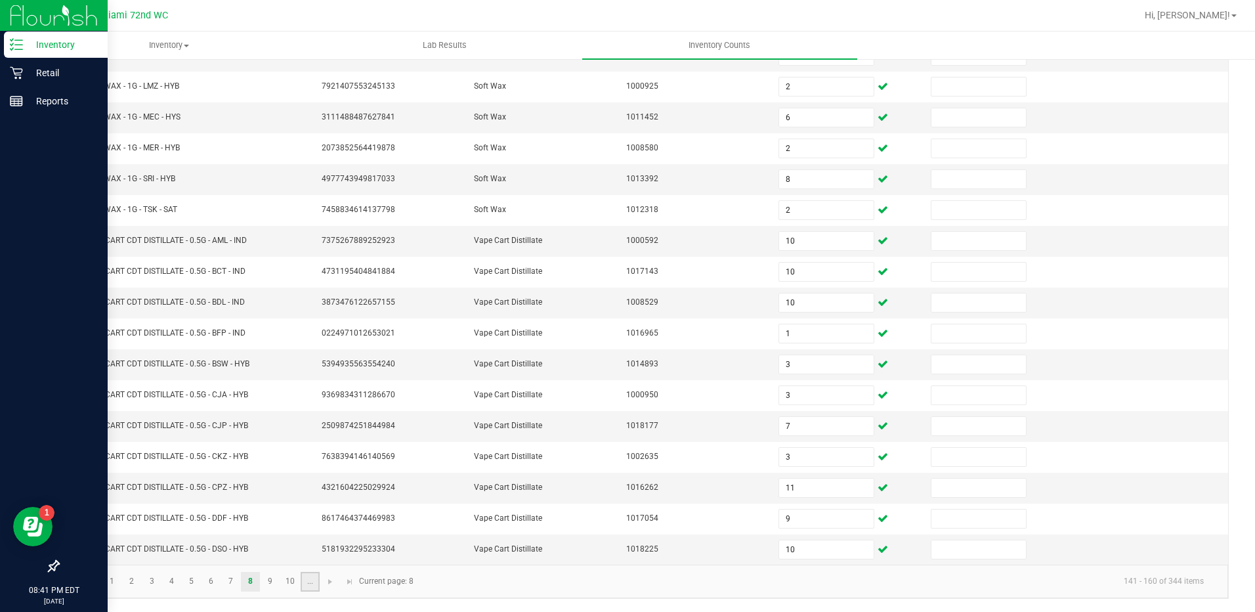
click at [310, 580] on link "..." at bounding box center [310, 582] width 19 height 20
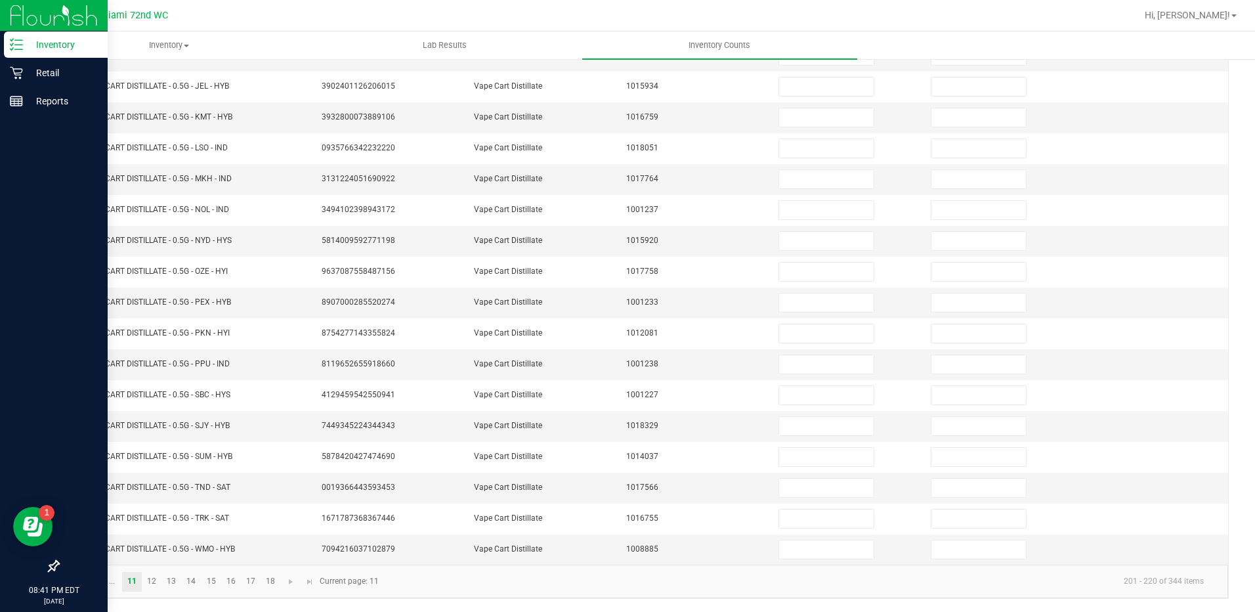
click at [98, 583] on span "Go to the previous page" at bounding box center [93, 581] width 10 height 10
click at [270, 581] on link "9" at bounding box center [270, 582] width 19 height 20
click at [251, 581] on link "8" at bounding box center [250, 582] width 19 height 20
click at [270, 581] on link "9" at bounding box center [270, 582] width 19 height 20
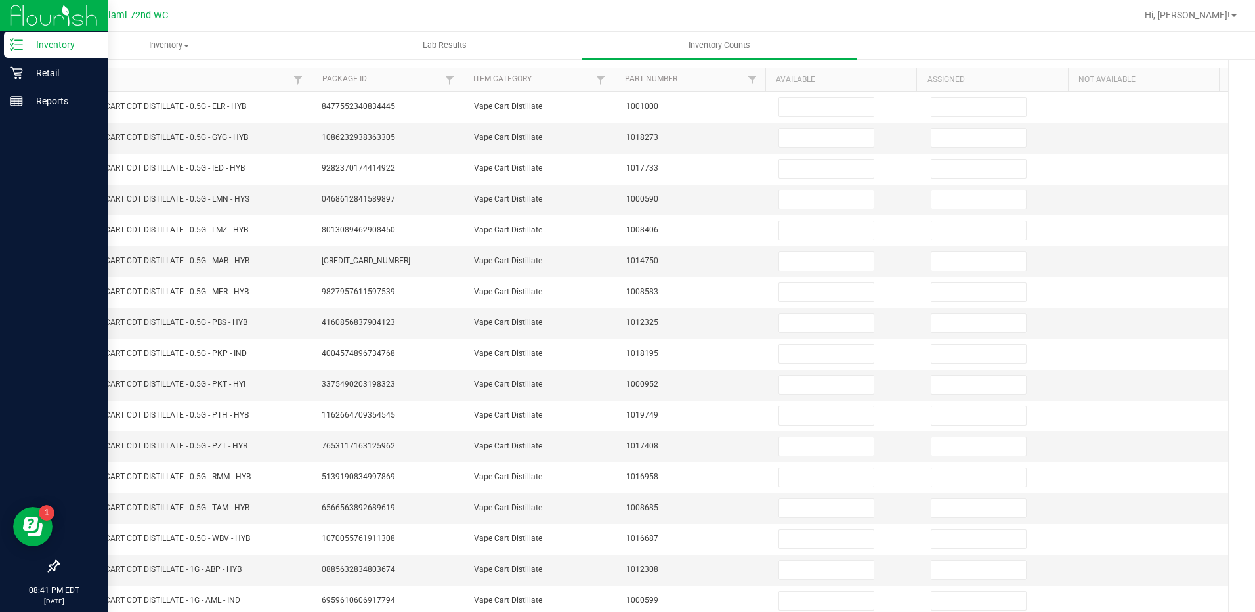
scroll to position [119, 0]
click at [799, 135] on input at bounding box center [826, 138] width 94 height 18
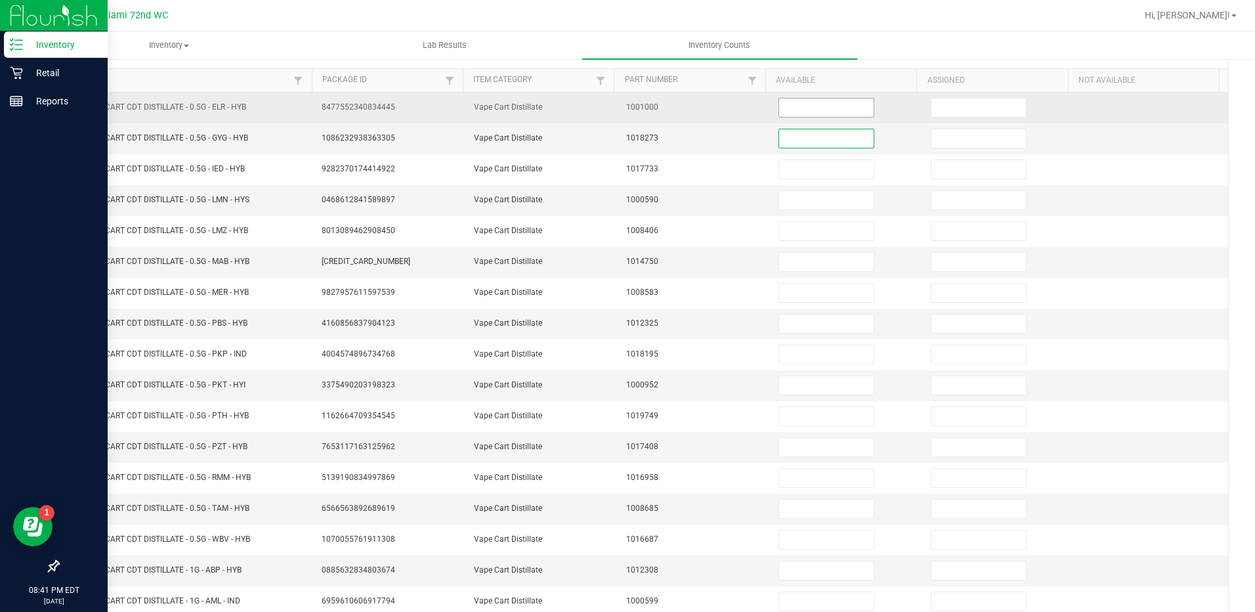
click at [805, 108] on input at bounding box center [826, 107] width 94 height 18
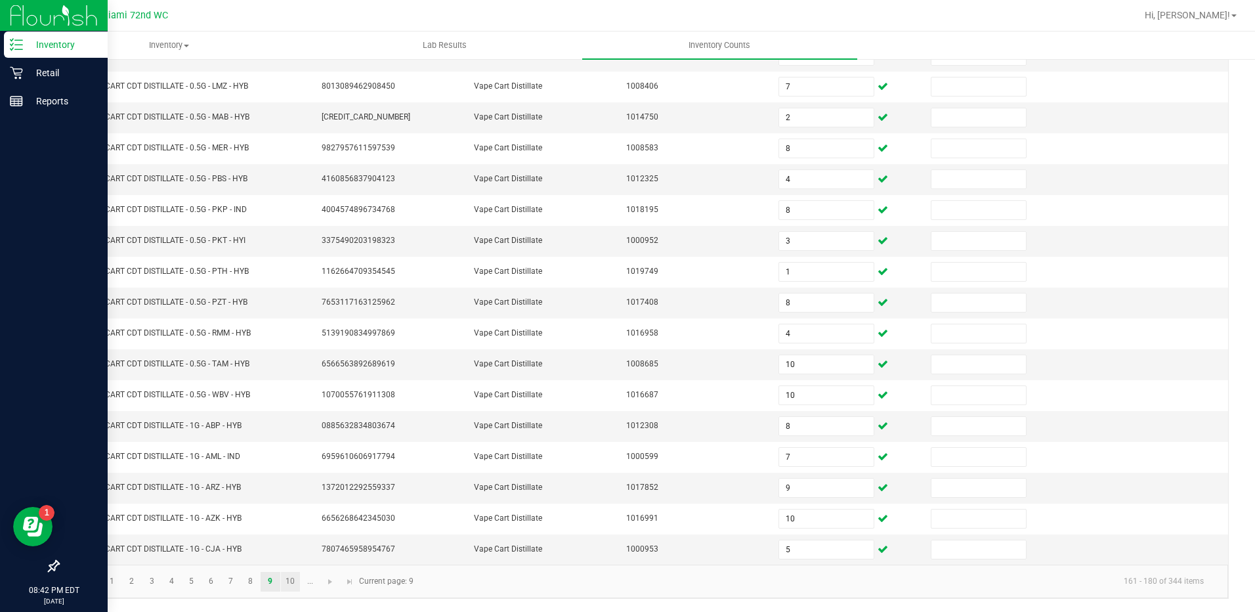
click at [290, 581] on link "10" at bounding box center [290, 582] width 19 height 20
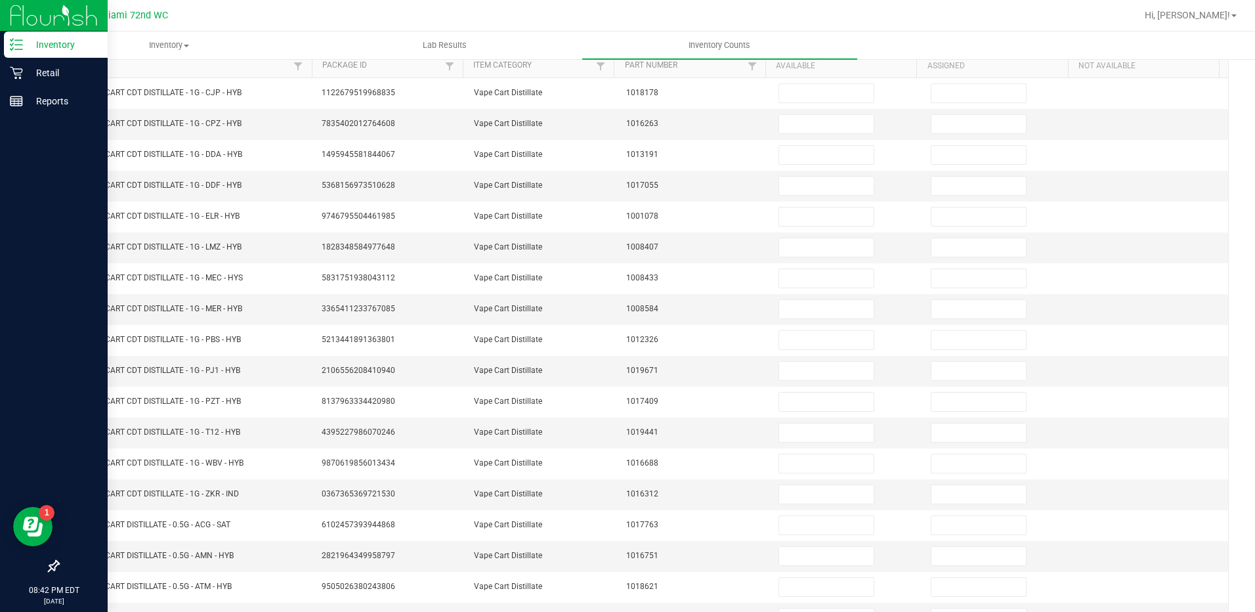
scroll to position [102, 0]
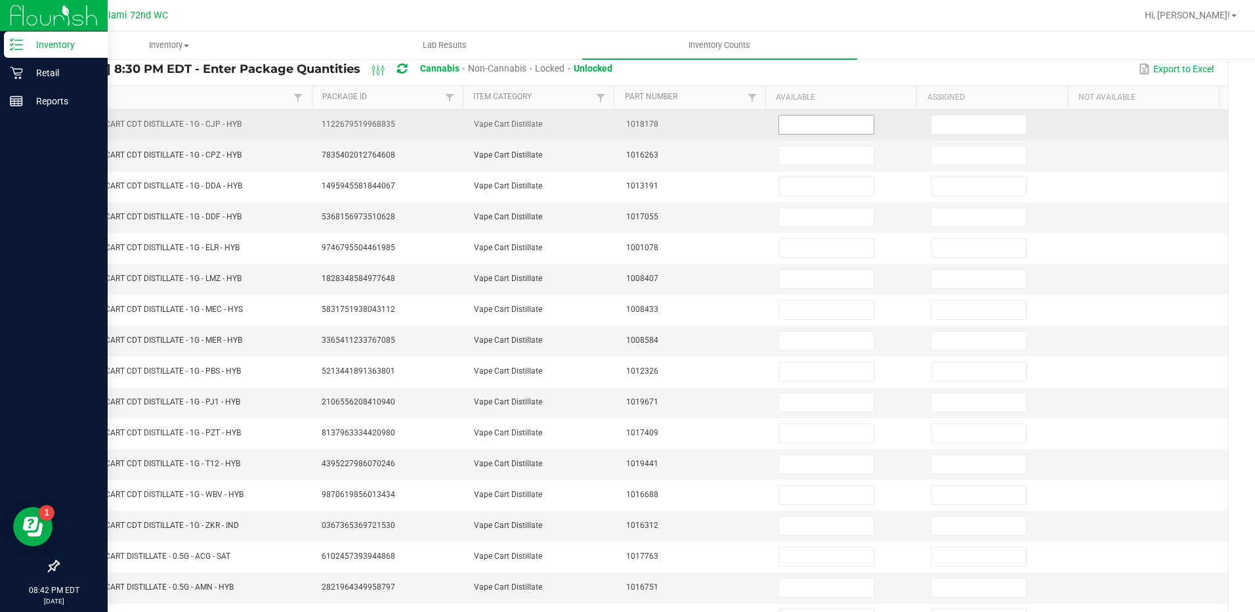
click at [801, 127] on input at bounding box center [826, 124] width 94 height 18
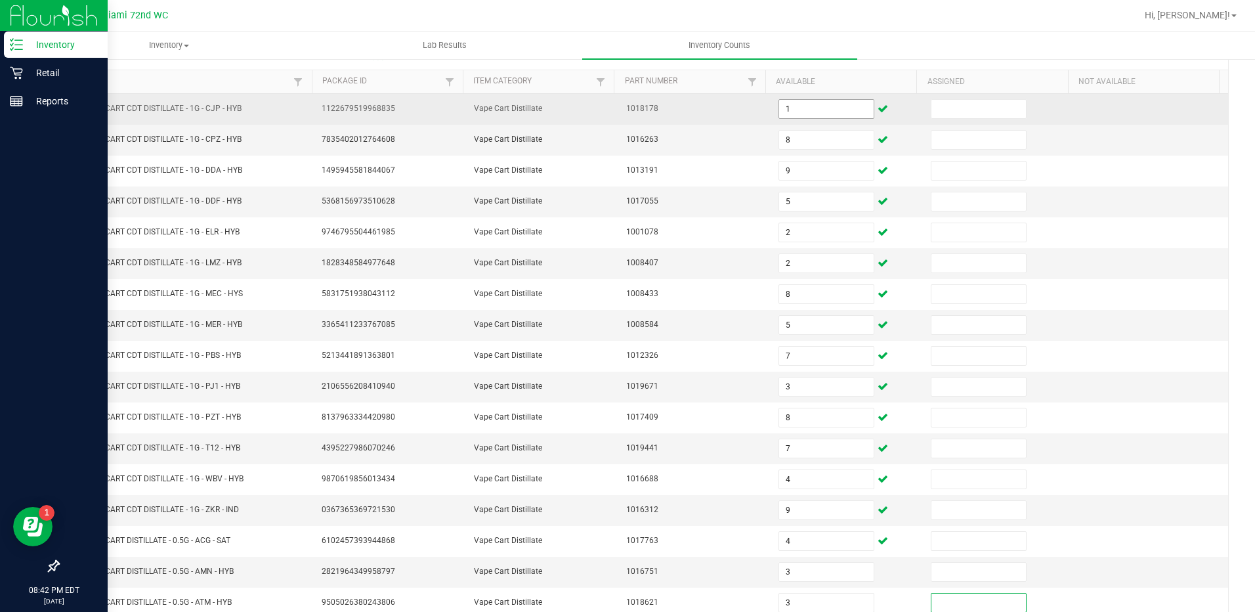
scroll to position [264, 0]
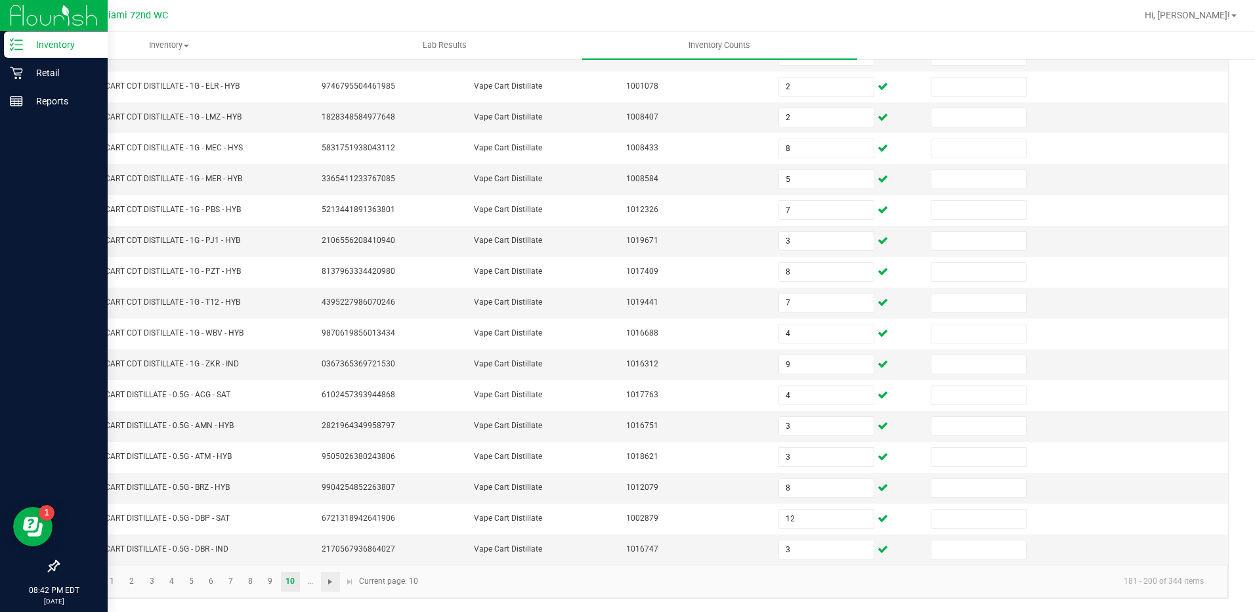
click at [331, 581] on span "Go to the next page" at bounding box center [330, 581] width 10 height 10
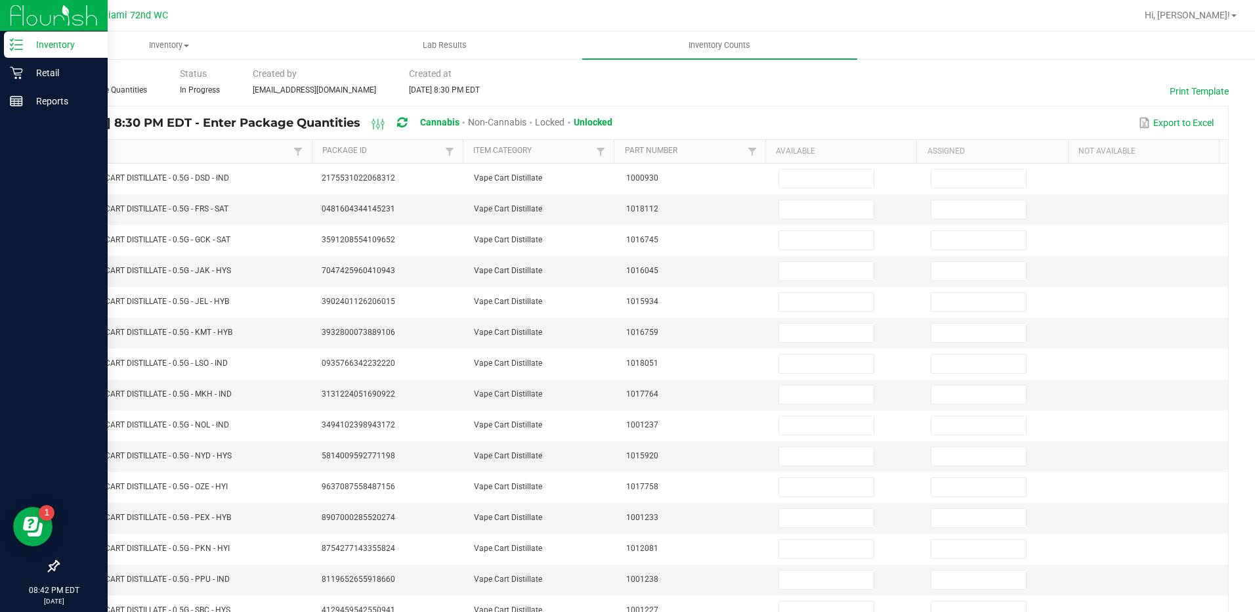
scroll to position [54, 0]
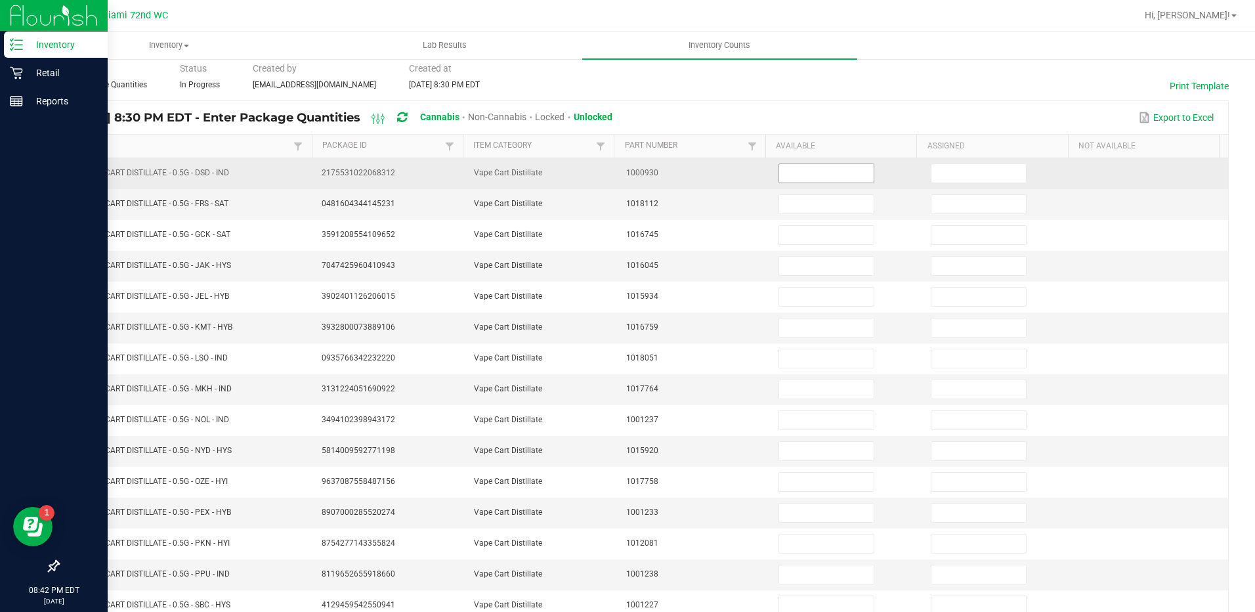
click at [828, 175] on input at bounding box center [826, 173] width 94 height 18
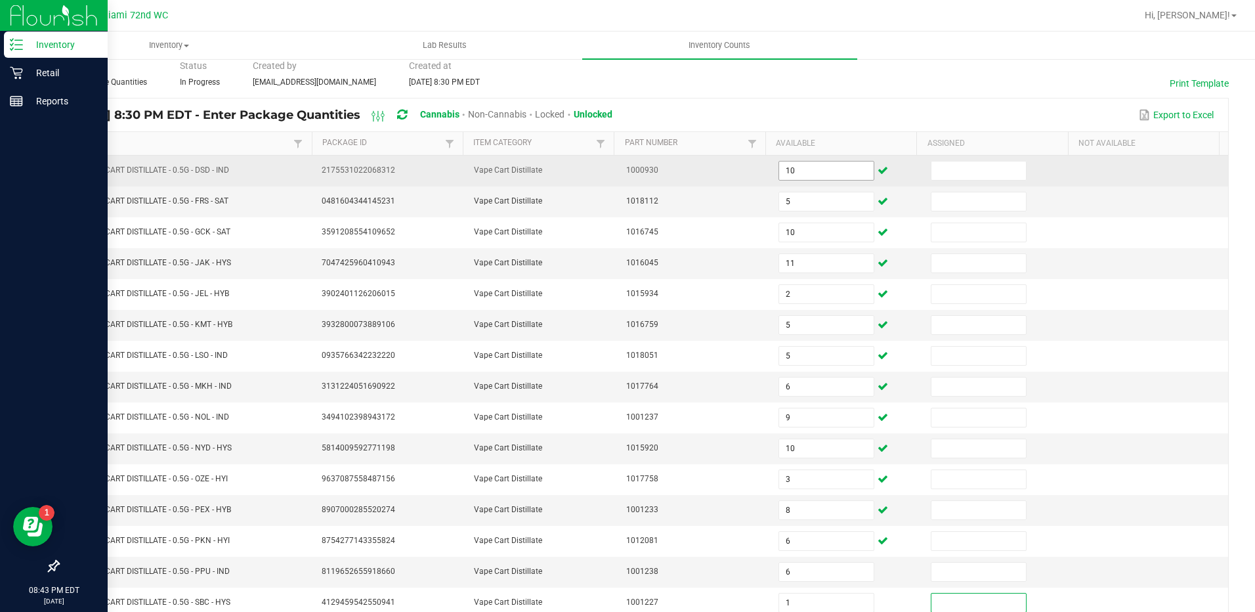
scroll to position [264, 0]
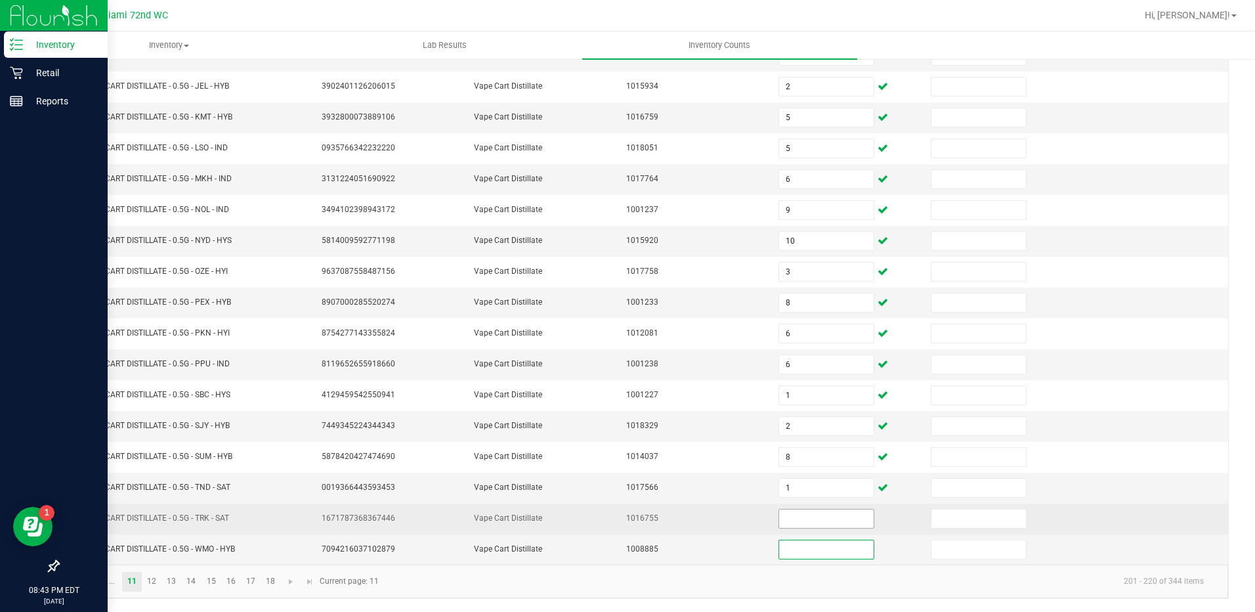
click at [827, 518] on input at bounding box center [826, 518] width 94 height 18
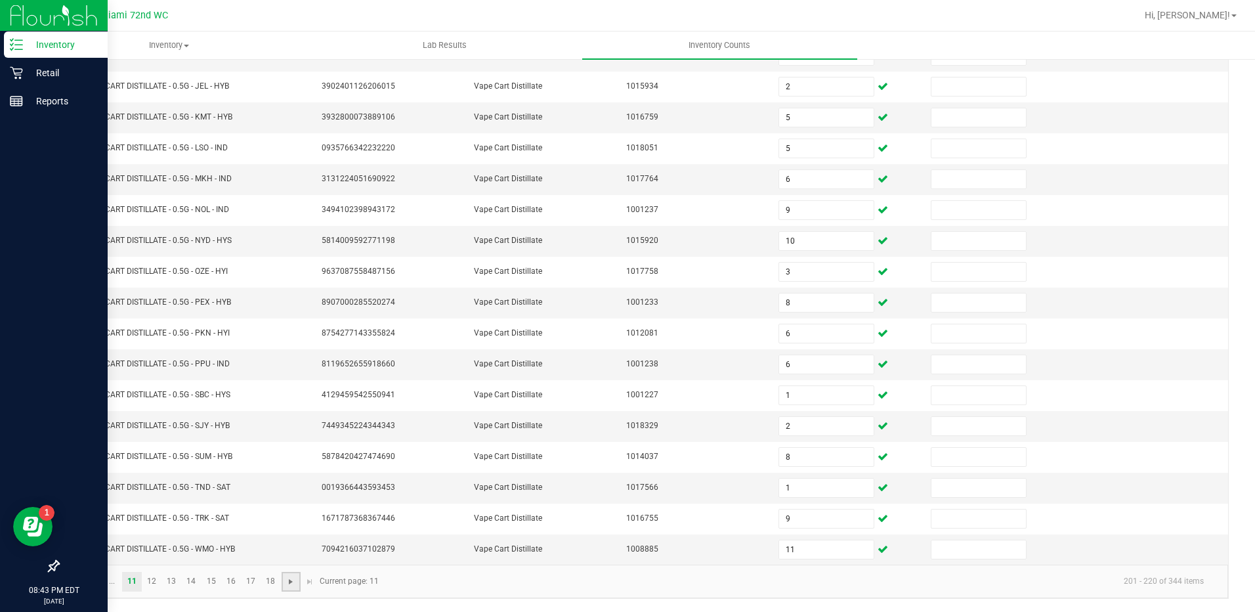
click at [290, 581] on span "Go to the next page" at bounding box center [290, 581] width 10 height 10
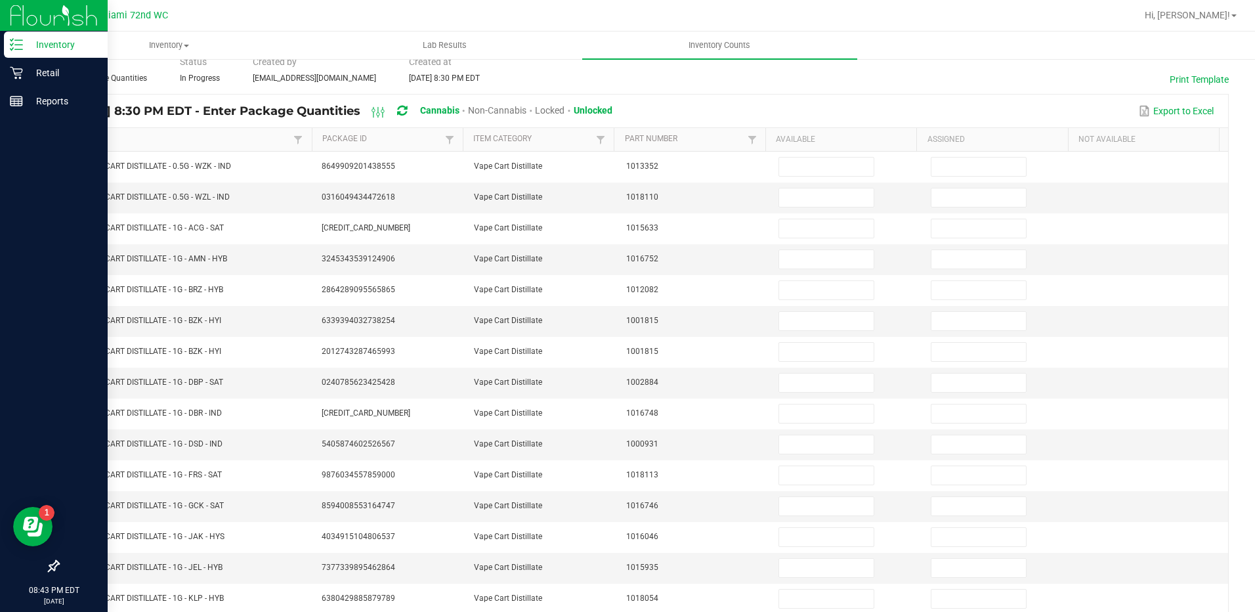
scroll to position [63, 0]
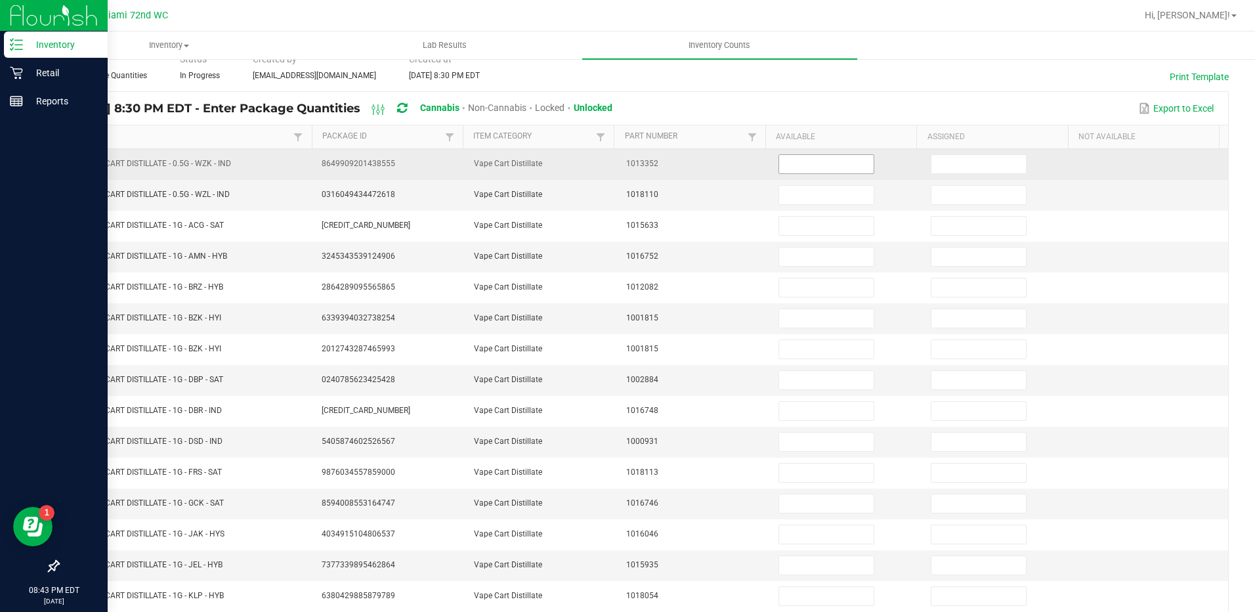
click at [801, 160] on input at bounding box center [826, 164] width 94 height 18
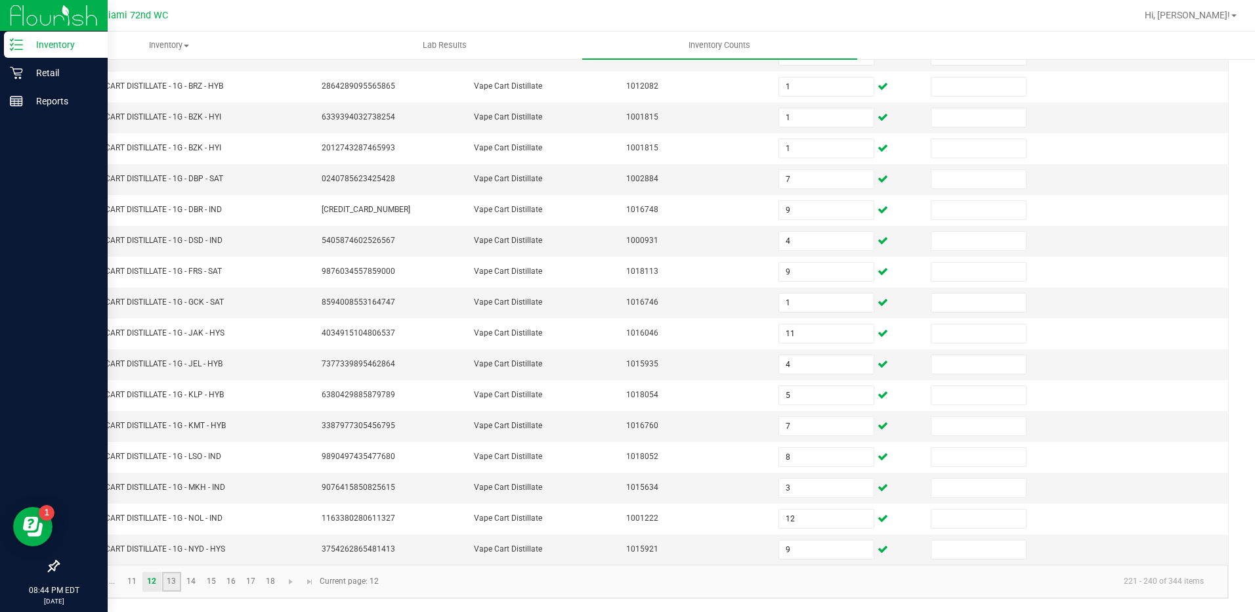
click at [173, 589] on link "13" at bounding box center [171, 582] width 19 height 20
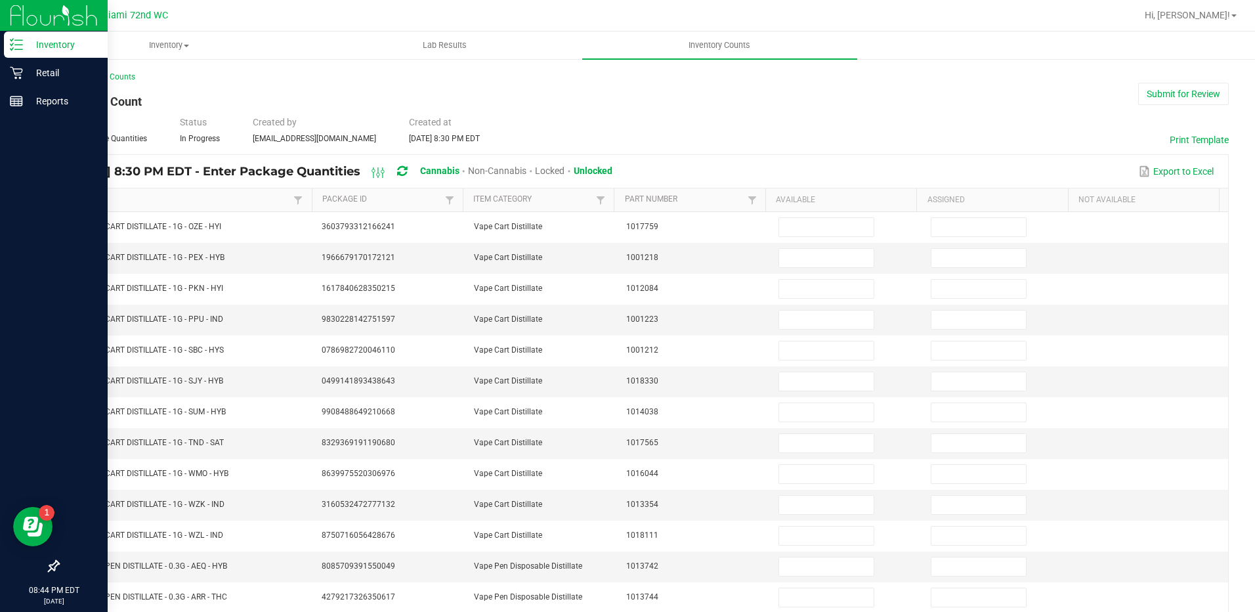
scroll to position [1, 0]
click at [808, 249] on input at bounding box center [826, 256] width 94 height 18
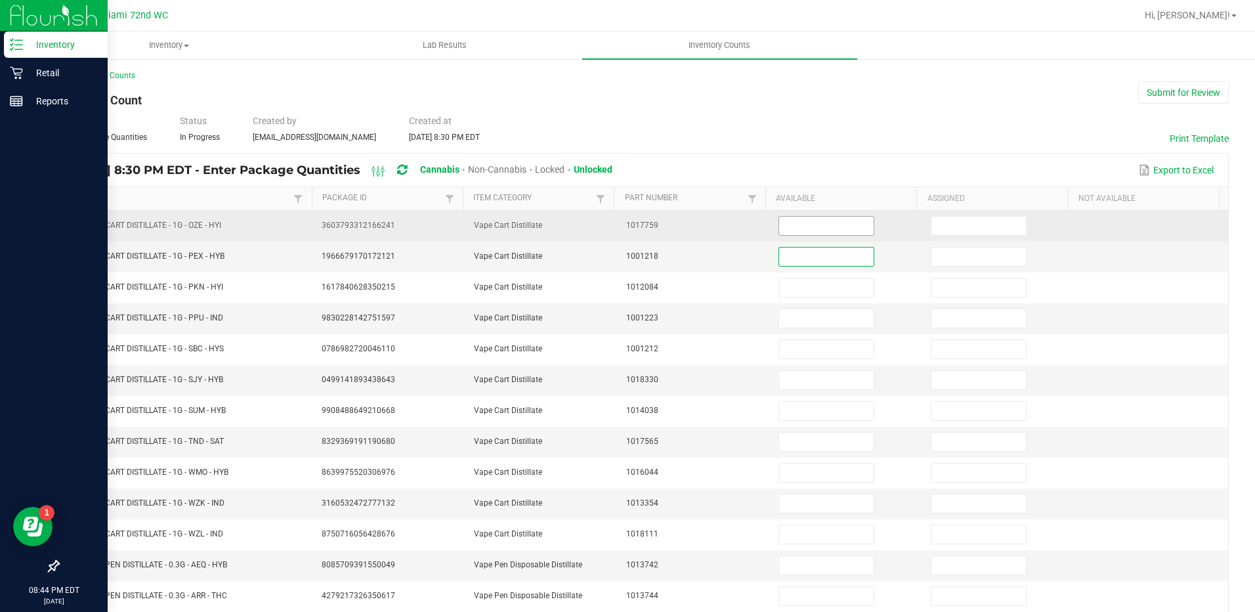
click at [829, 224] on input at bounding box center [826, 226] width 94 height 18
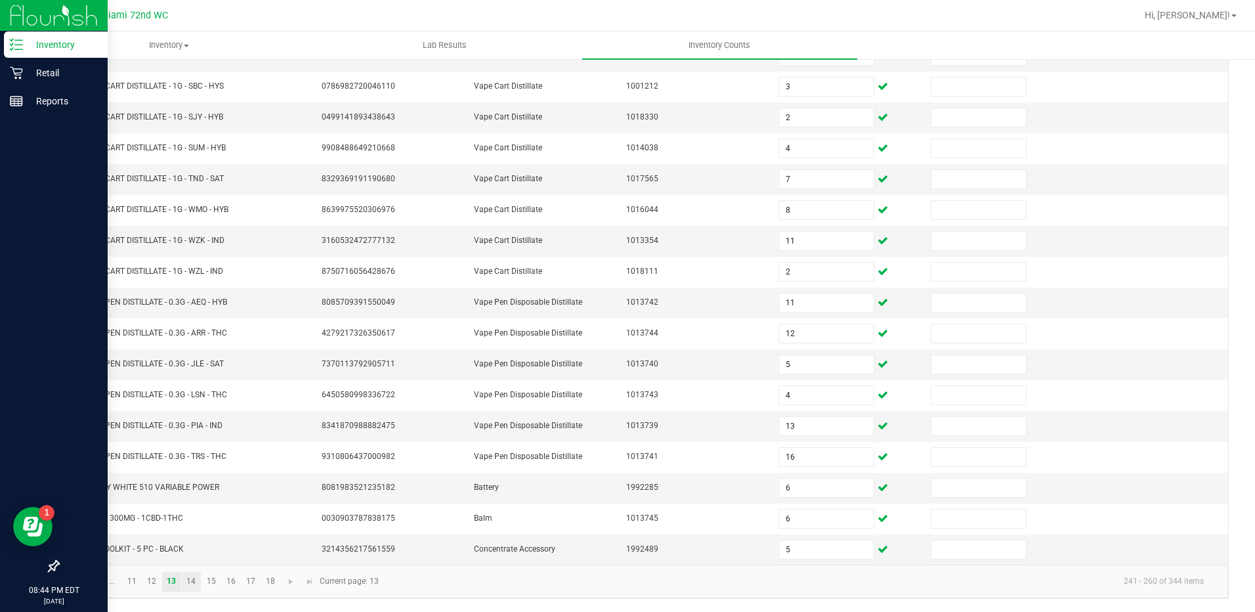
click at [192, 581] on link "14" at bounding box center [191, 582] width 19 height 20
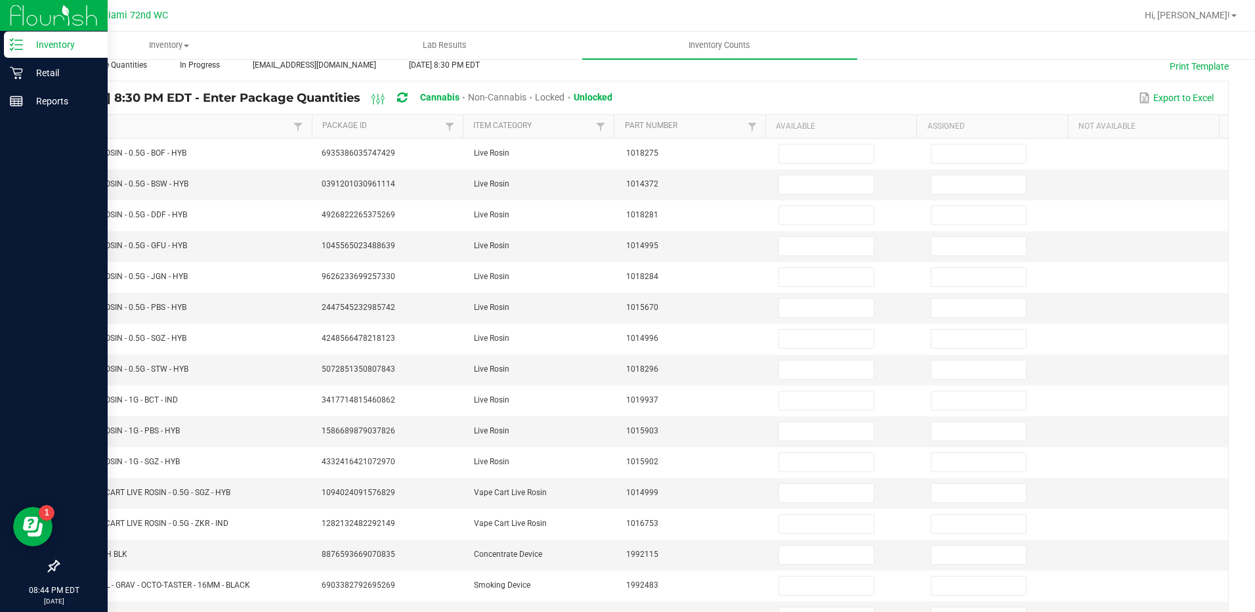
scroll to position [75, 0]
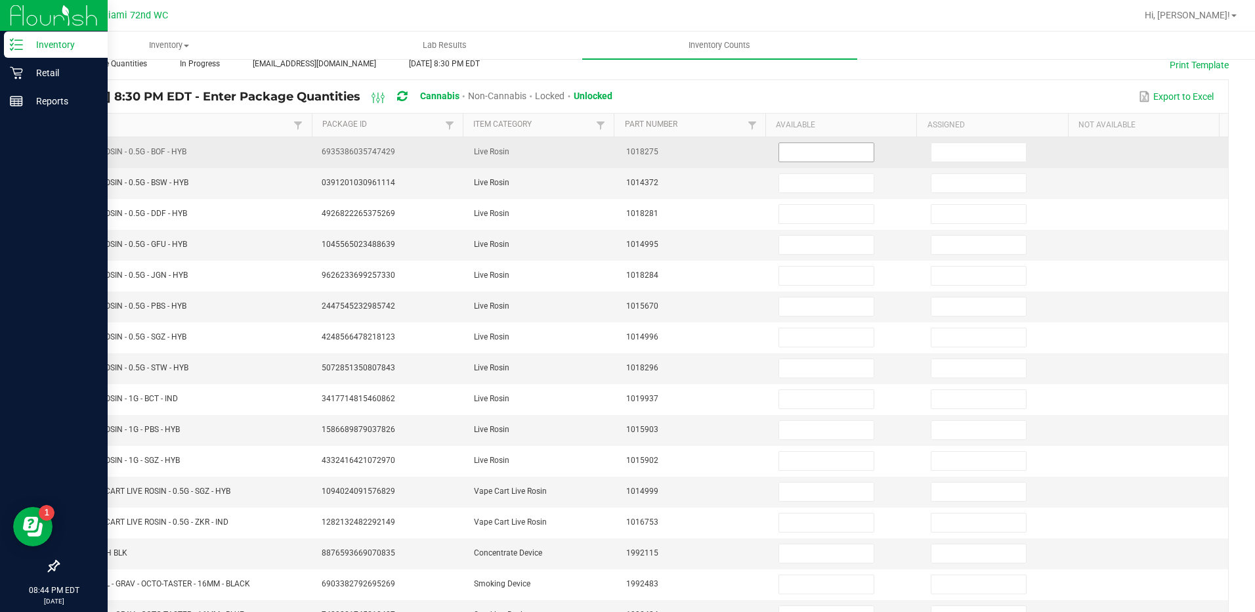
click at [805, 148] on input at bounding box center [826, 152] width 94 height 18
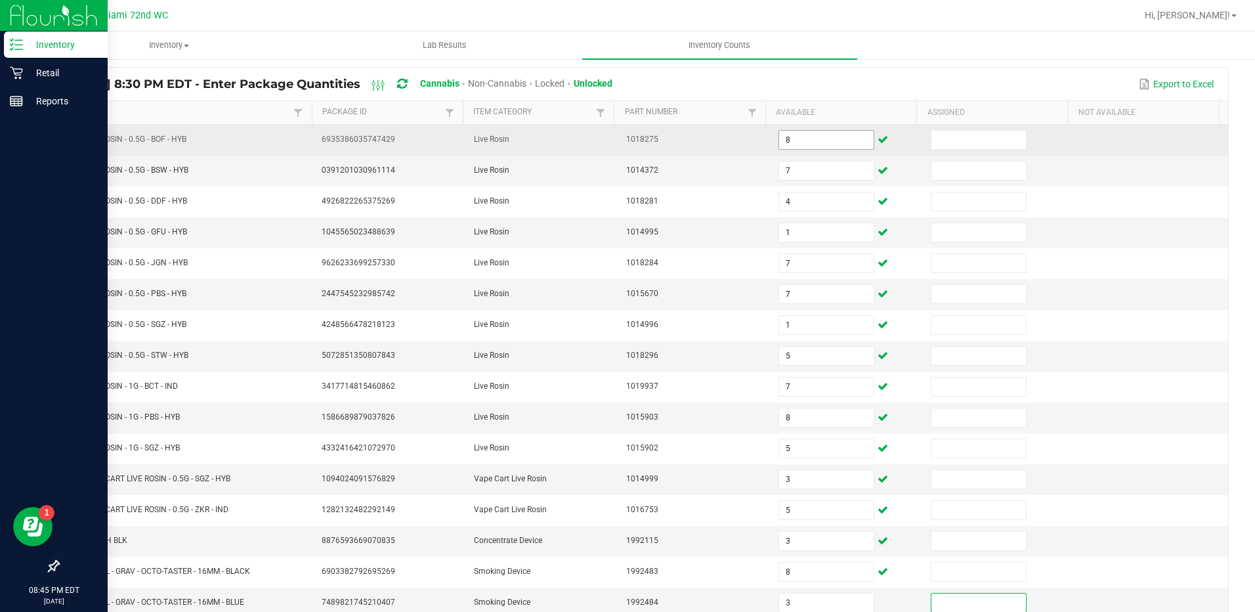
scroll to position [264, 0]
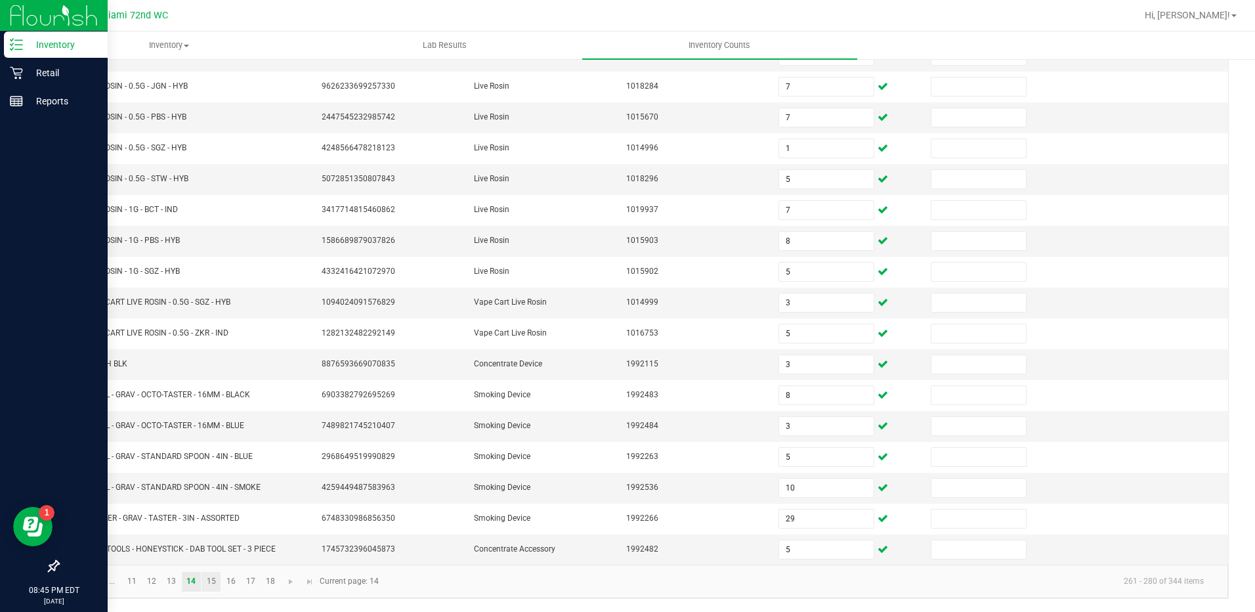
click at [217, 591] on link "15" at bounding box center [210, 582] width 19 height 20
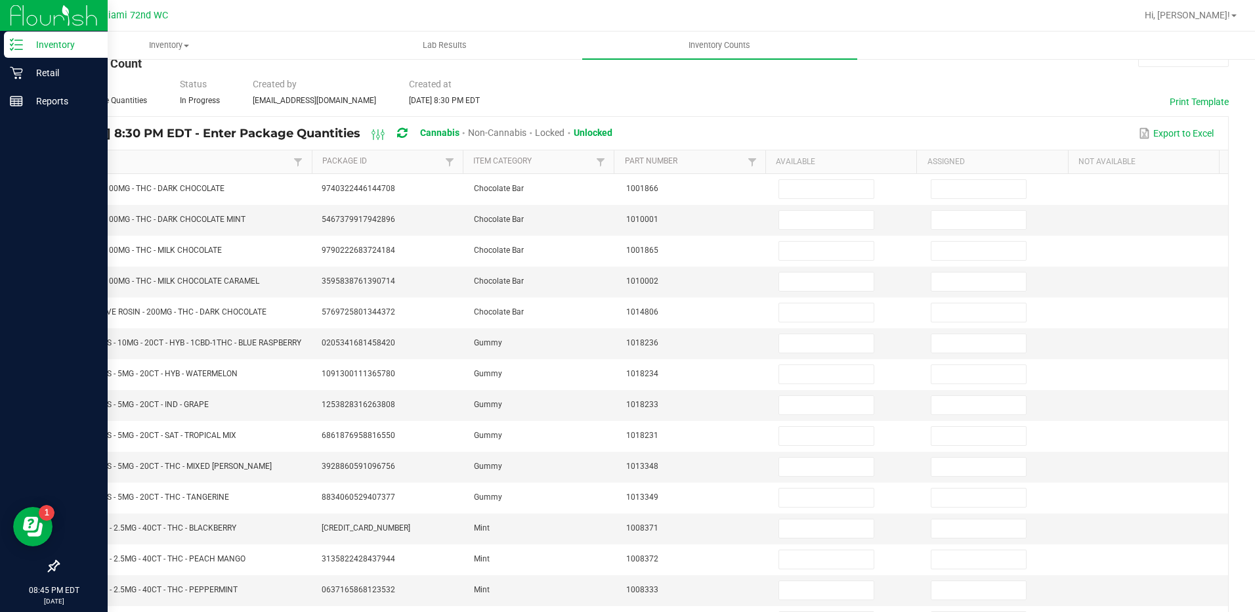
scroll to position [35, 0]
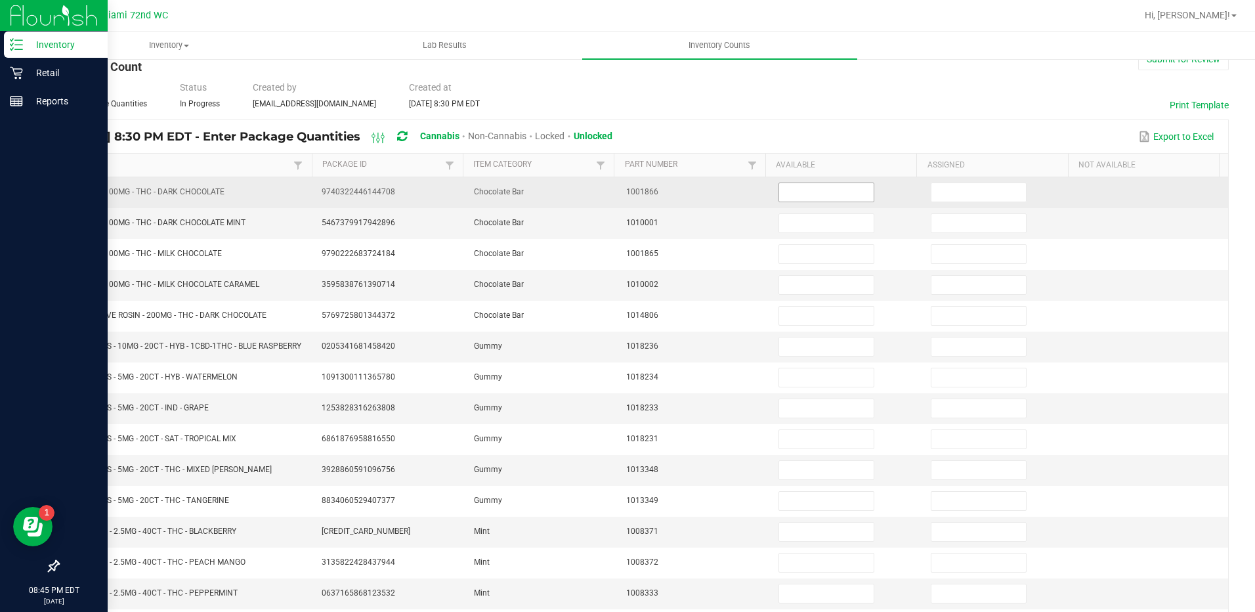
click at [816, 194] on input at bounding box center [826, 192] width 94 height 18
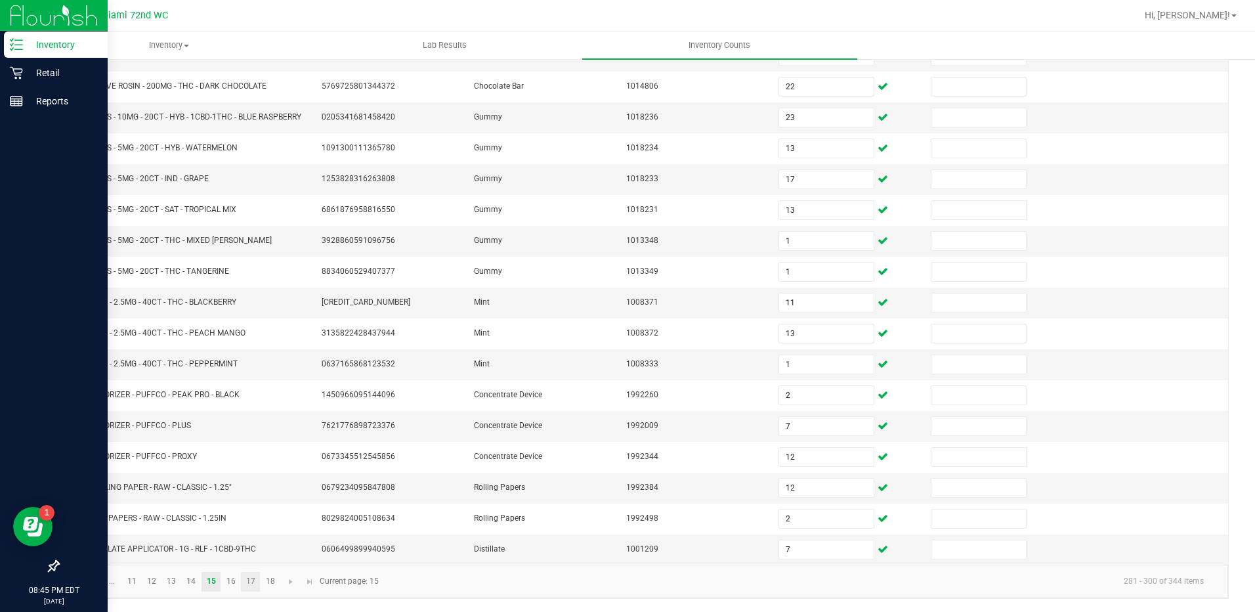
click at [247, 586] on link "17" at bounding box center [250, 582] width 19 height 20
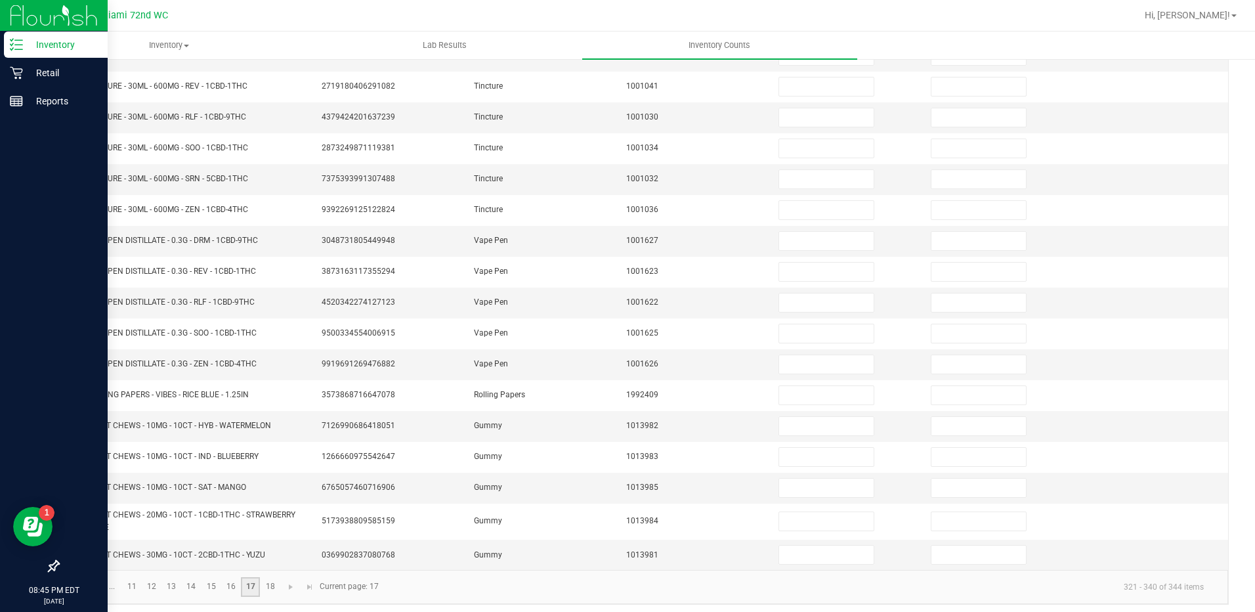
click at [232, 589] on link "16" at bounding box center [230, 587] width 19 height 20
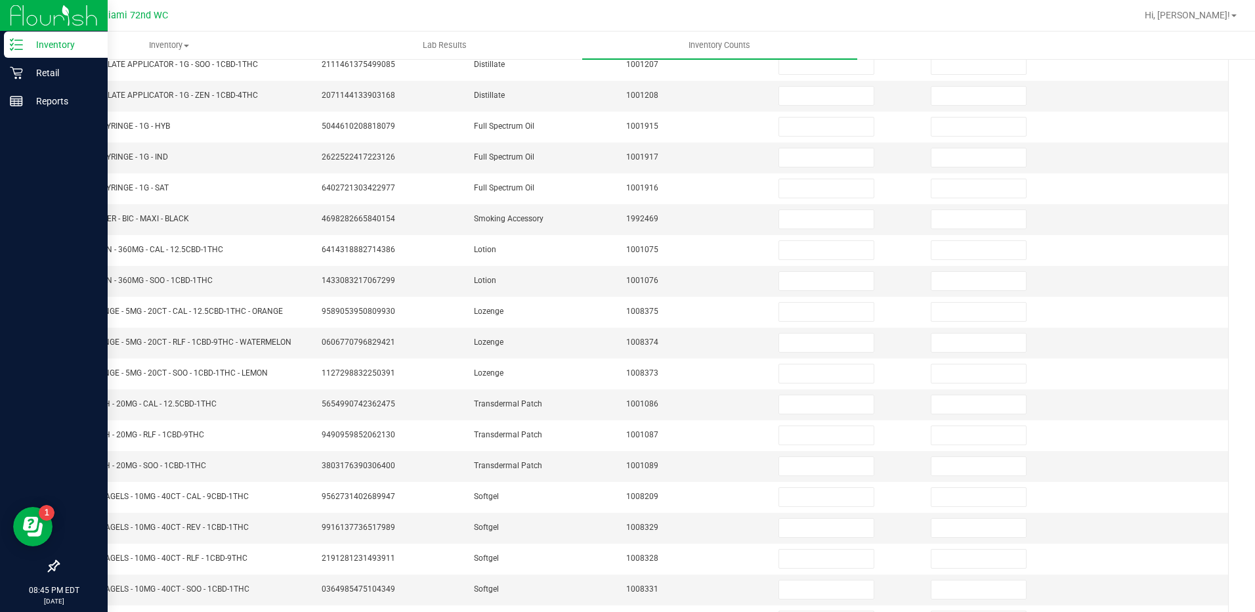
scroll to position [43, 0]
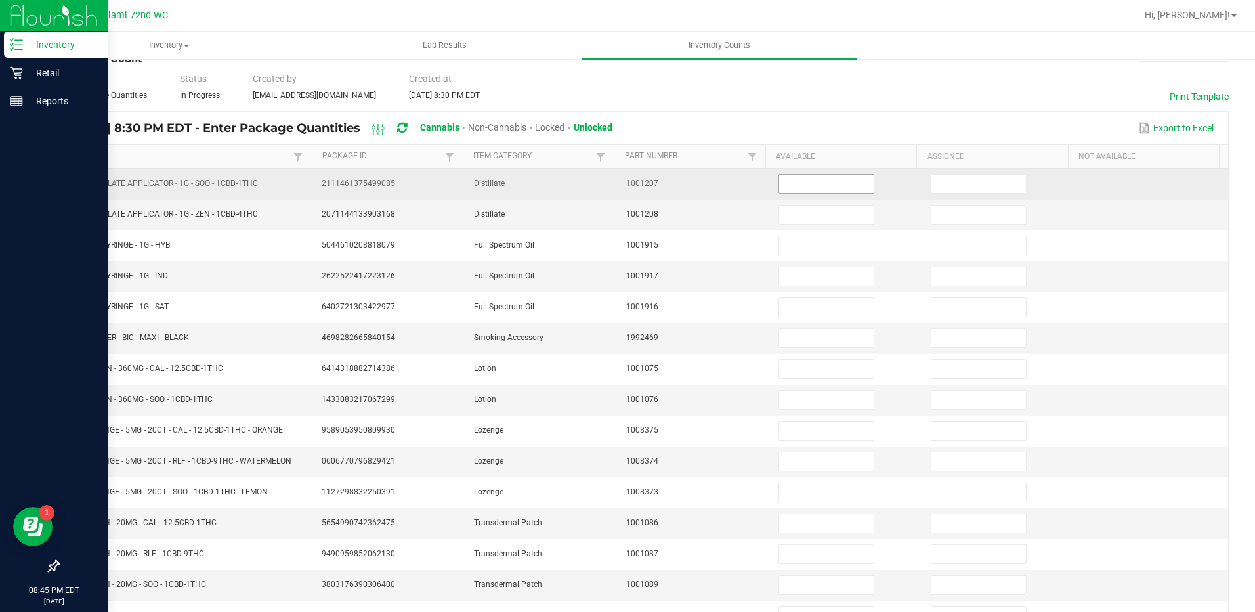
click at [812, 181] on input at bounding box center [826, 184] width 94 height 18
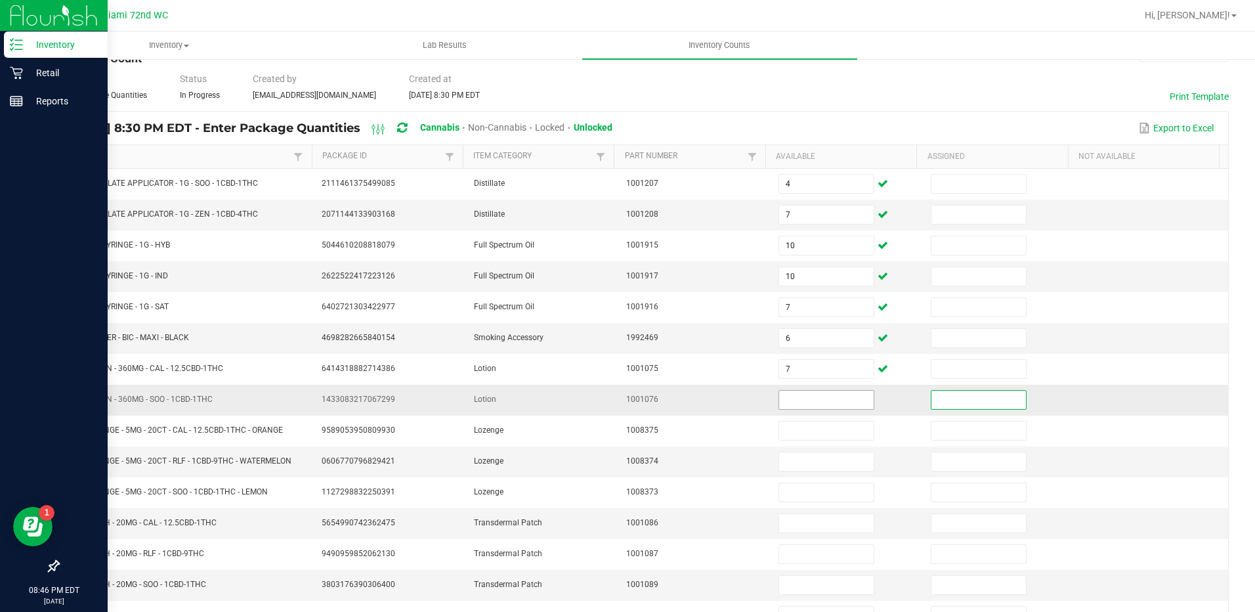
click at [831, 395] on input at bounding box center [826, 399] width 94 height 18
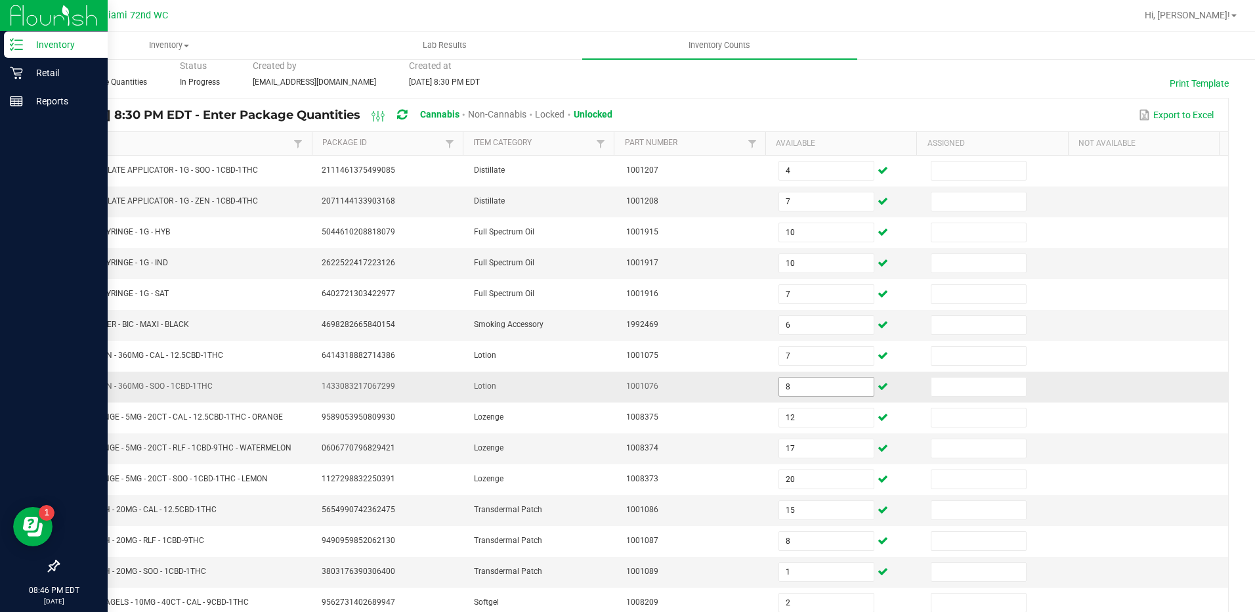
scroll to position [264, 0]
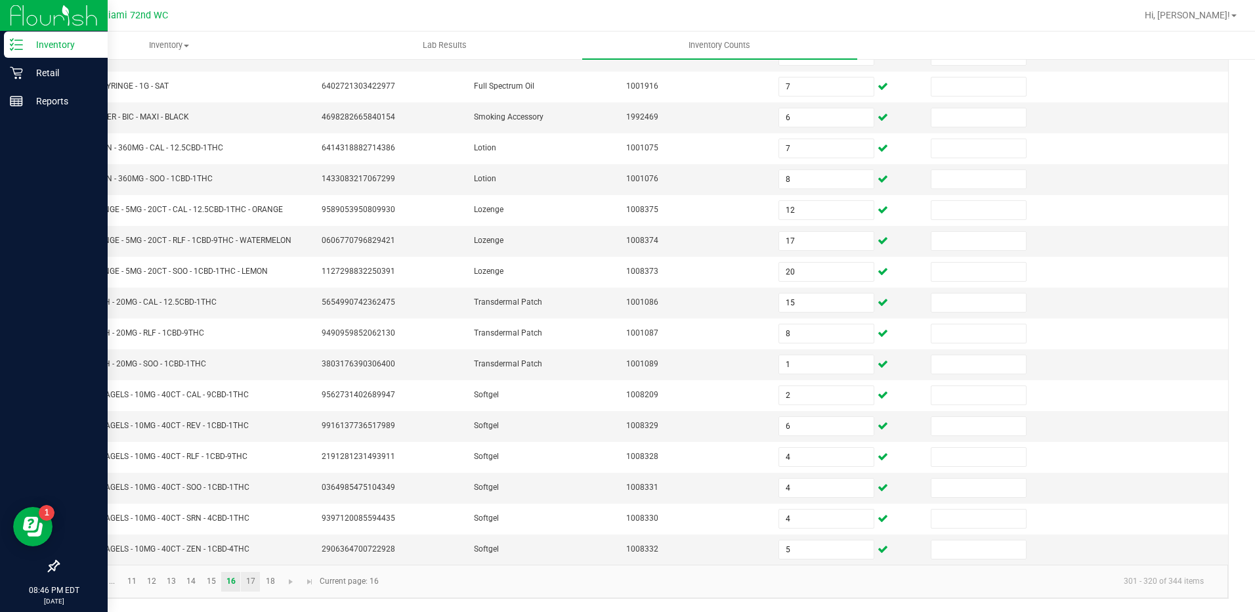
click at [251, 581] on link "17" at bounding box center [250, 582] width 19 height 20
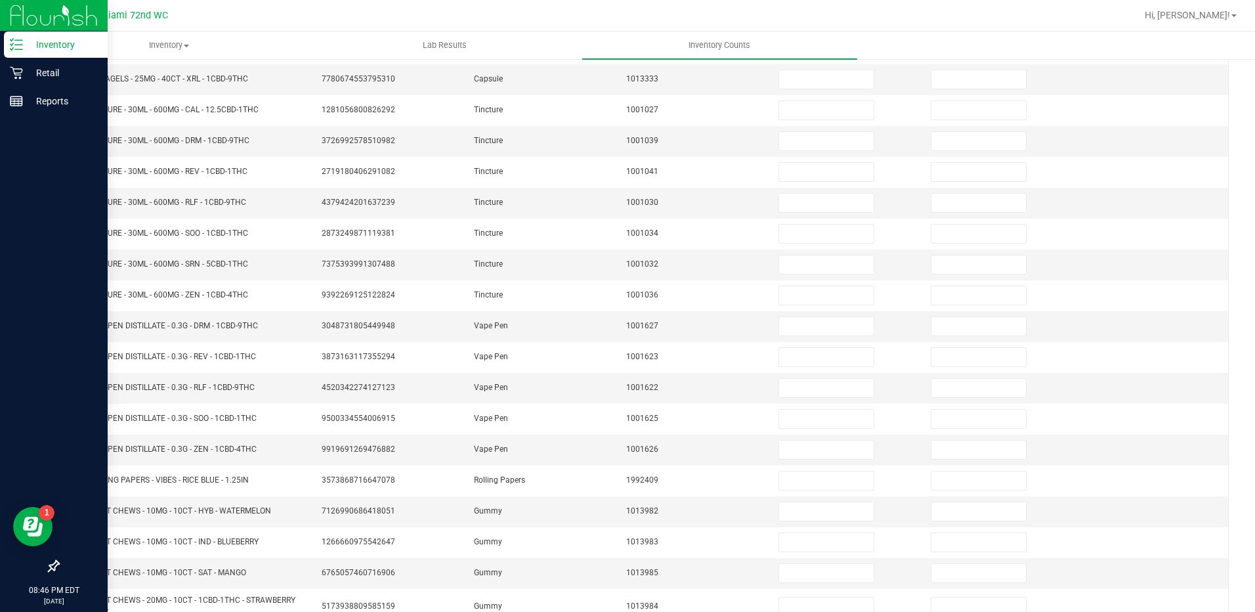
scroll to position [99, 0]
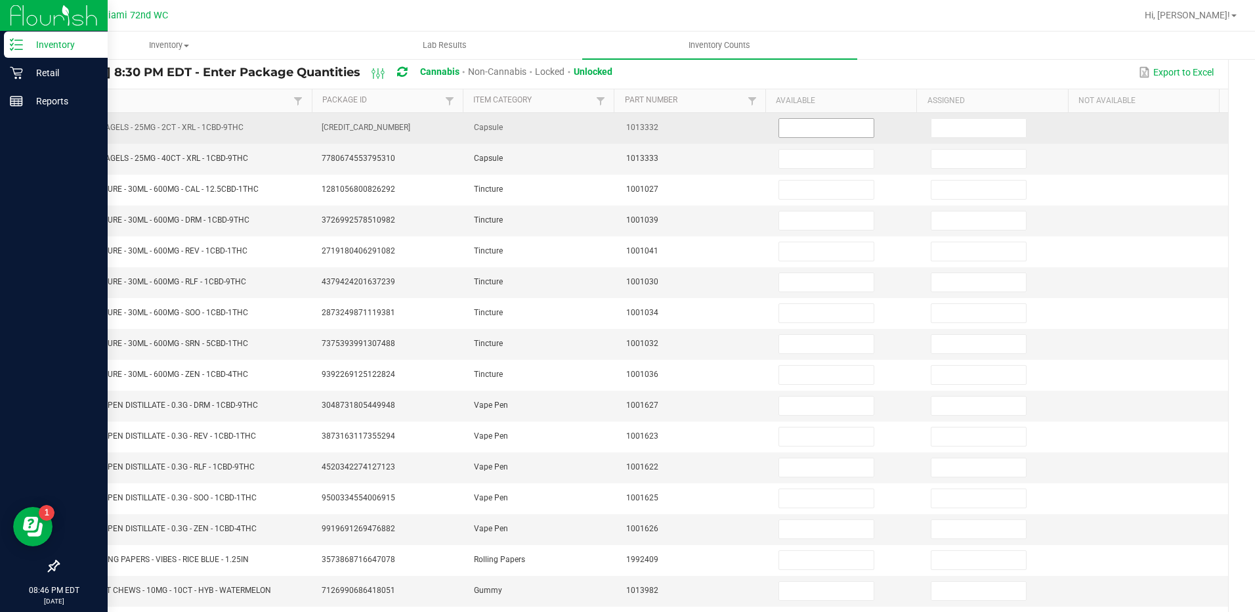
click at [805, 125] on input at bounding box center [826, 128] width 94 height 18
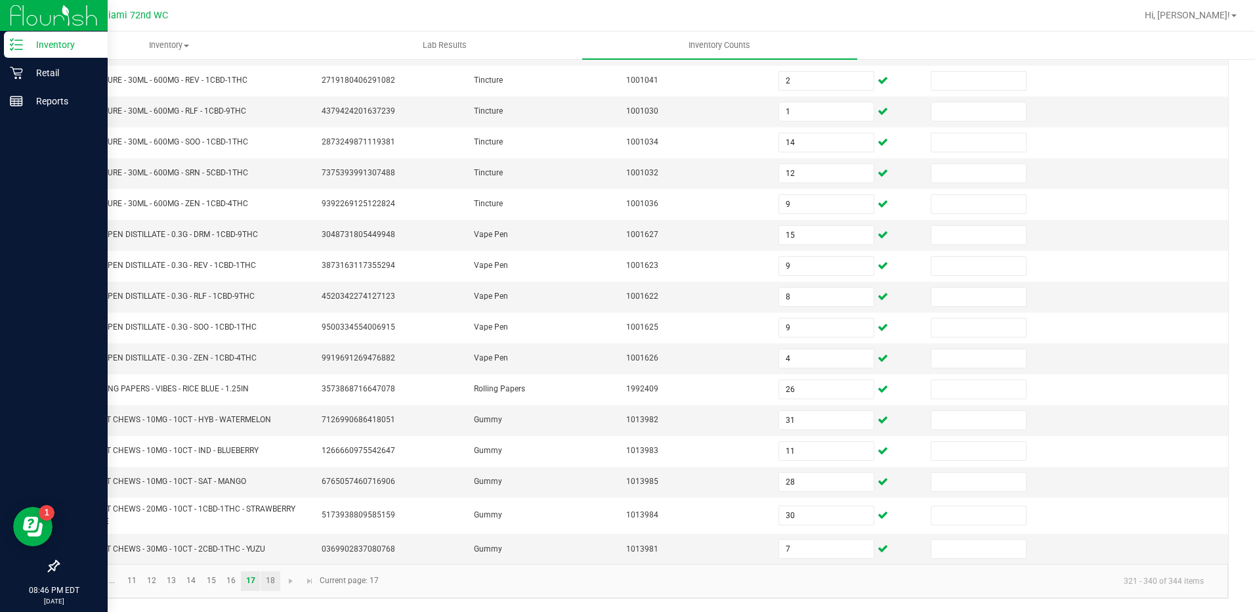
click at [270, 581] on link "18" at bounding box center [270, 581] width 19 height 20
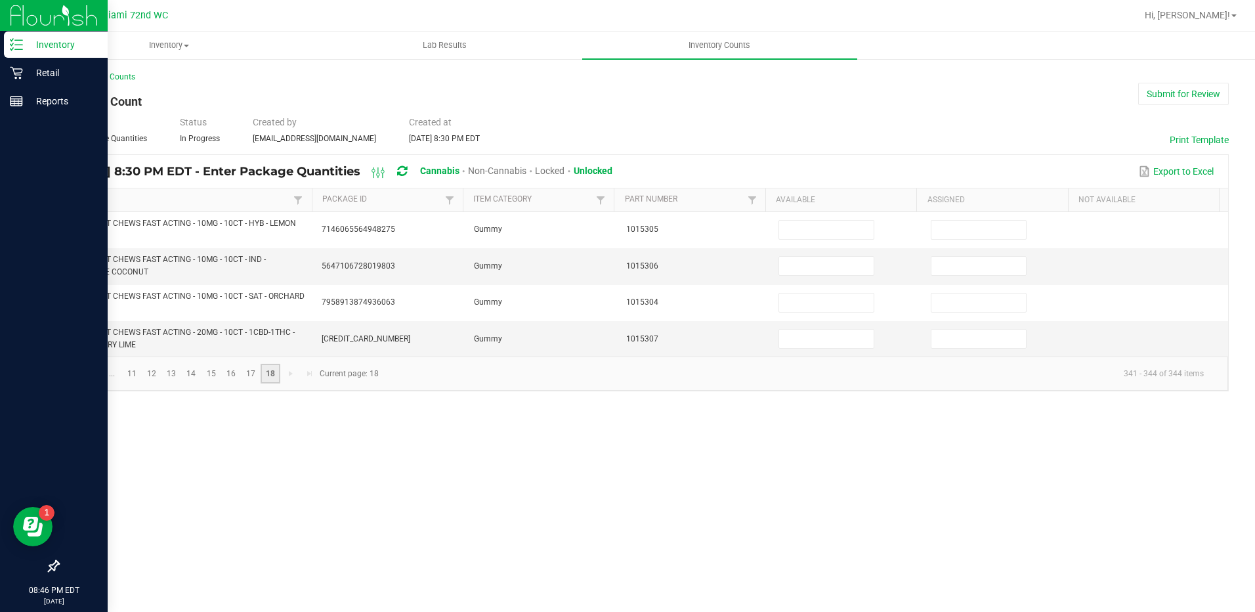
scroll to position [0, 0]
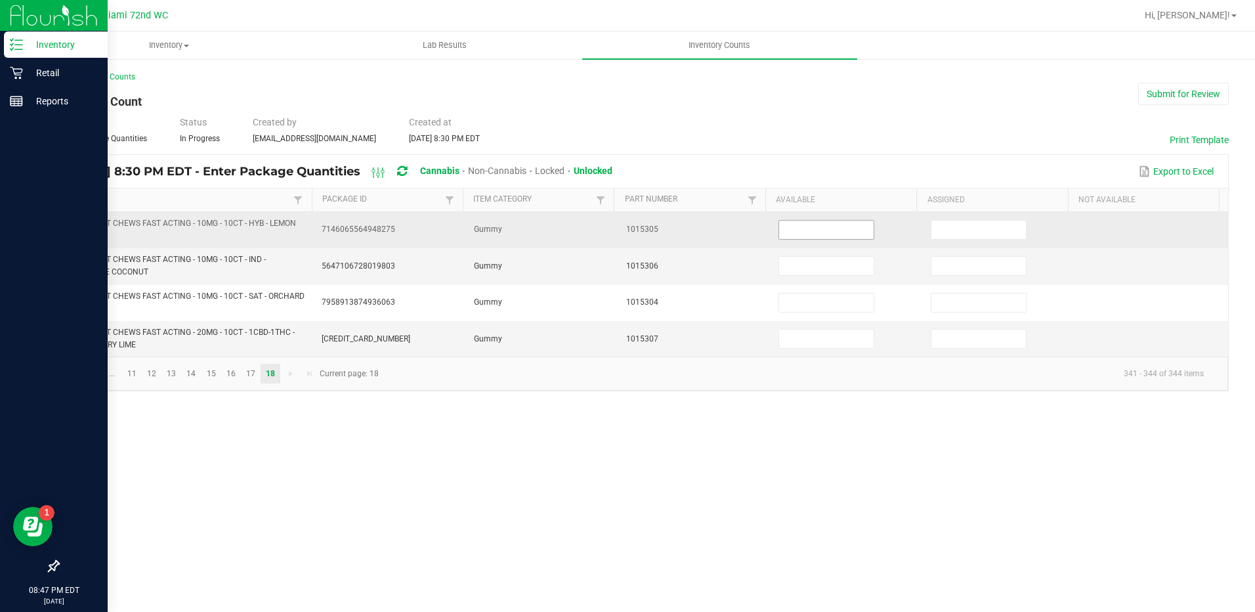
click at [829, 232] on input at bounding box center [826, 229] width 94 height 18
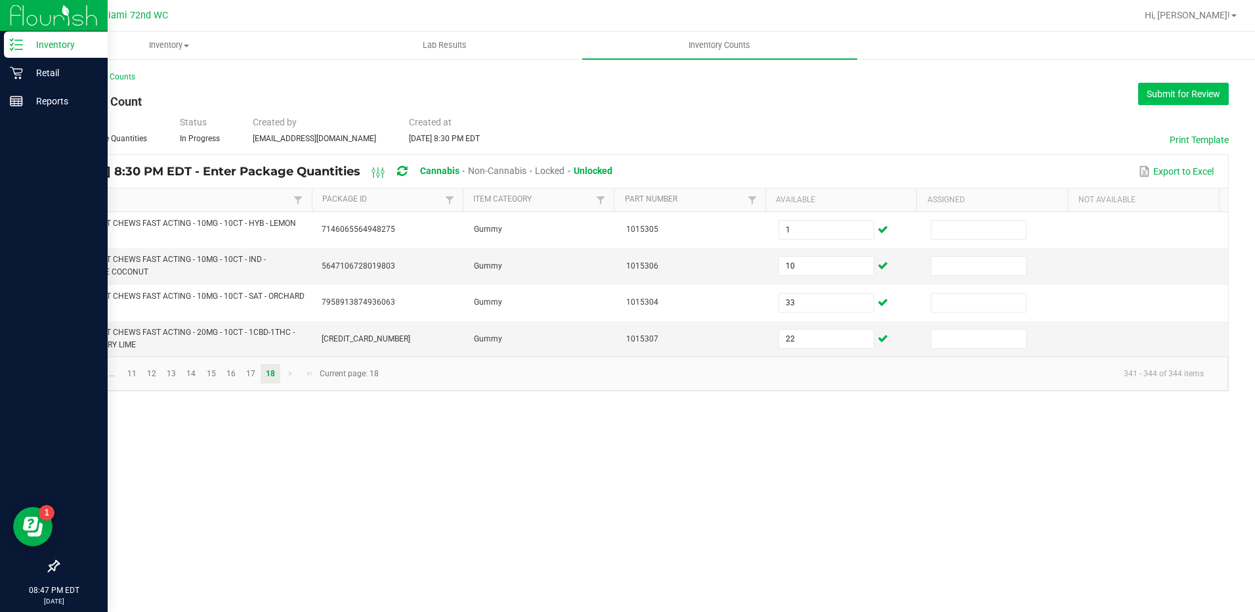
click at [1199, 95] on button "Submit for Review" at bounding box center [1183, 94] width 91 height 22
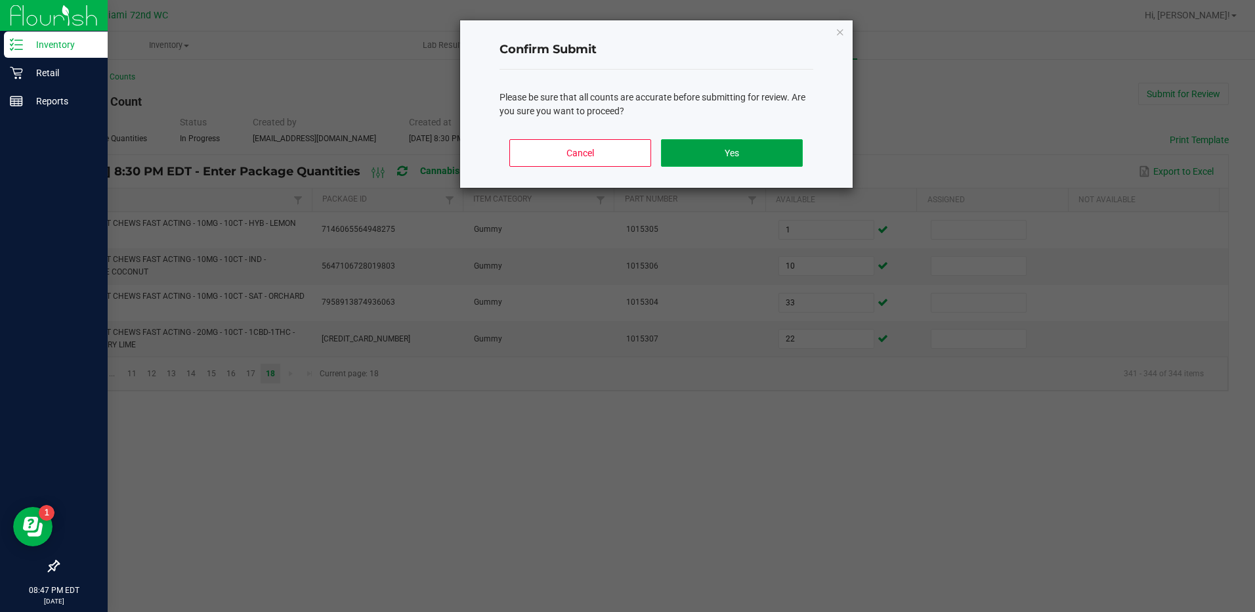
click at [736, 154] on button "Yes" at bounding box center [731, 153] width 141 height 28
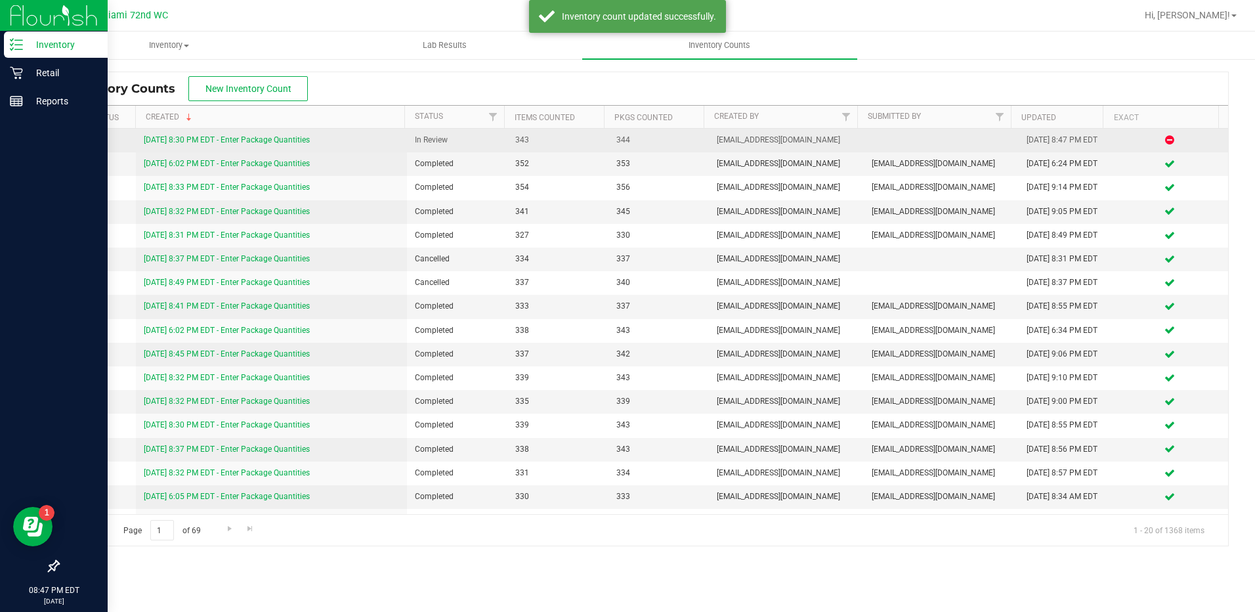
click at [183, 137] on link "[DATE] 8:30 PM EDT - Enter Package Quantities" at bounding box center [227, 139] width 166 height 9
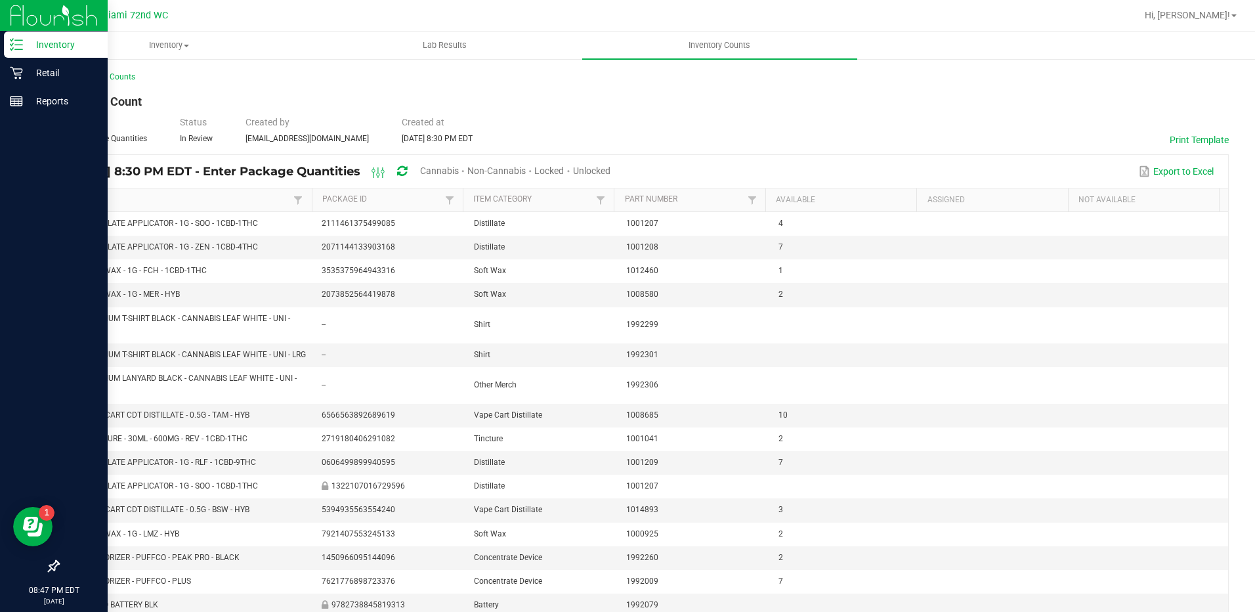
click at [390, 173] on span at bounding box center [379, 173] width 24 height 16
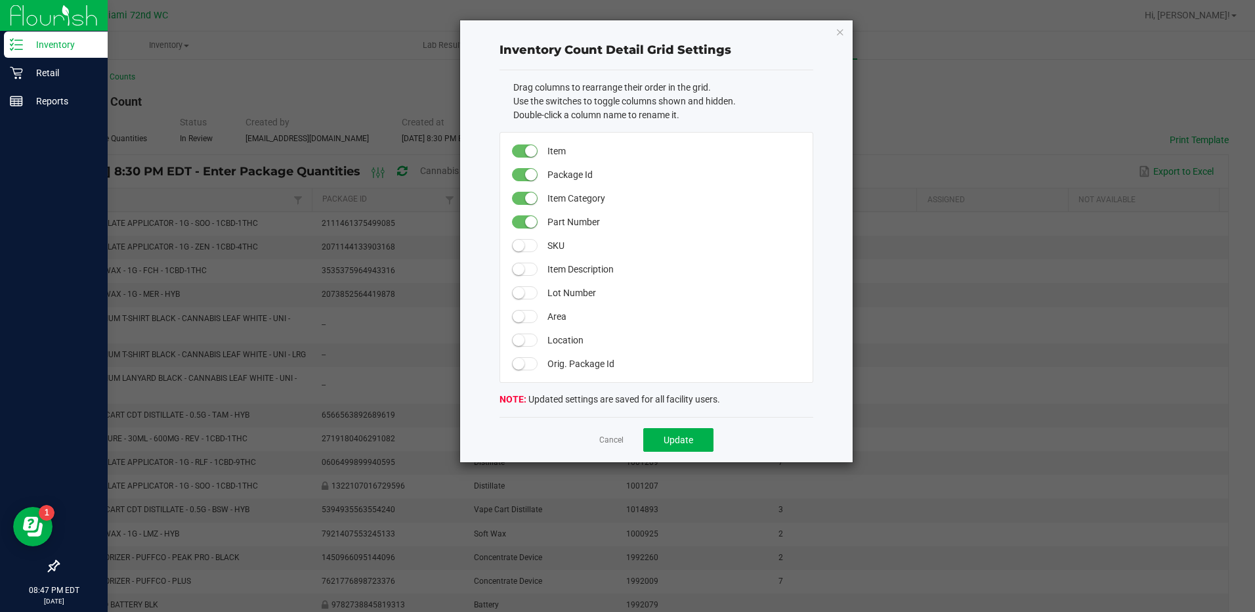
click at [608, 433] on app-cancel-button "Cancel" at bounding box center [611, 440] width 24 height 14
click at [847, 31] on div "Inventory Count Detail Grid Settings Drag columns to rearrange their order in t…" at bounding box center [656, 241] width 392 height 442
click at [843, 31] on icon "button" at bounding box center [839, 32] width 9 height 16
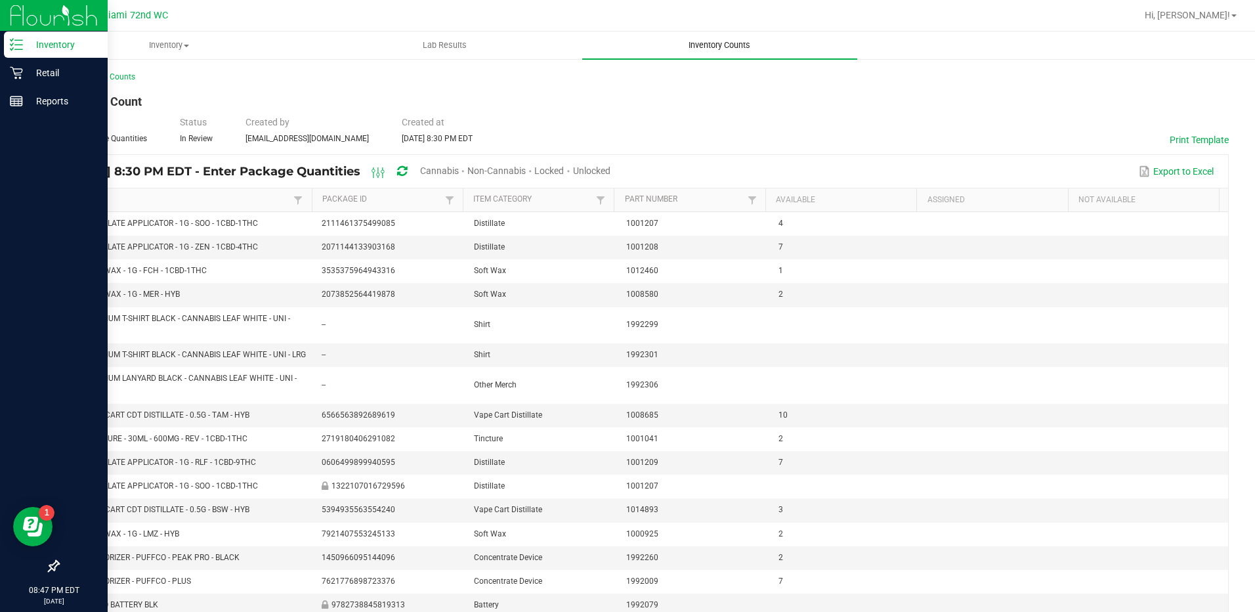
click at [682, 33] on uib-tab-heading "Inventory Counts" at bounding box center [719, 45] width 275 height 28
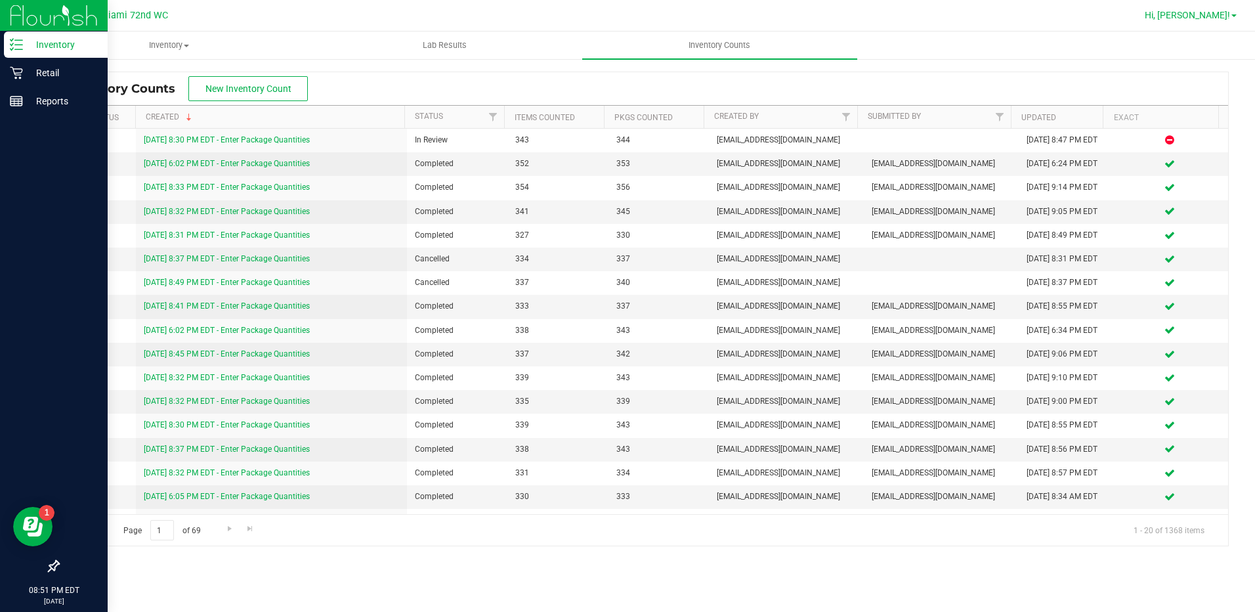
click at [1219, 13] on span "Hi, [PERSON_NAME]!" at bounding box center [1186, 15] width 85 height 10
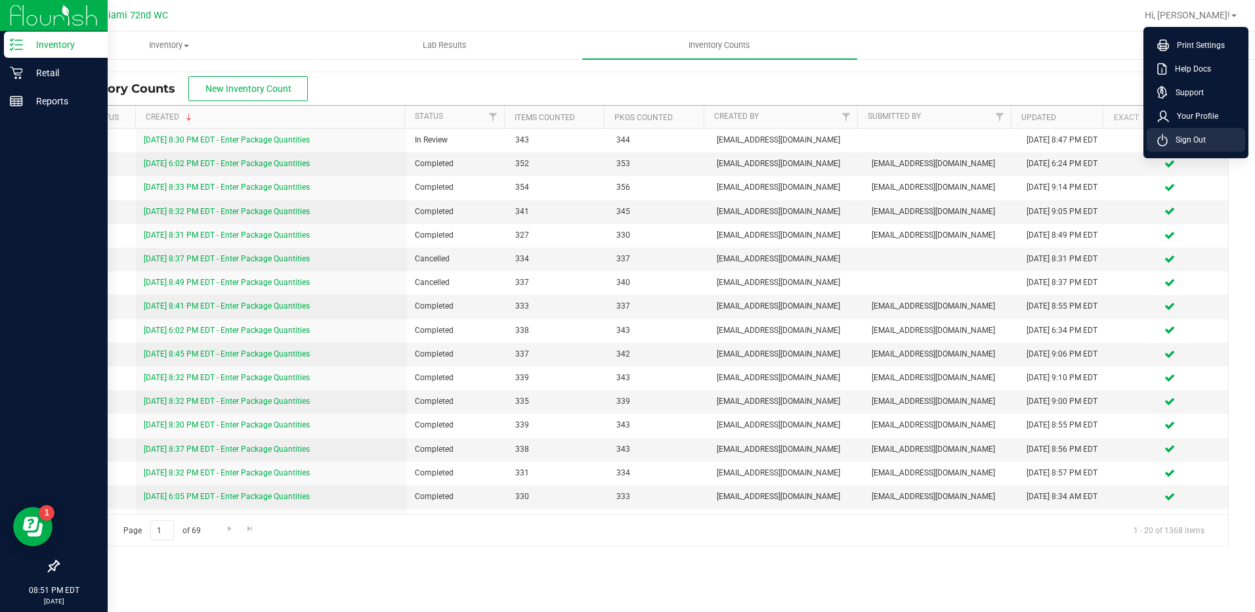
click at [1185, 140] on span "Sign Out" at bounding box center [1186, 139] width 38 height 13
